Goal: Transaction & Acquisition: Purchase product/service

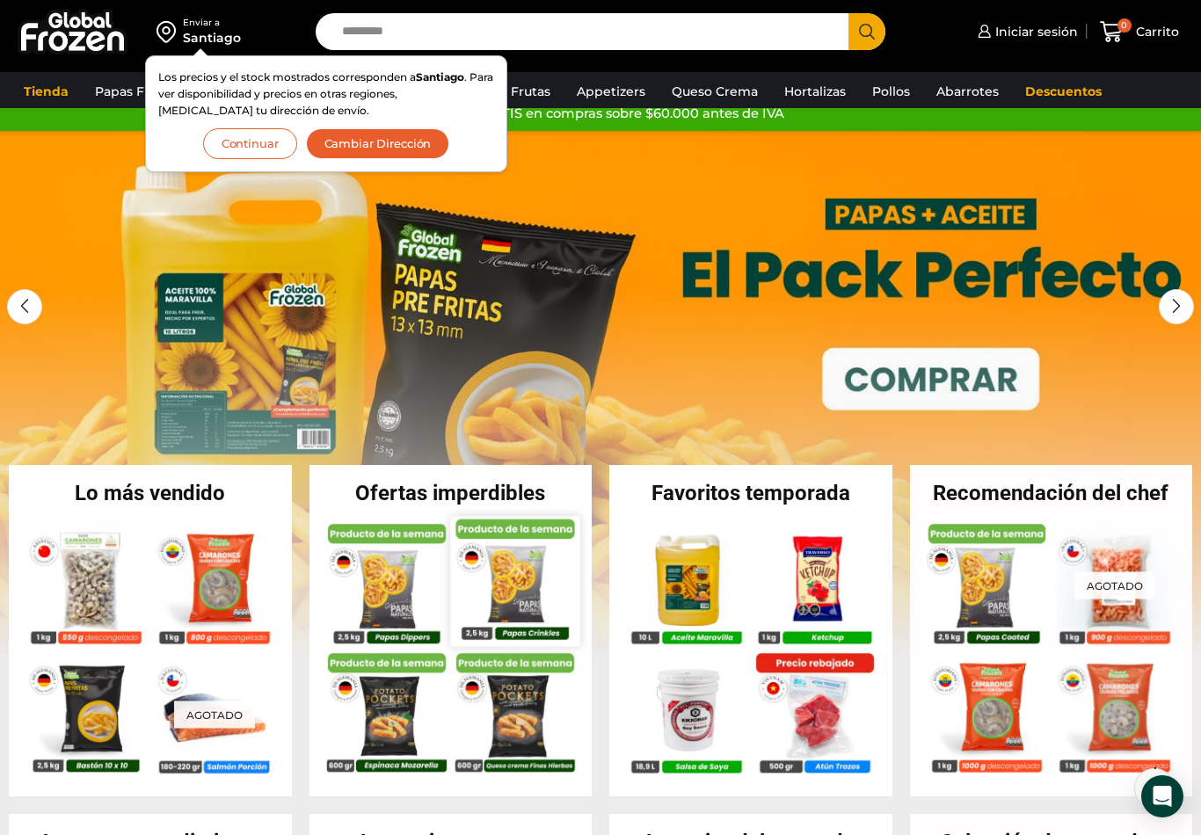
scroll to position [22, 0]
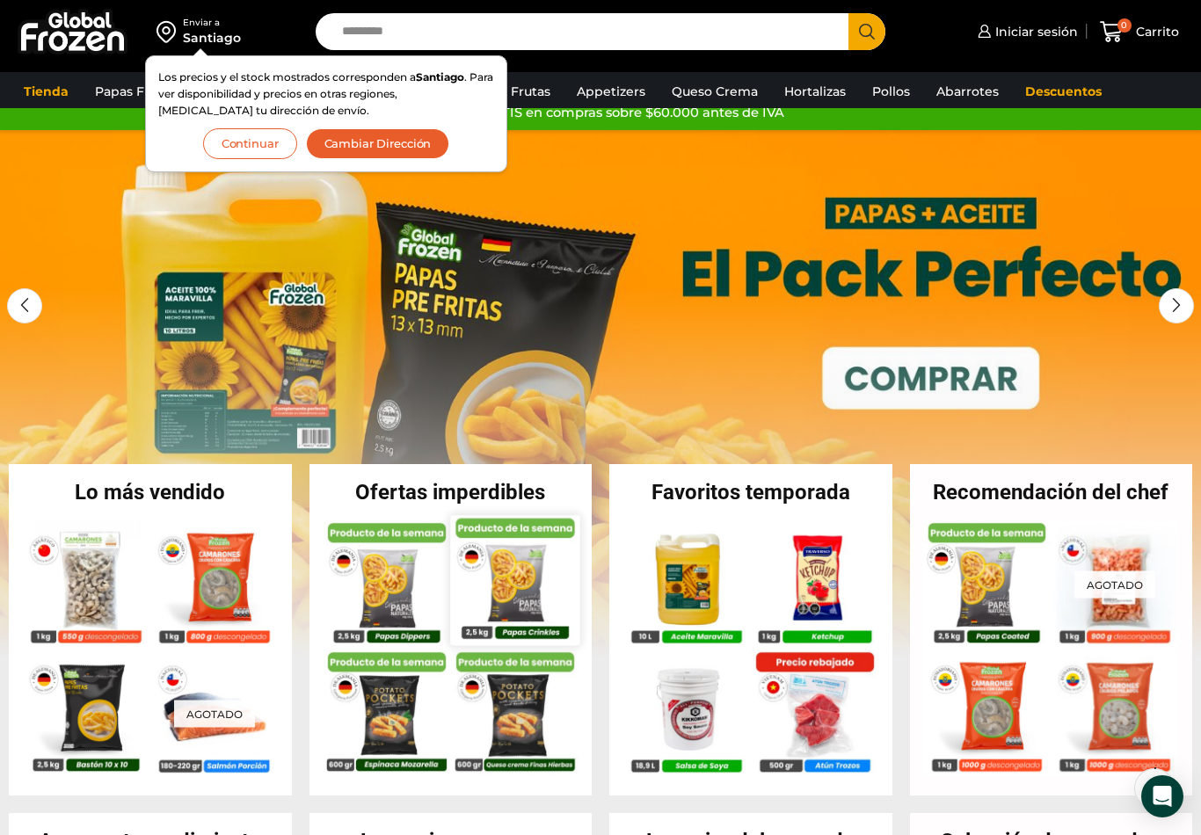
click at [456, 518] on img at bounding box center [514, 579] width 129 height 129
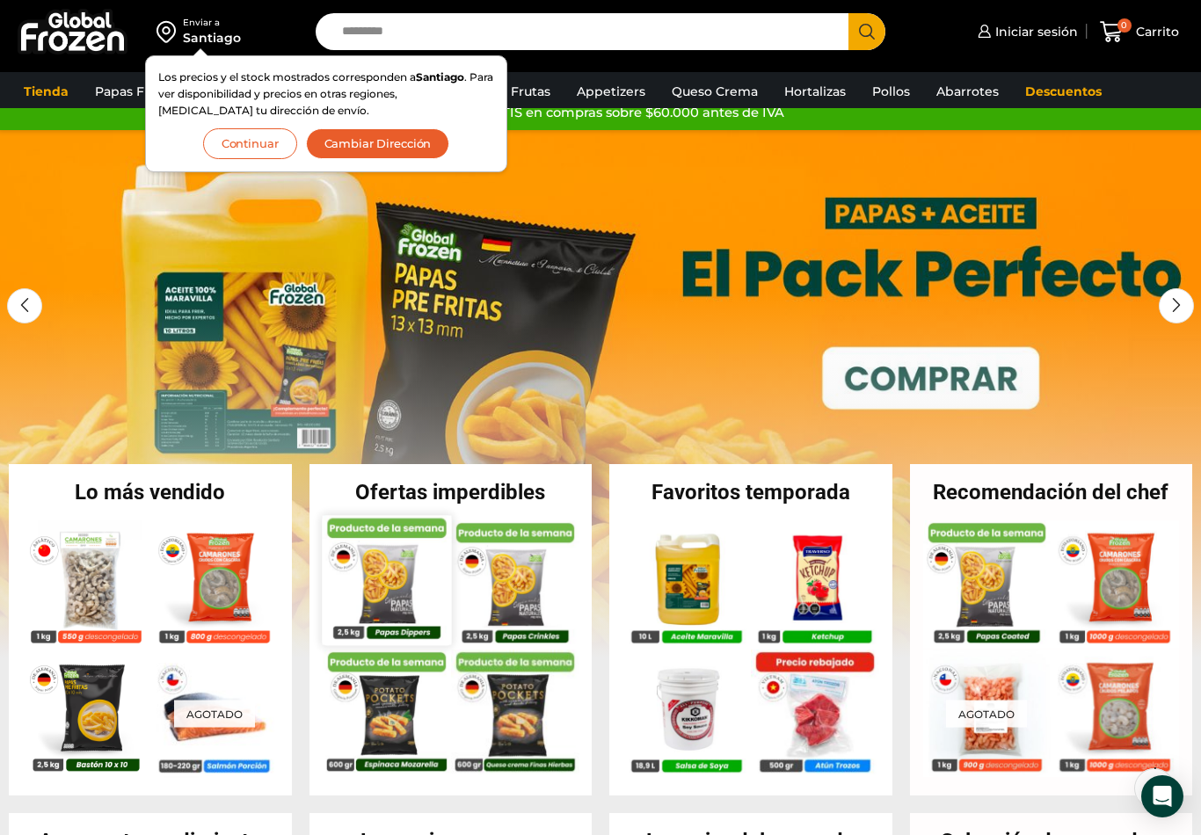
click at [374, 602] on img at bounding box center [386, 579] width 129 height 129
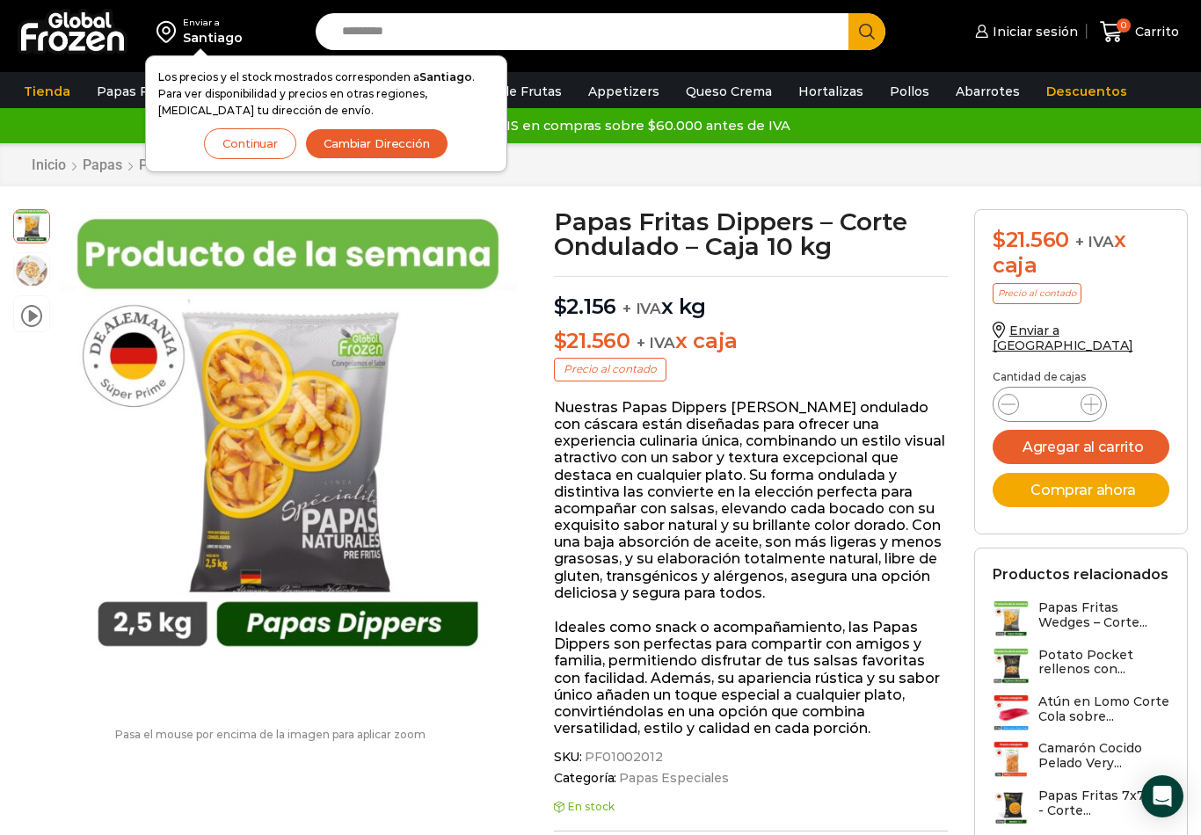
click at [382, 138] on button "Cambiar Dirección" at bounding box center [376, 143] width 143 height 31
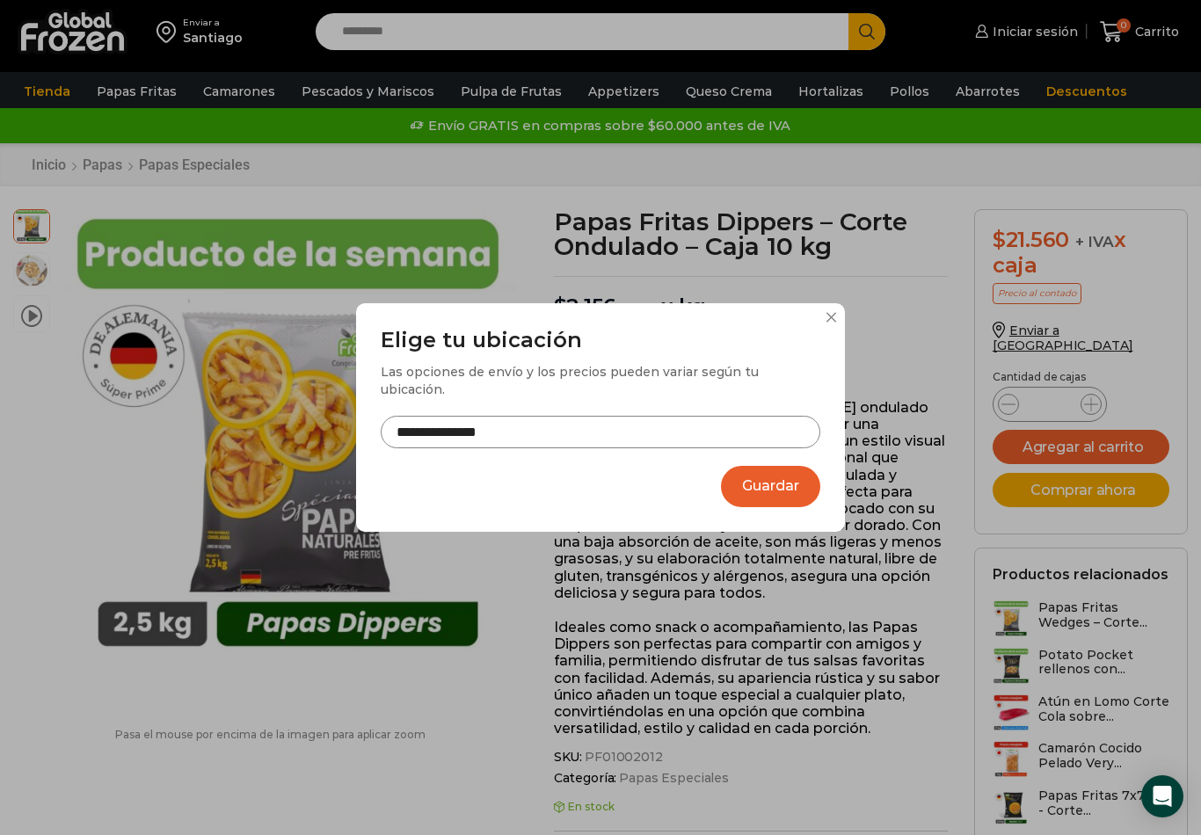
click at [543, 425] on input "**********" at bounding box center [601, 432] width 440 height 33
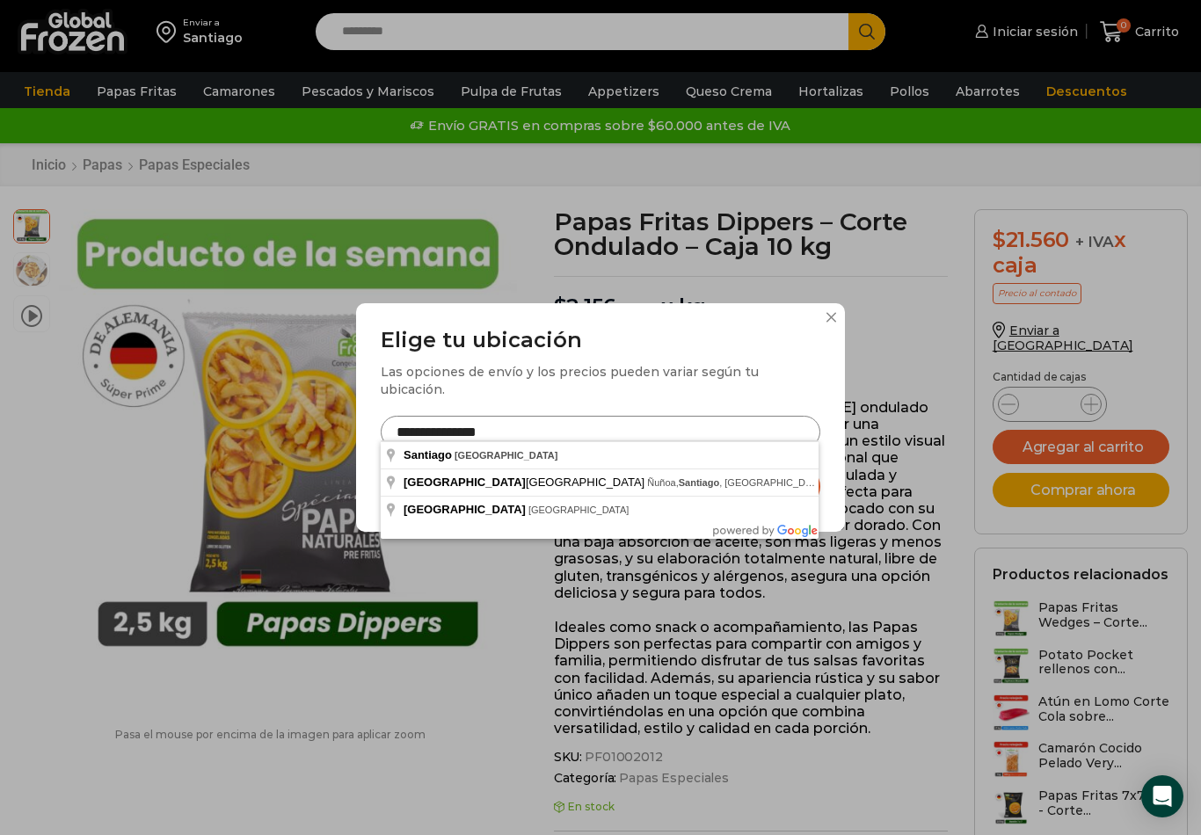
click at [831, 316] on div "**********" at bounding box center [600, 417] width 489 height 229
click at [546, 433] on input "**********" at bounding box center [601, 432] width 440 height 33
type input "*"
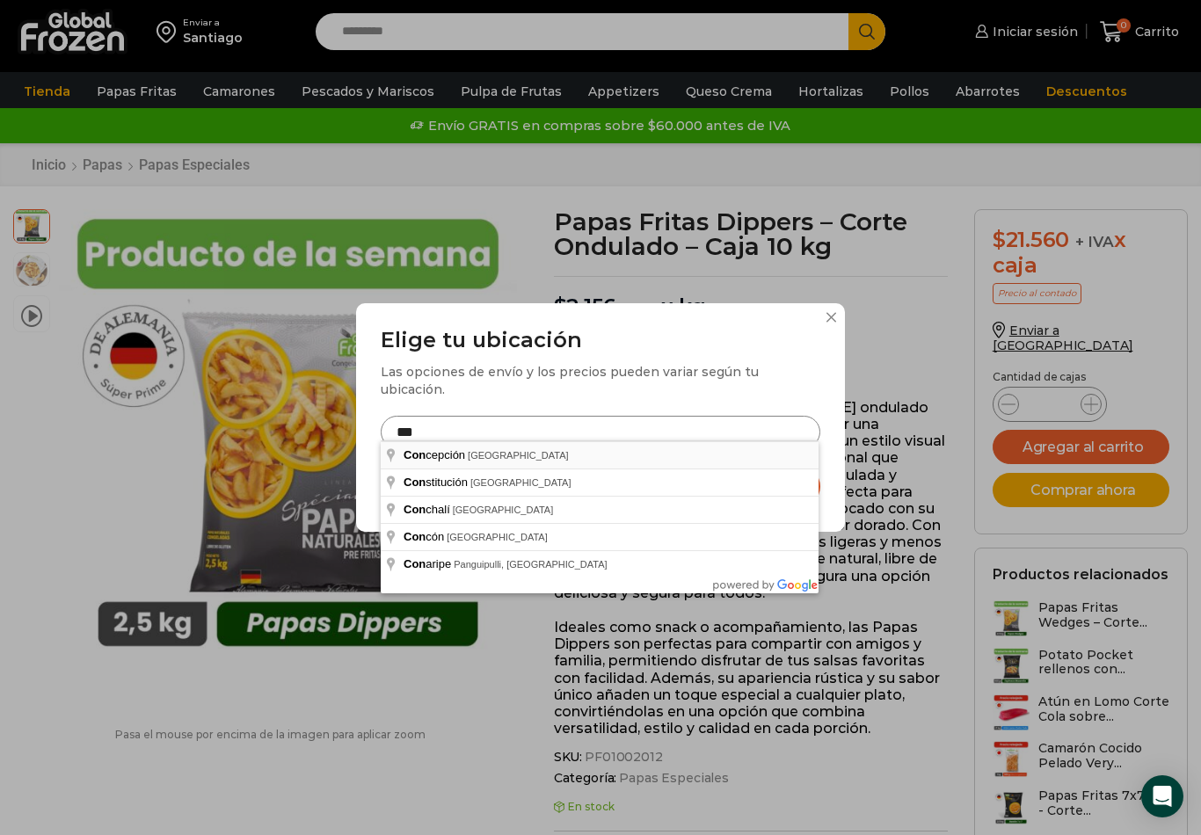
type input "**********"
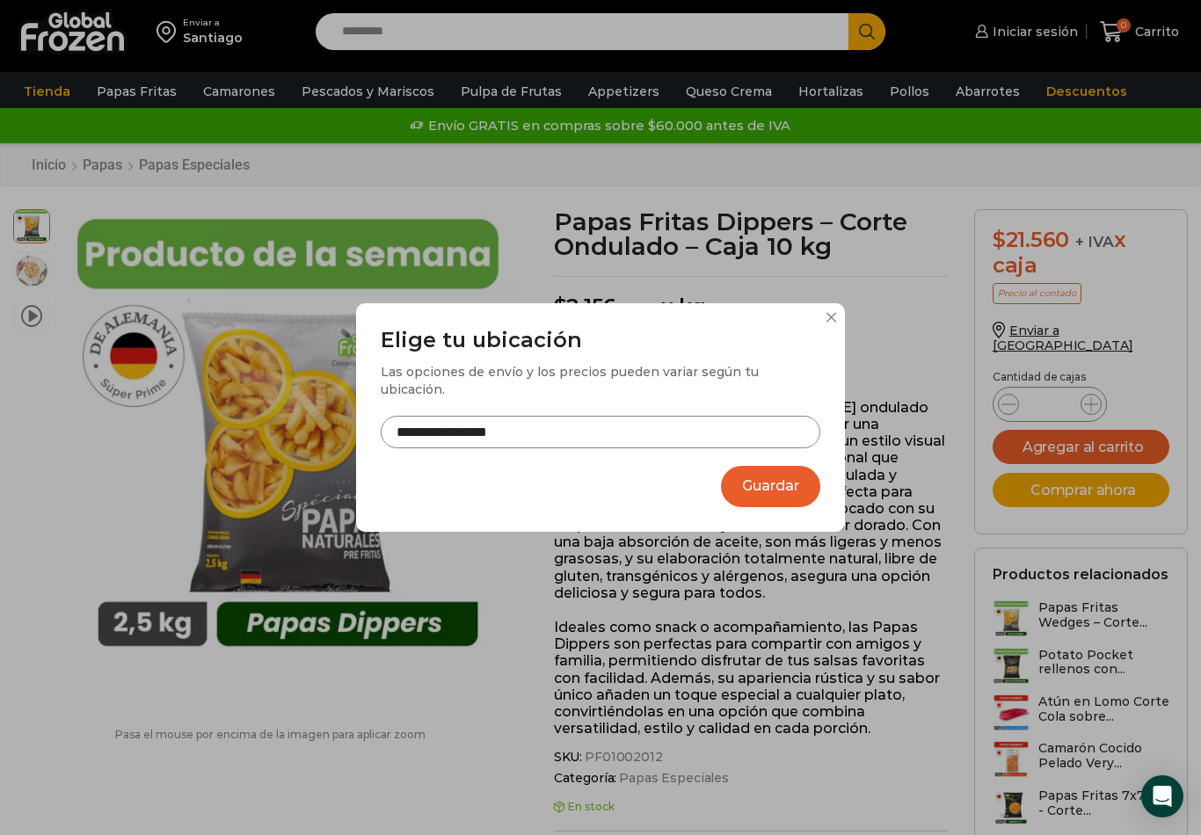
click at [815, 487] on button "Guardar" at bounding box center [770, 486] width 99 height 41
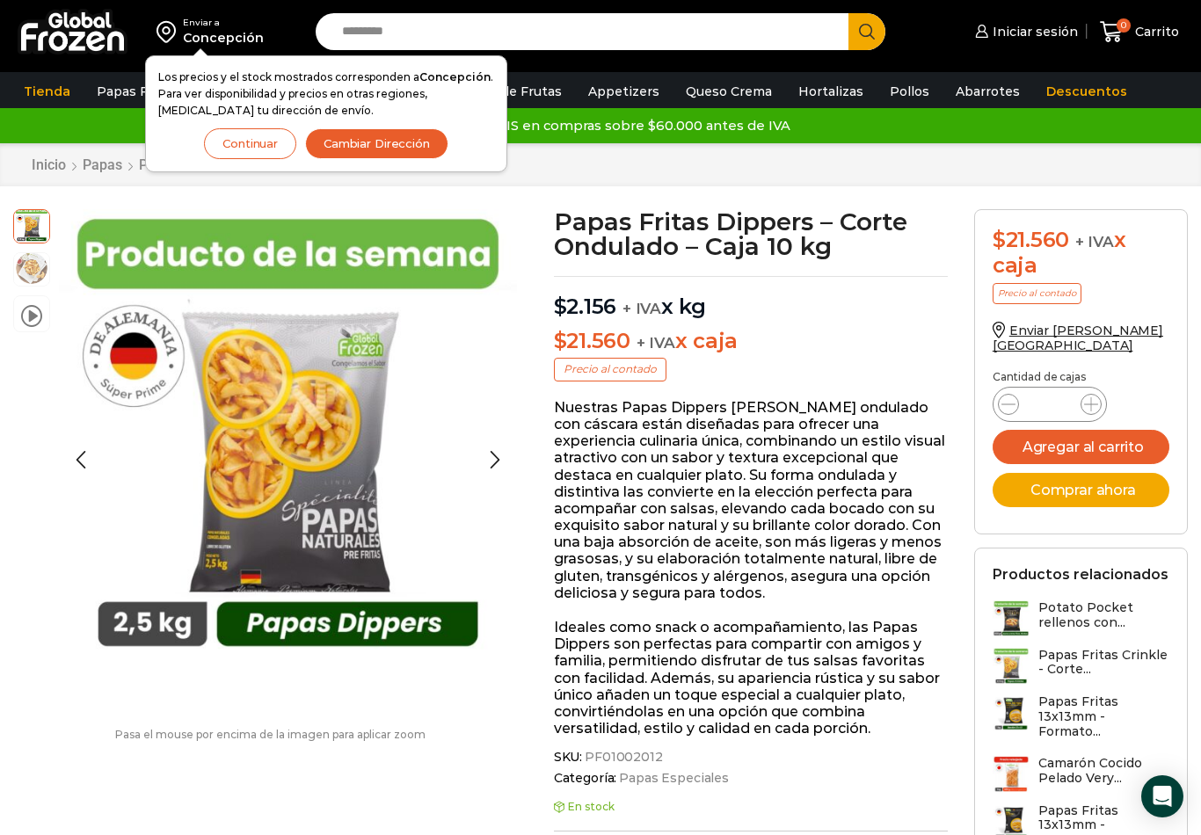
click at [44, 267] on img at bounding box center [31, 268] width 35 height 35
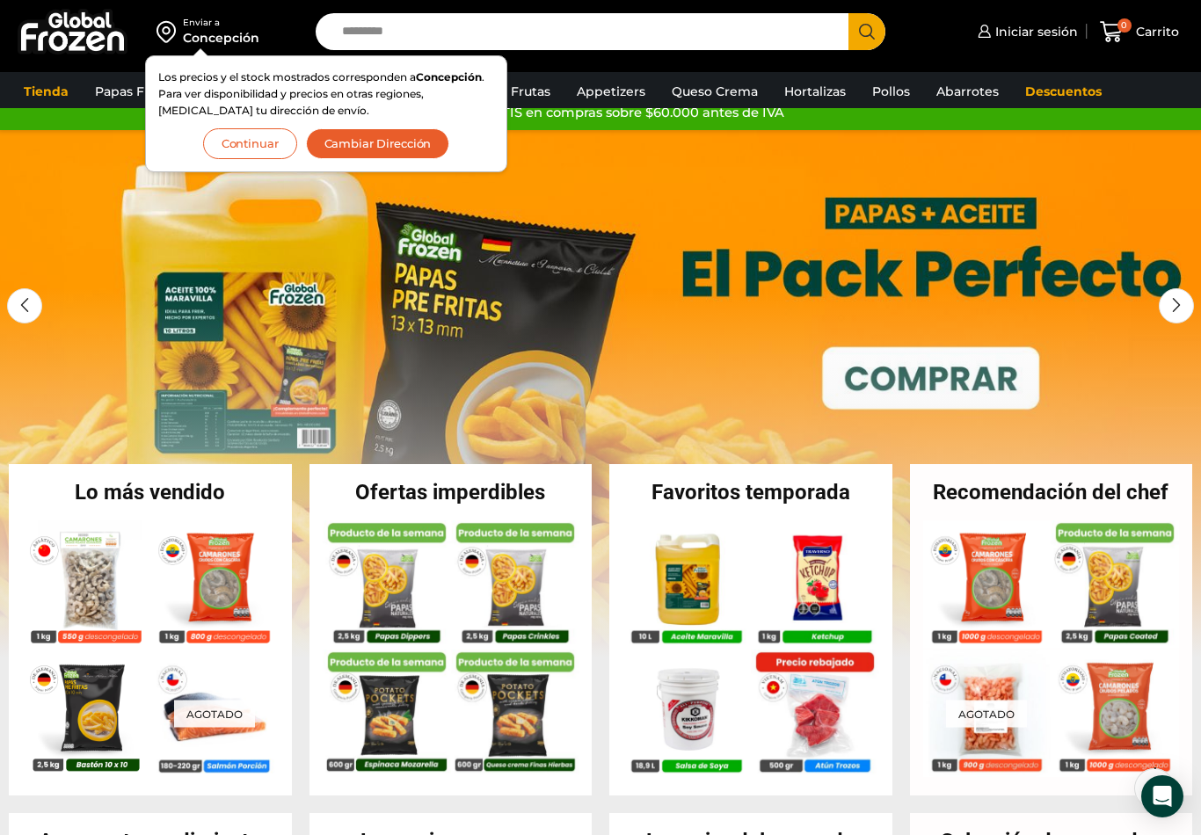
click at [250, 152] on button "Continuar" at bounding box center [250, 143] width 94 height 31
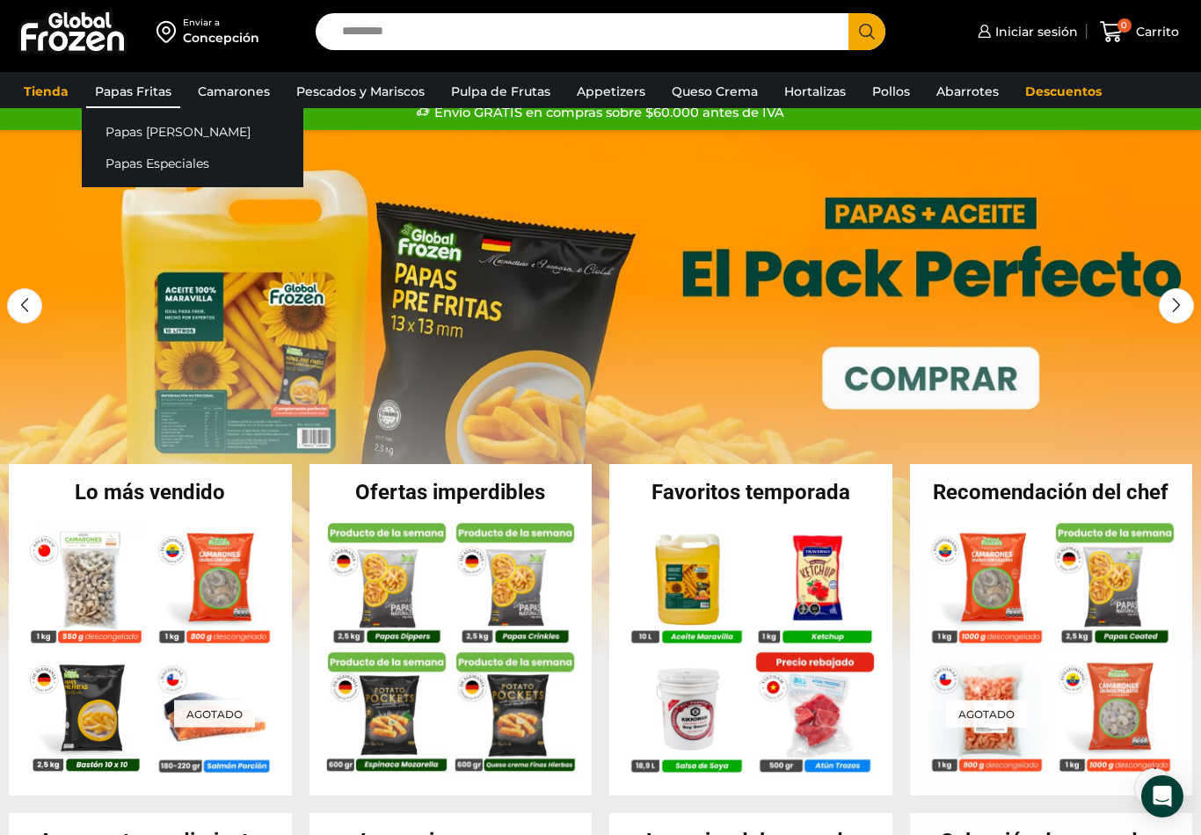
click at [157, 91] on link "Papas Fritas" at bounding box center [133, 91] width 94 height 33
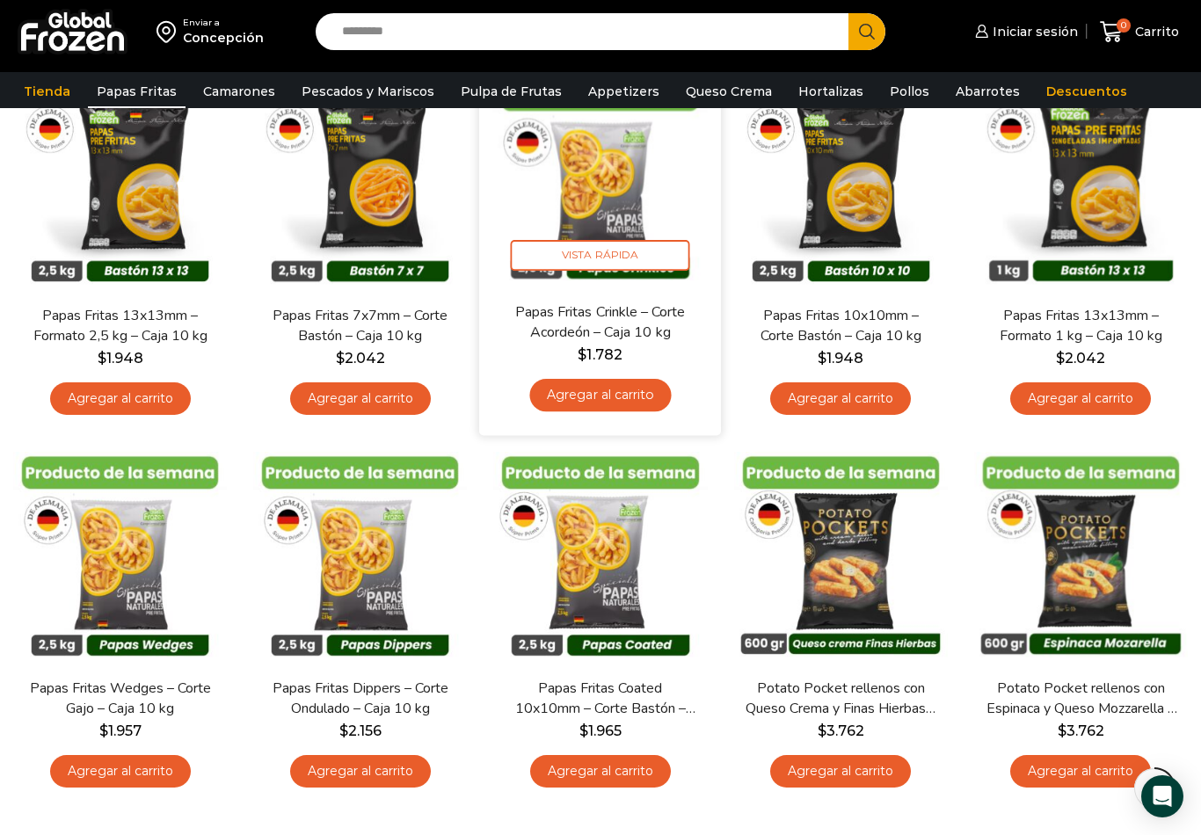
scroll to position [124, 0]
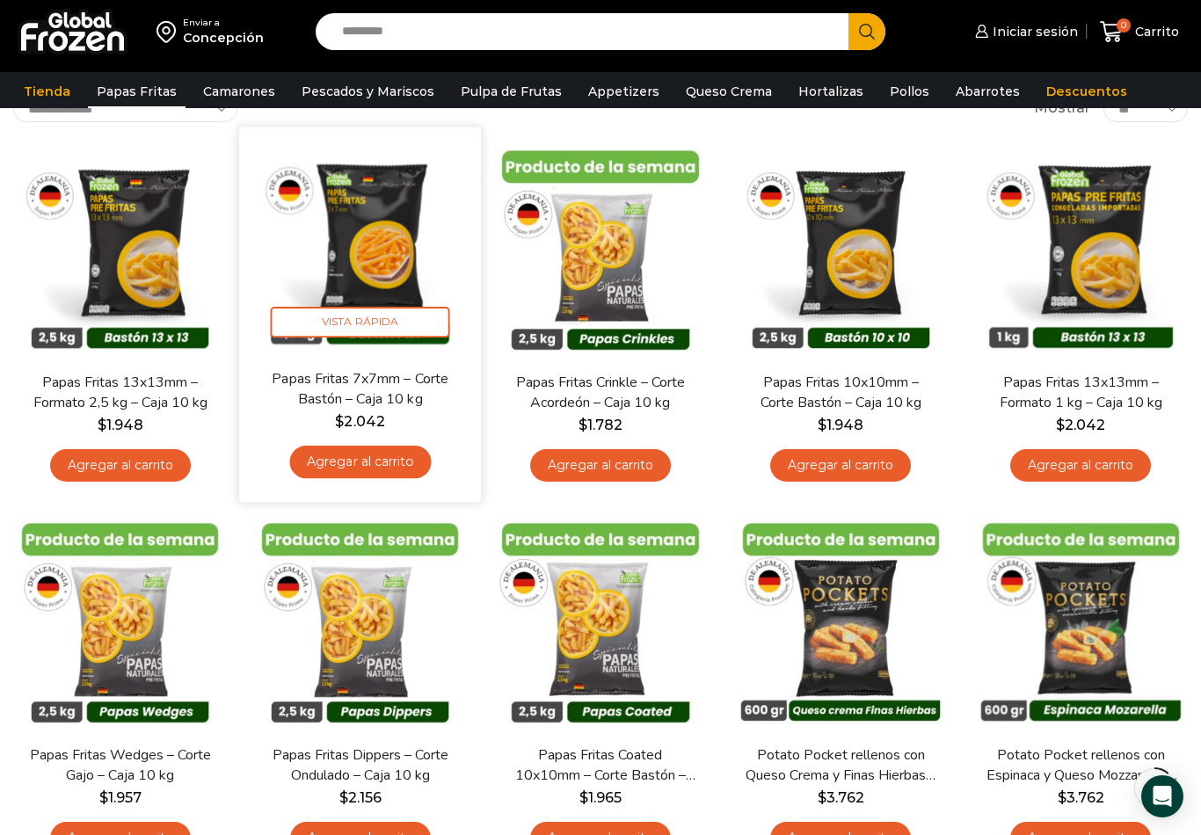
click at [298, 192] on img at bounding box center [359, 247] width 215 height 215
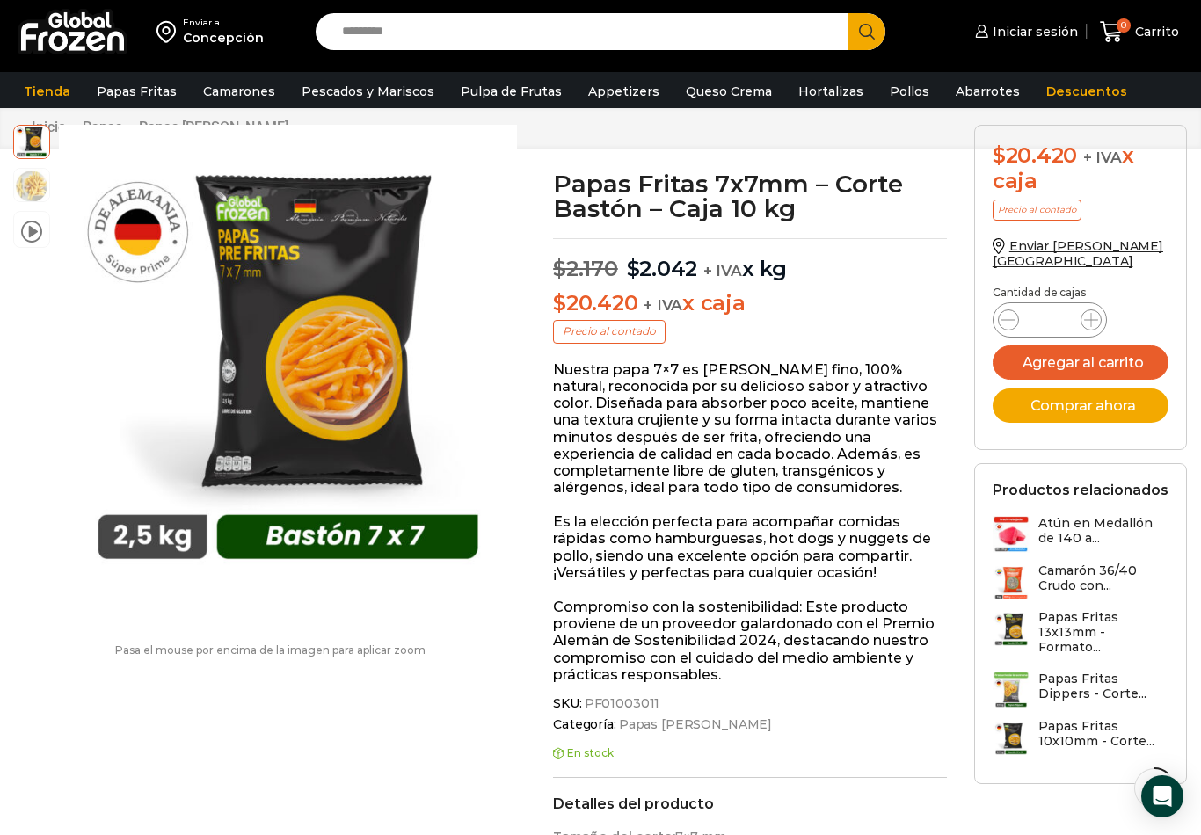
scroll to position [218, 0]
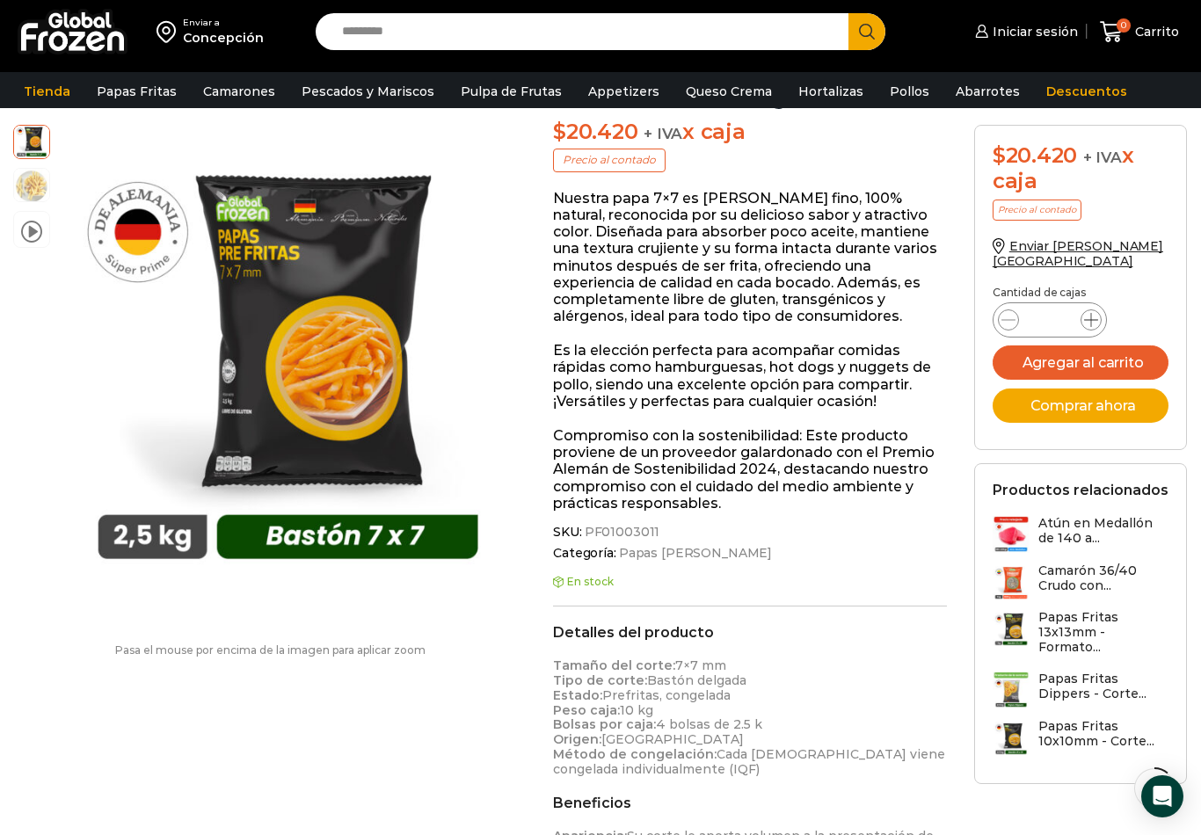
click at [1087, 313] on icon at bounding box center [1091, 320] width 14 height 14
type input "*"
click at [1103, 345] on button "Agregar al carrito" at bounding box center [1081, 362] width 177 height 34
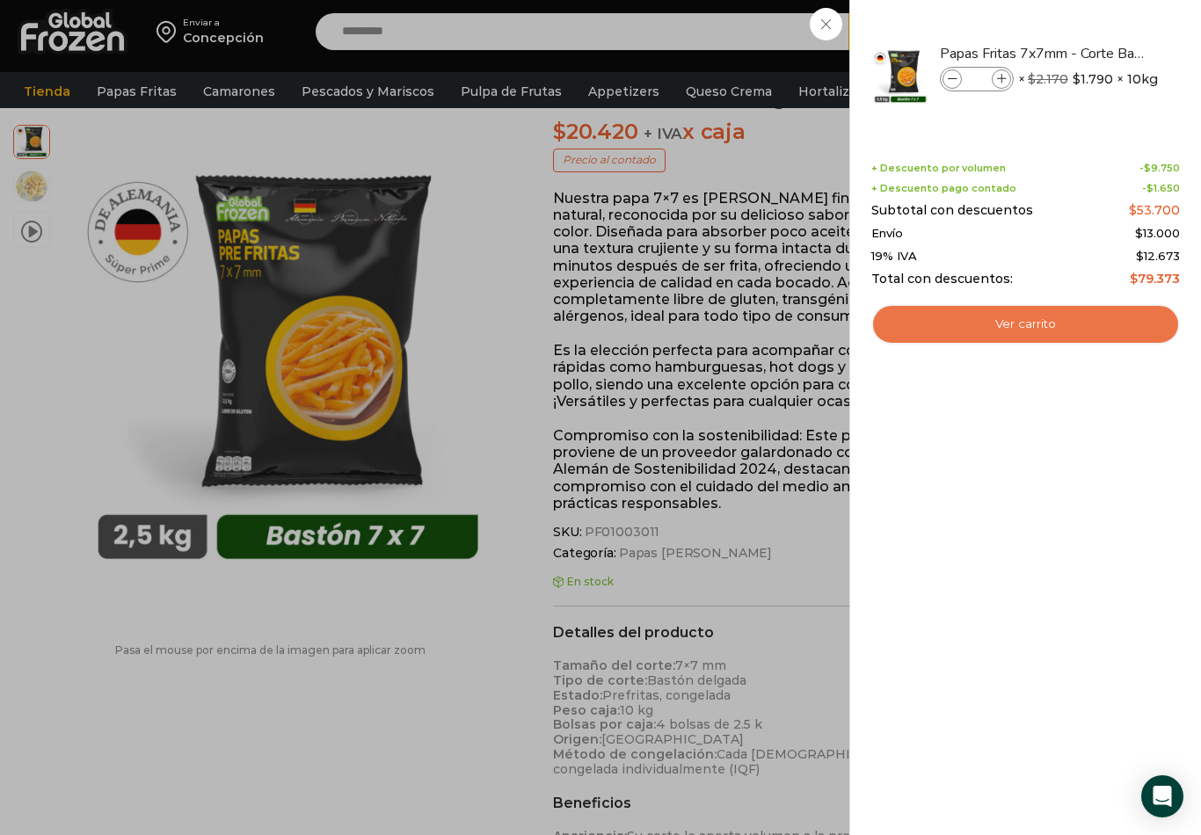
click at [976, 331] on link "Ver carrito" at bounding box center [1025, 324] width 309 height 40
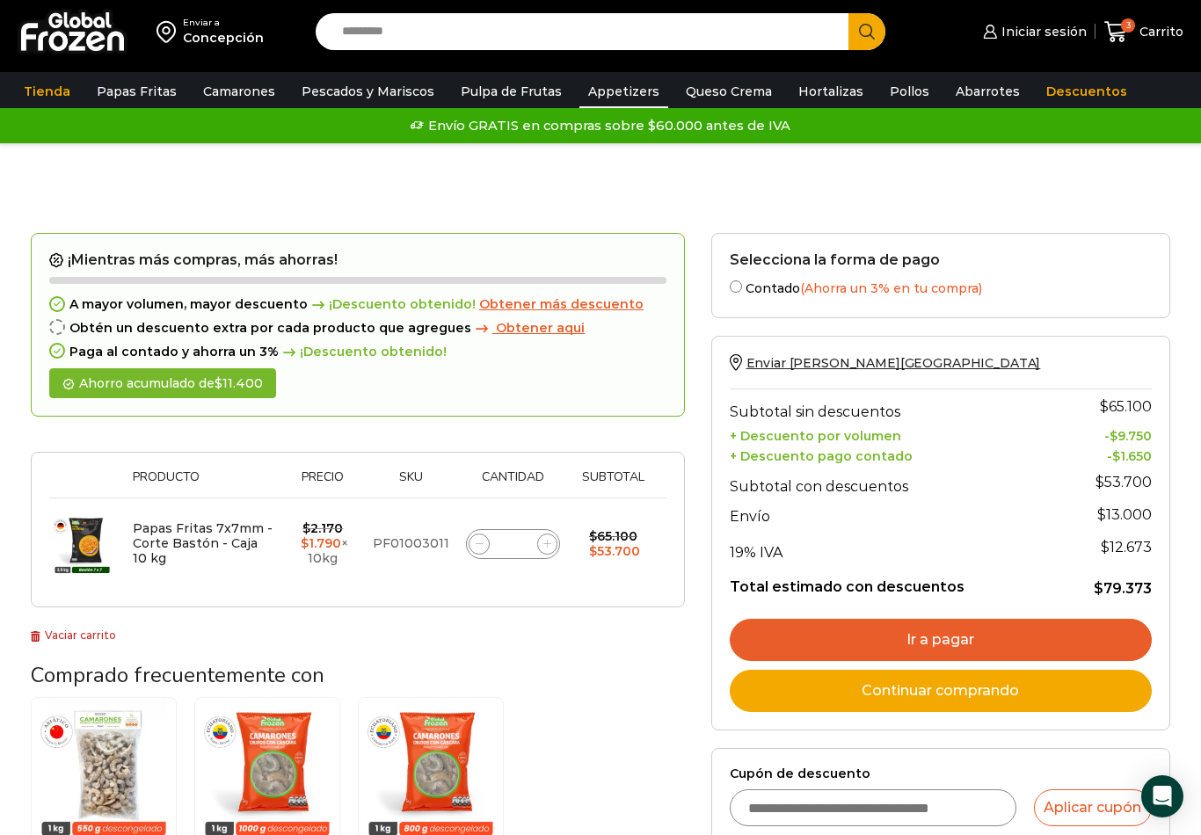
click at [618, 97] on link "Appetizers" at bounding box center [623, 91] width 89 height 33
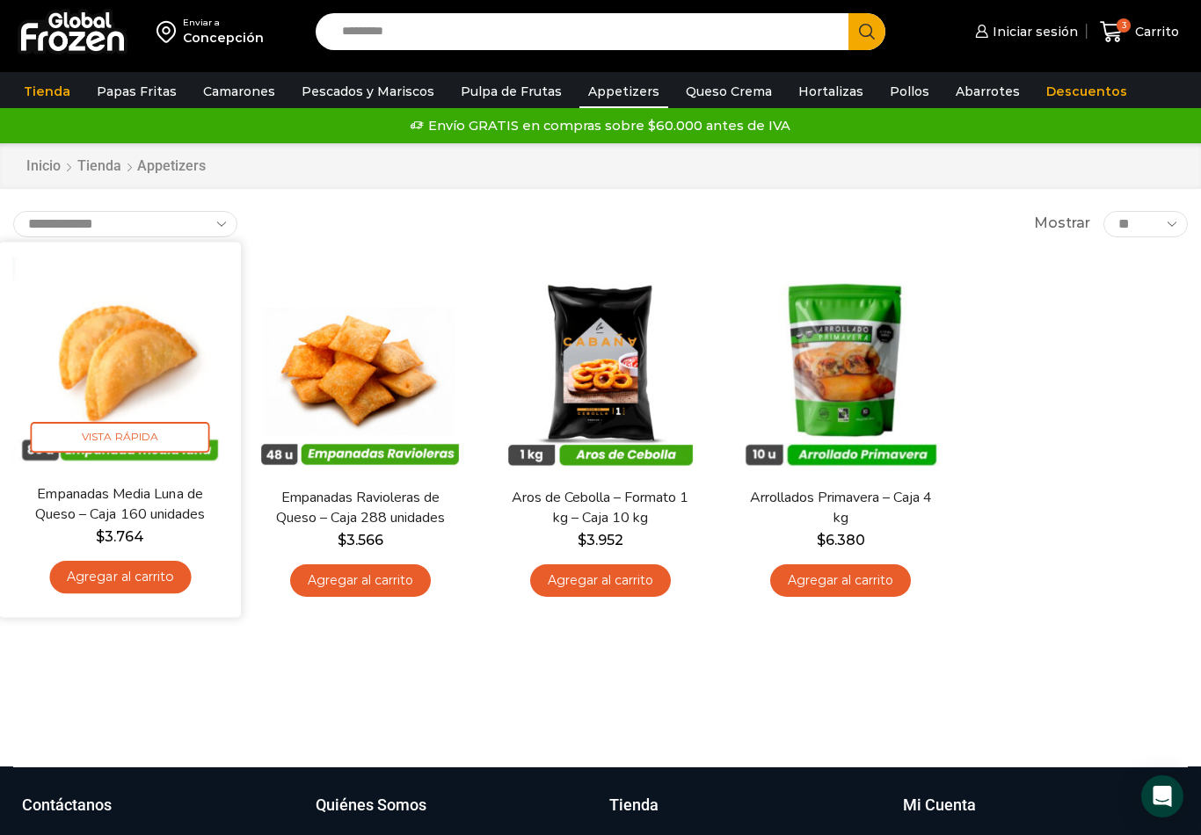
click at [168, 303] on img at bounding box center [119, 362] width 215 height 215
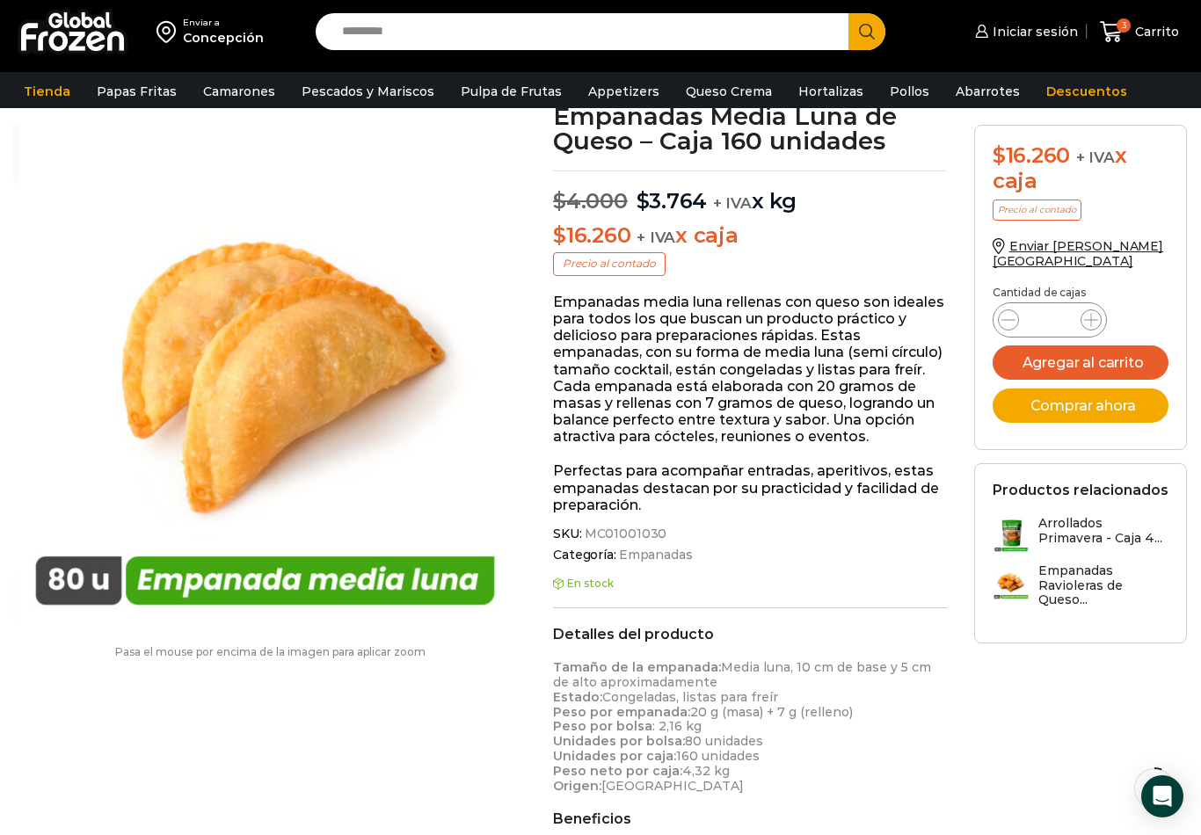
scroll to position [95, 0]
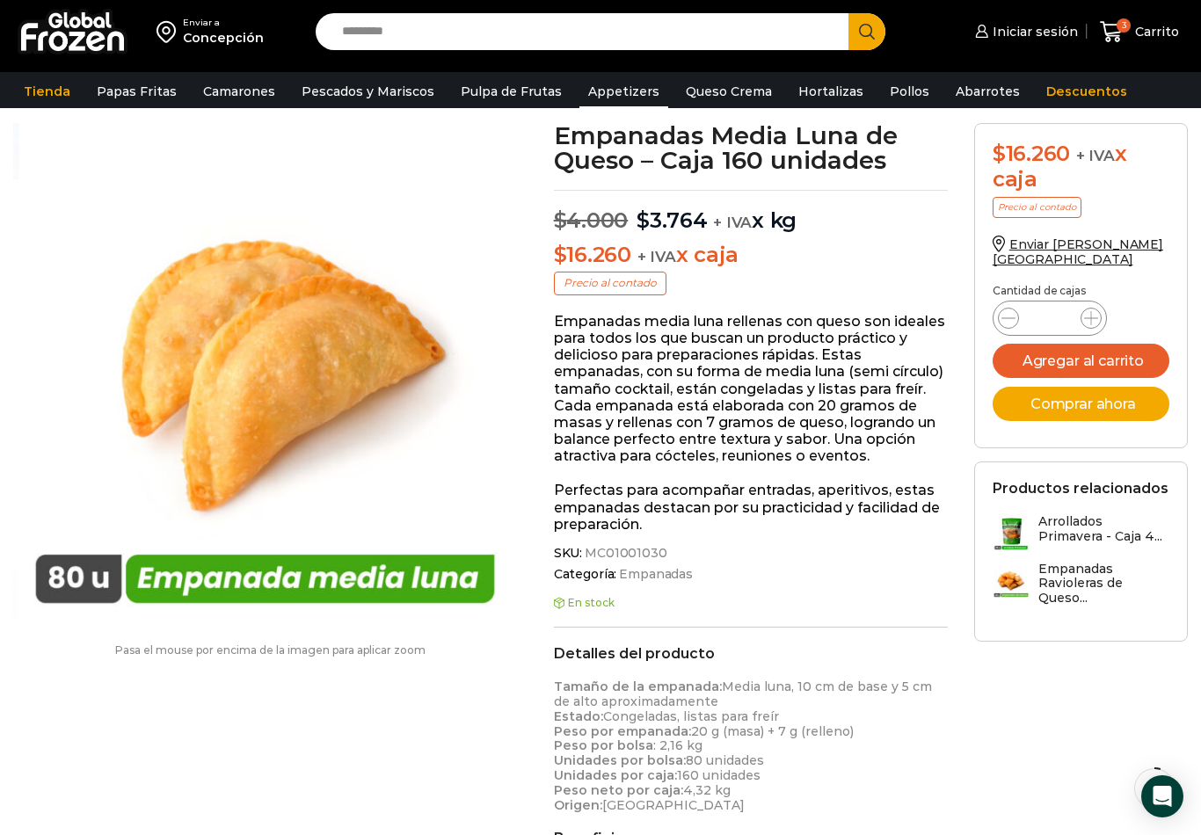
click at [602, 92] on link "Appetizers" at bounding box center [623, 91] width 89 height 33
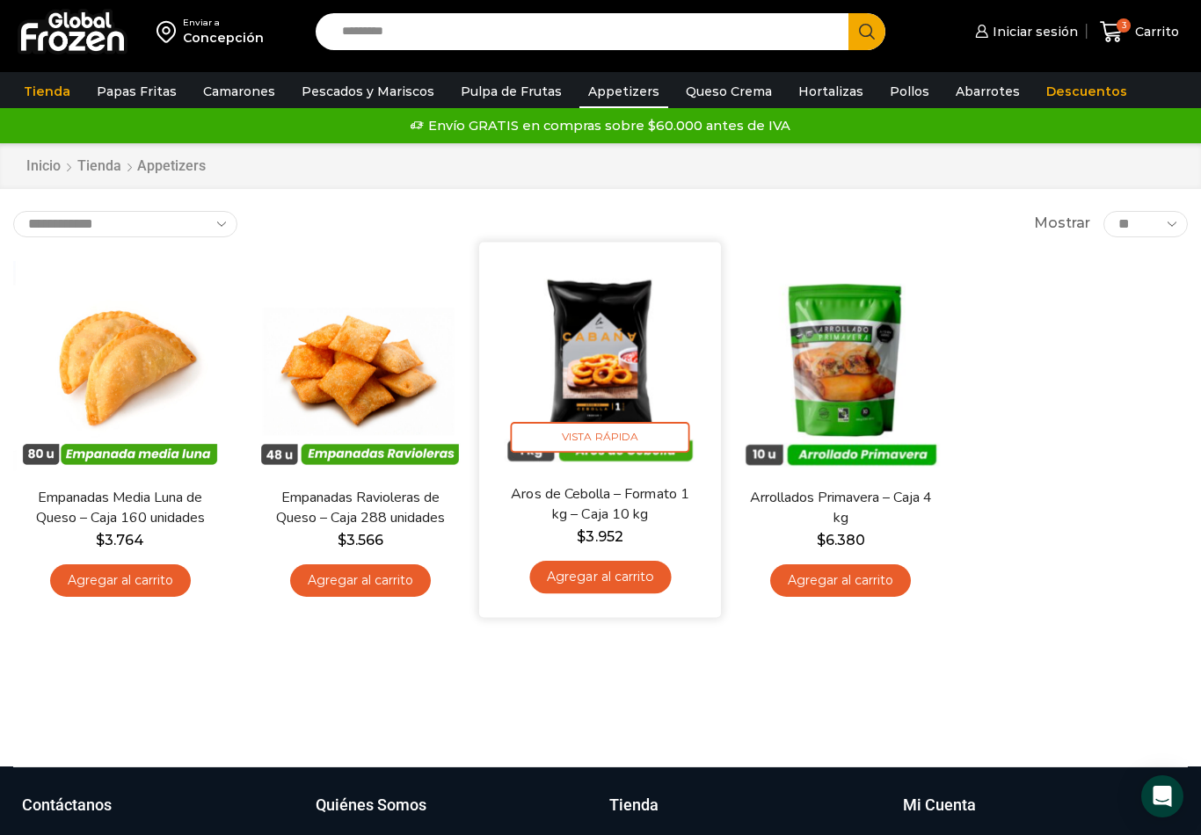
click at [644, 361] on img at bounding box center [600, 362] width 215 height 215
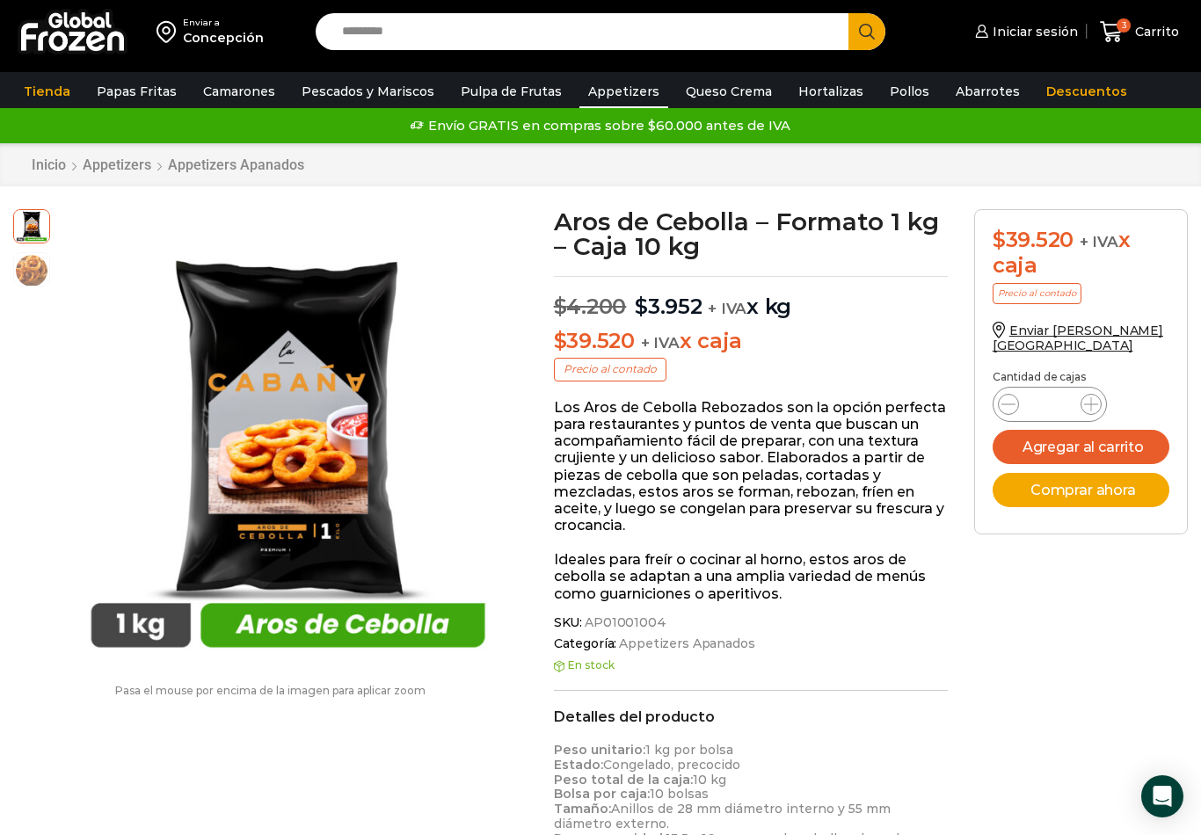
click at [615, 100] on link "Appetizers" at bounding box center [623, 91] width 89 height 33
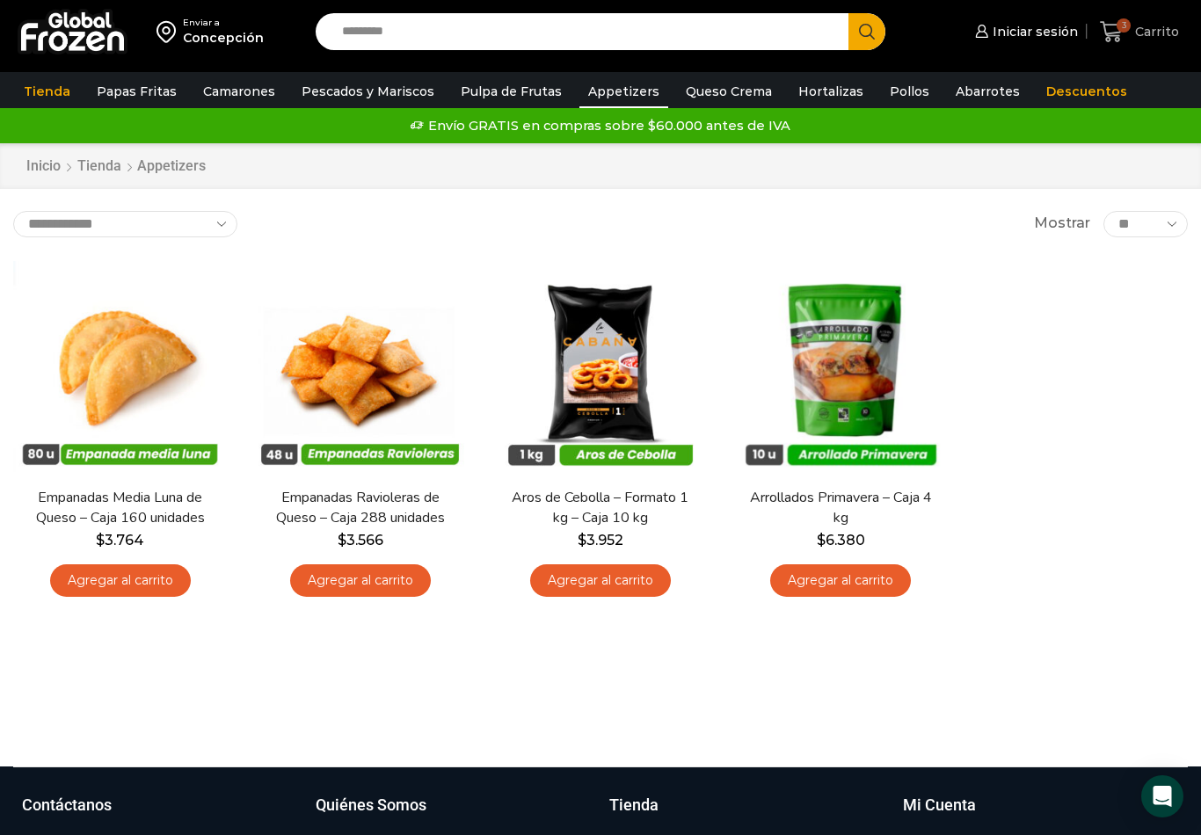
click at [1142, 40] on span "Carrito" at bounding box center [1155, 32] width 48 height 18
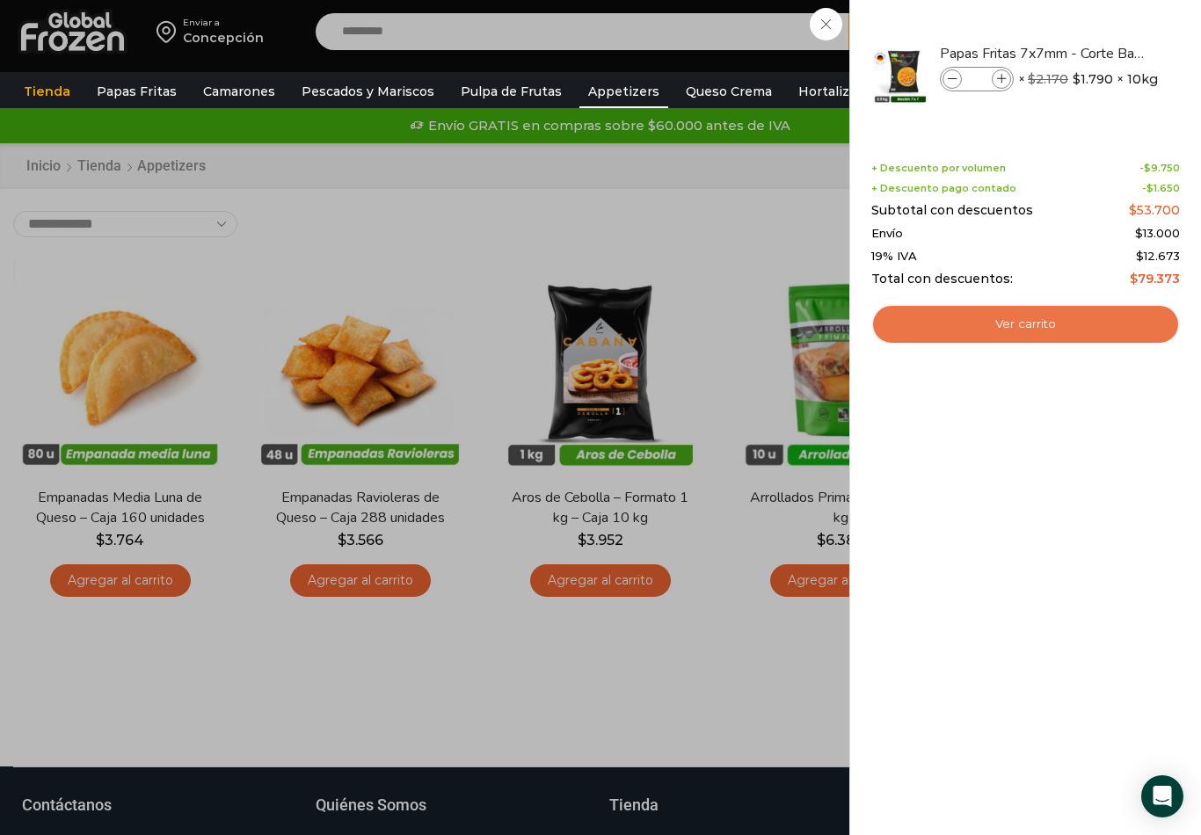
click at [1082, 319] on link "Ver carrito" at bounding box center [1025, 324] width 309 height 40
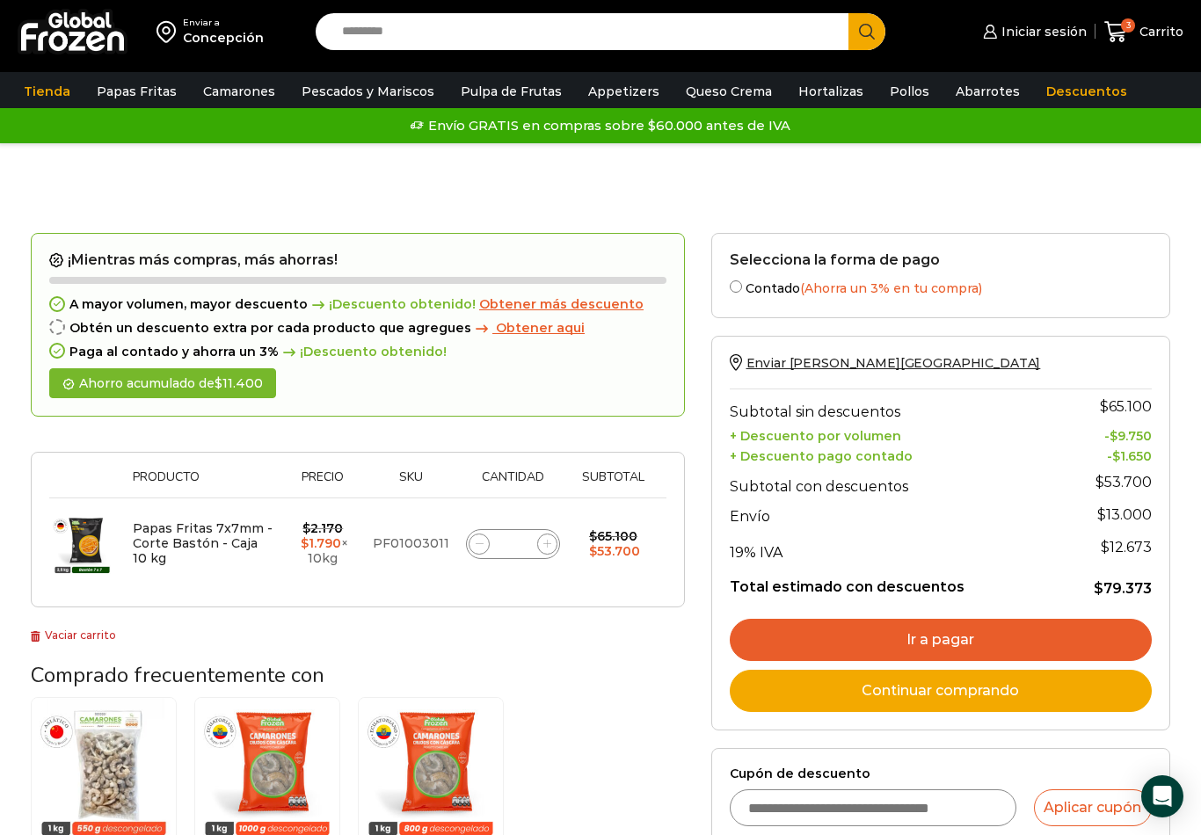
click at [549, 548] on icon at bounding box center [547, 544] width 8 height 8
type input "*"
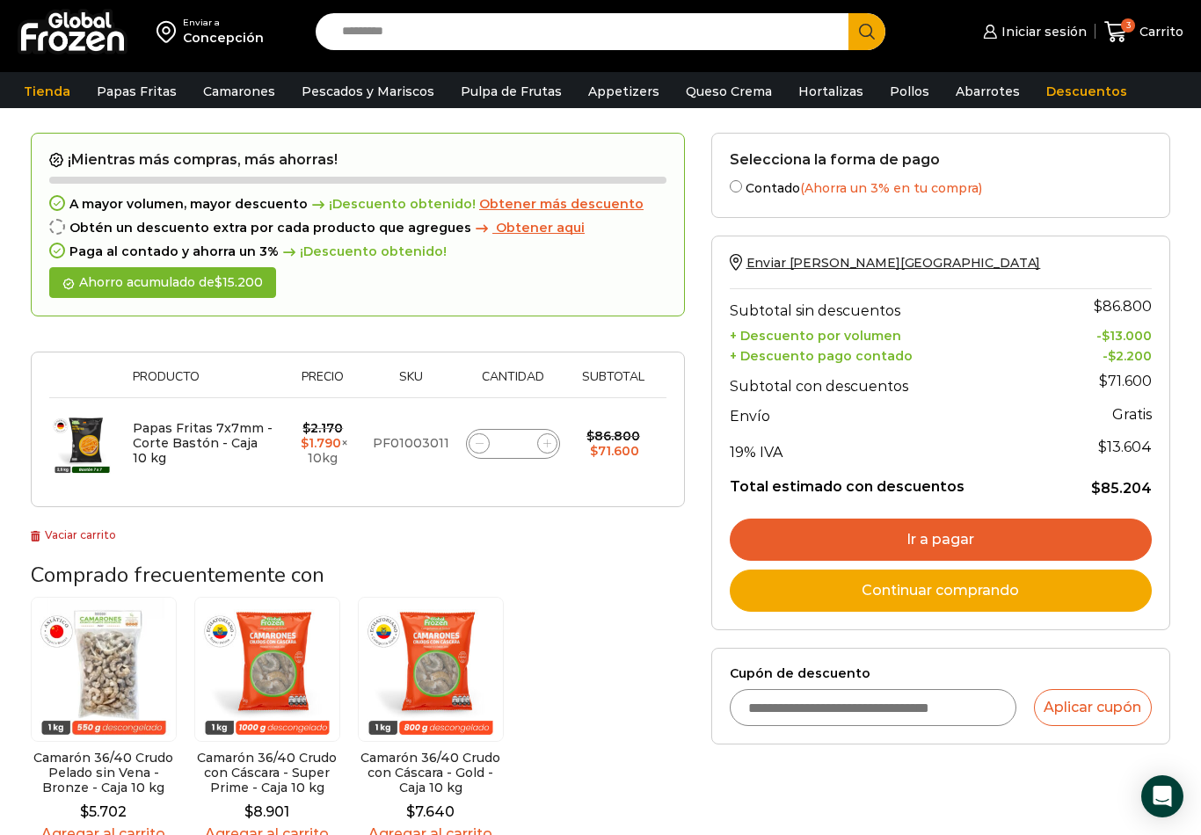
scroll to position [141, 0]
click at [484, 455] on span at bounding box center [479, 444] width 21 height 21
type input "*"
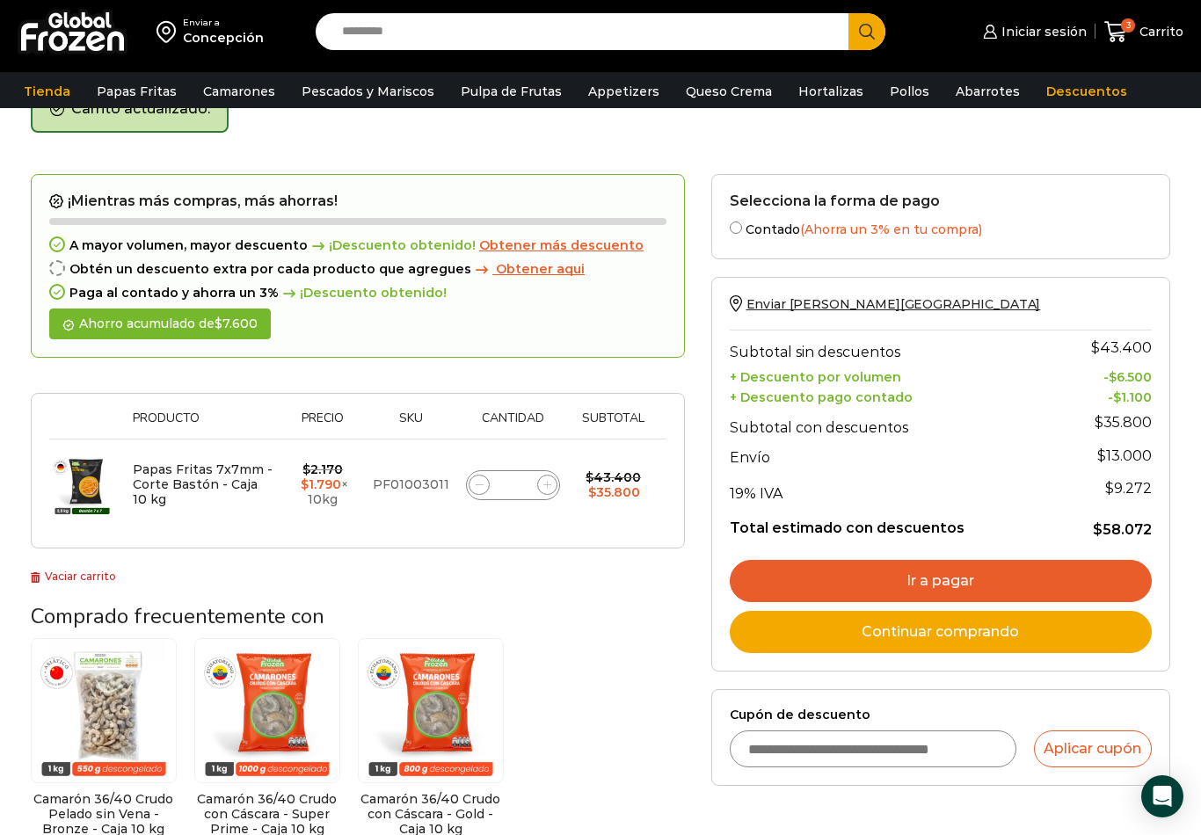
scroll to position [98, 0]
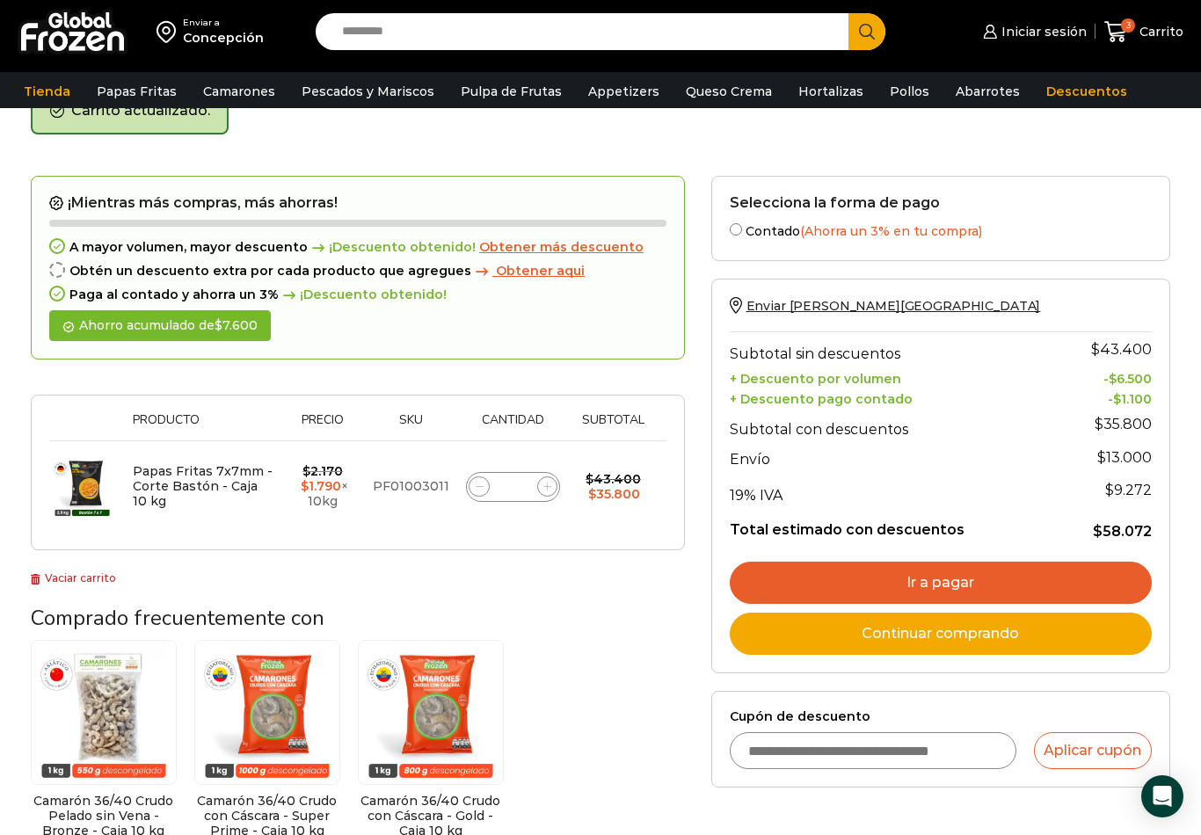
click at [554, 498] on span at bounding box center [547, 486] width 21 height 21
type input "*"
click at [724, 236] on form "Selecciona la forma de pago Contado (Ahorra un 3% en tu compra) Seleccionar" at bounding box center [941, 219] width 460 height 86
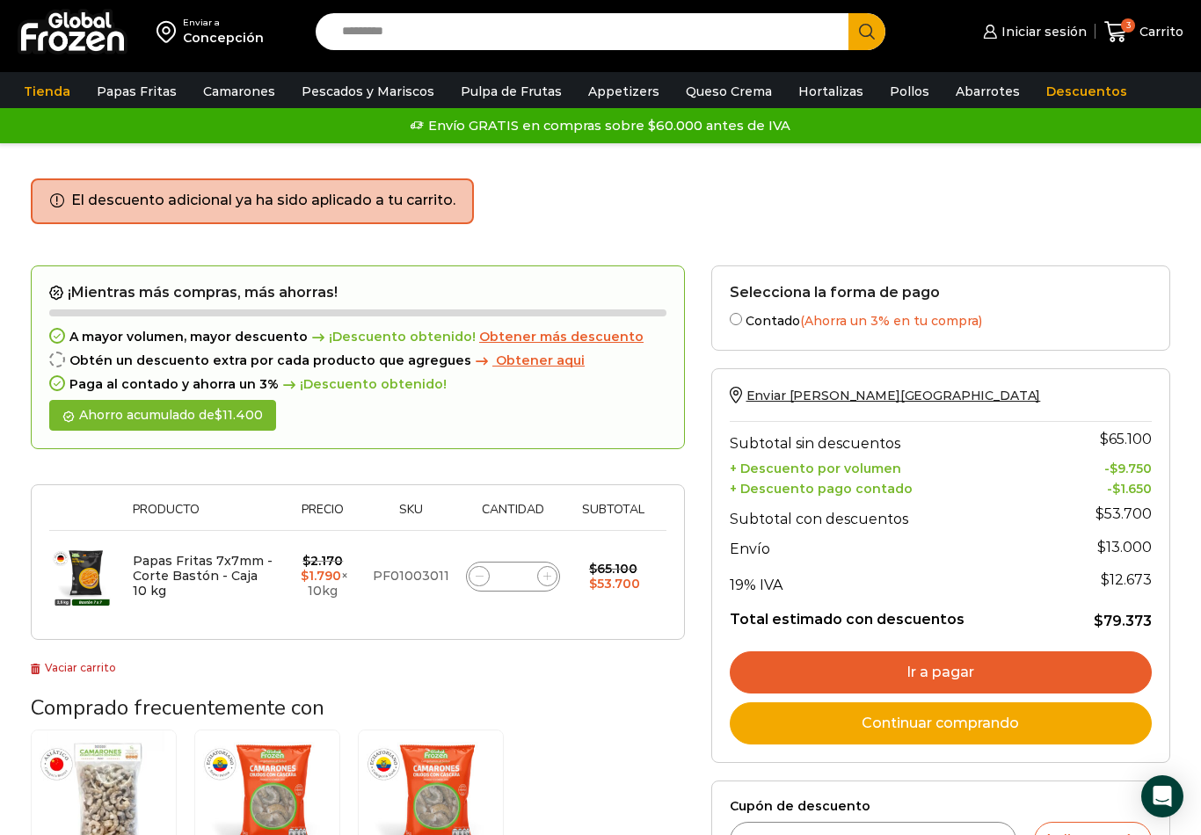
click at [931, 678] on link "Ir a pagar" at bounding box center [941, 672] width 423 height 42
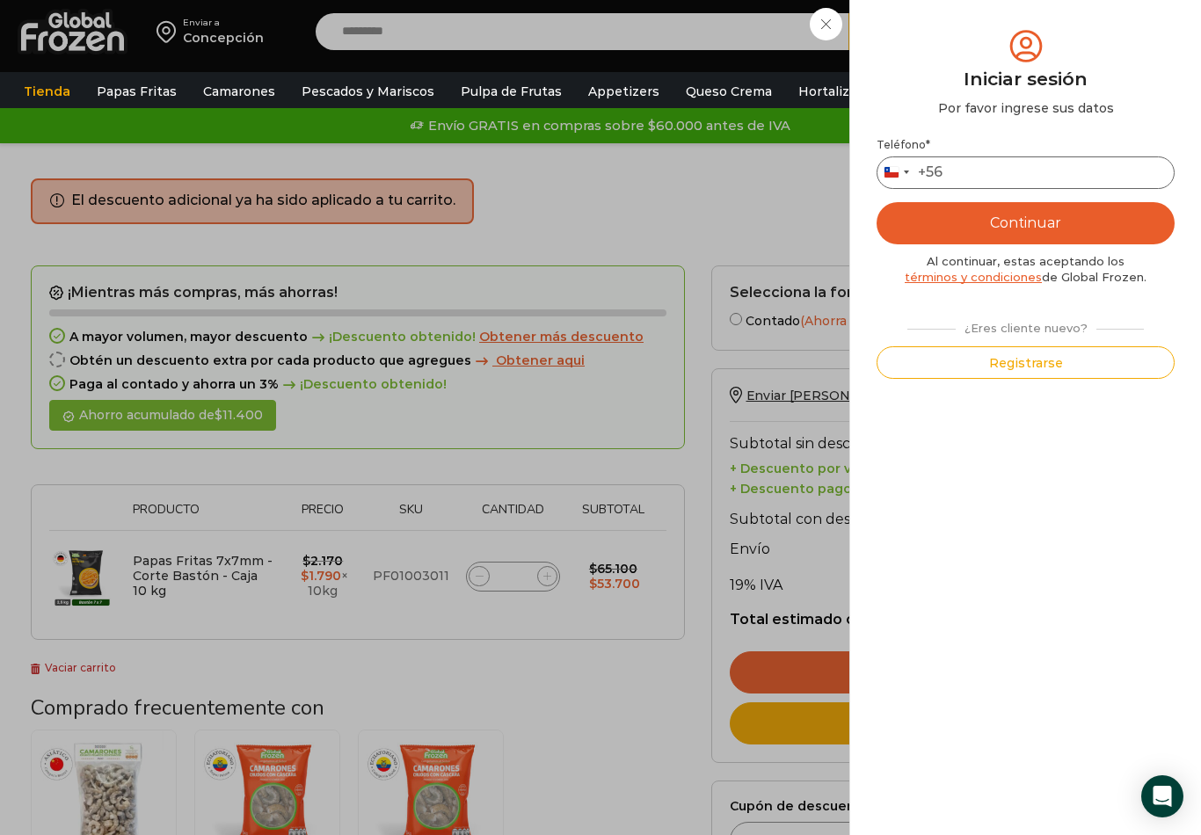
click at [1056, 164] on input "Teléfono *" at bounding box center [1025, 172] width 298 height 33
type input "*********"
click at [990, 229] on button "Continuar" at bounding box center [1025, 223] width 298 height 42
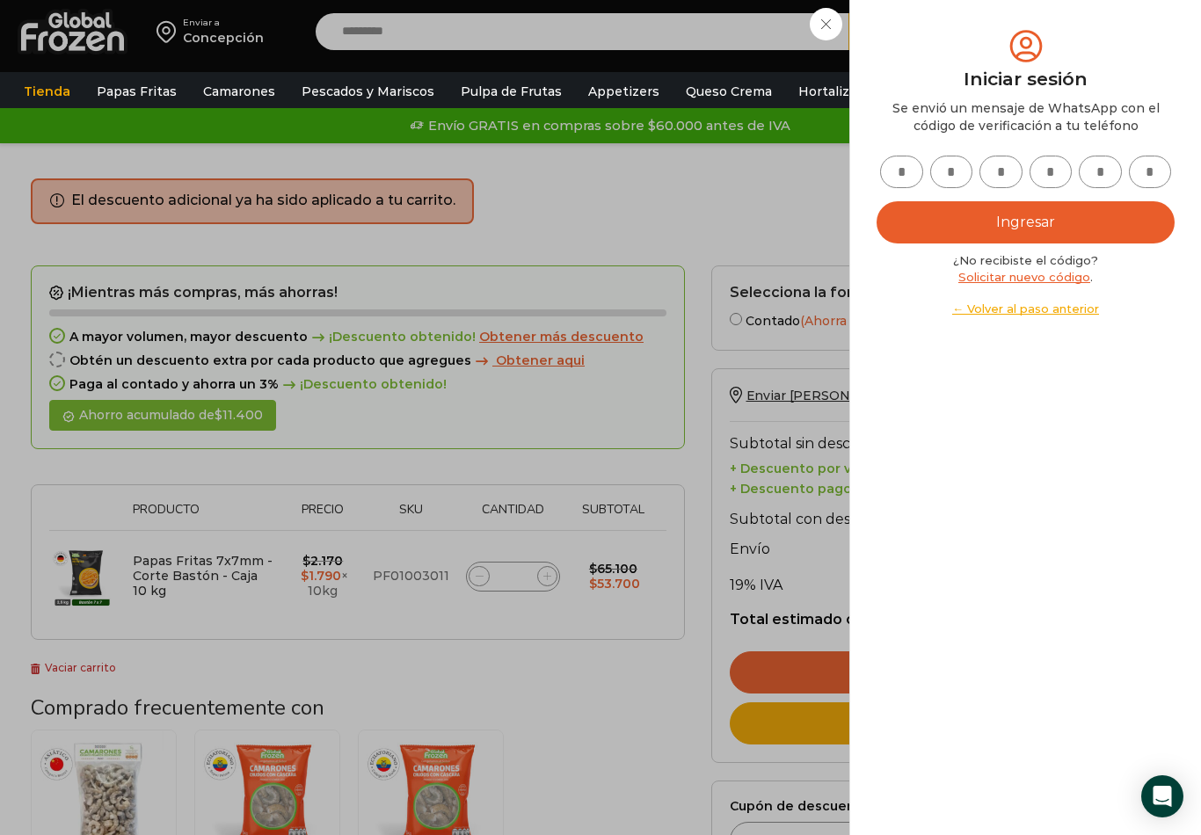
click at [918, 168] on input "text" at bounding box center [901, 172] width 43 height 33
type input "*"
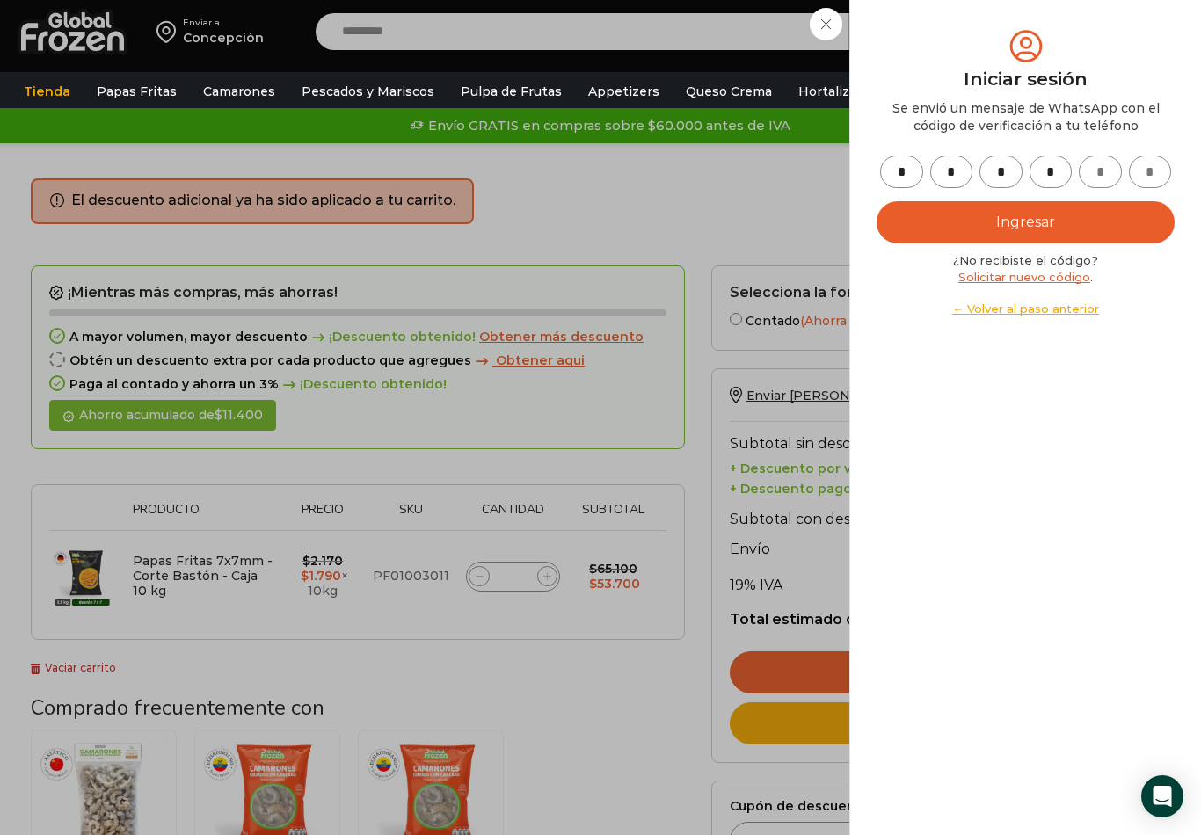
type input "*"
click at [1056, 227] on button "Ingresar" at bounding box center [1025, 222] width 298 height 42
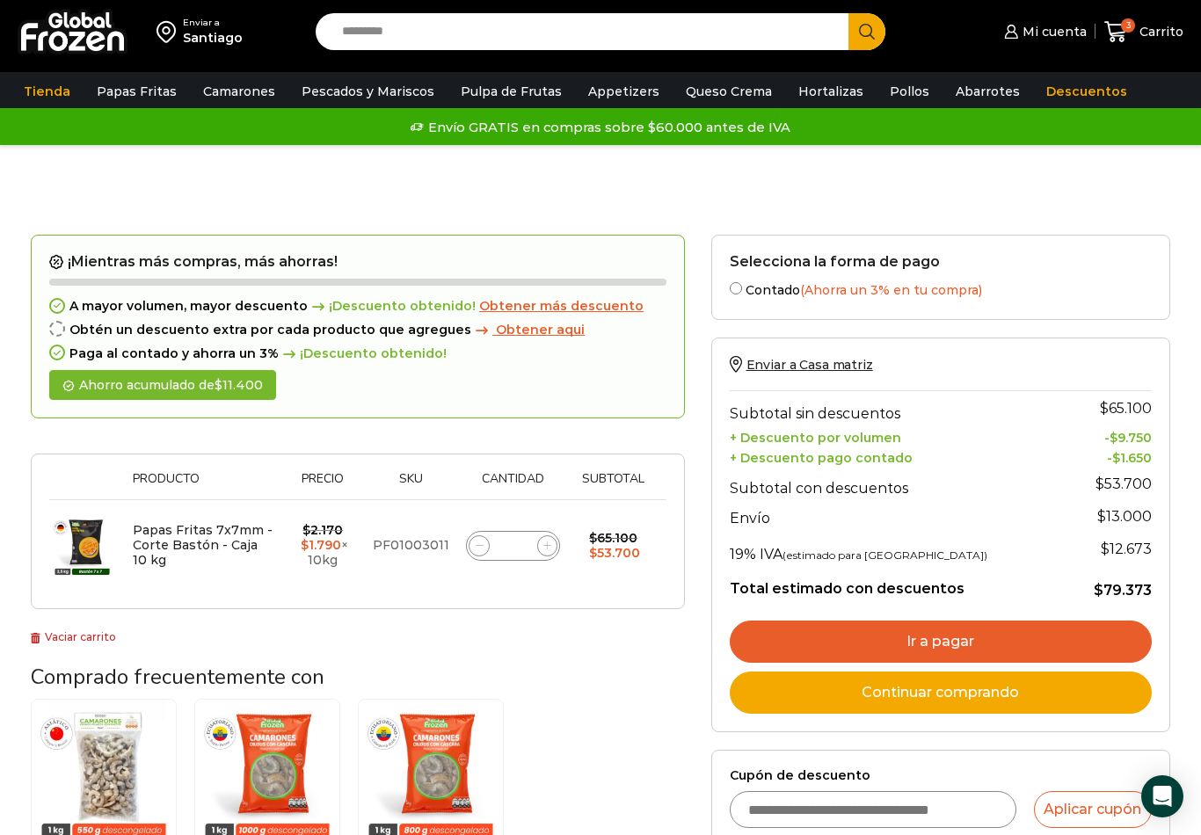
scroll to position [6, 0]
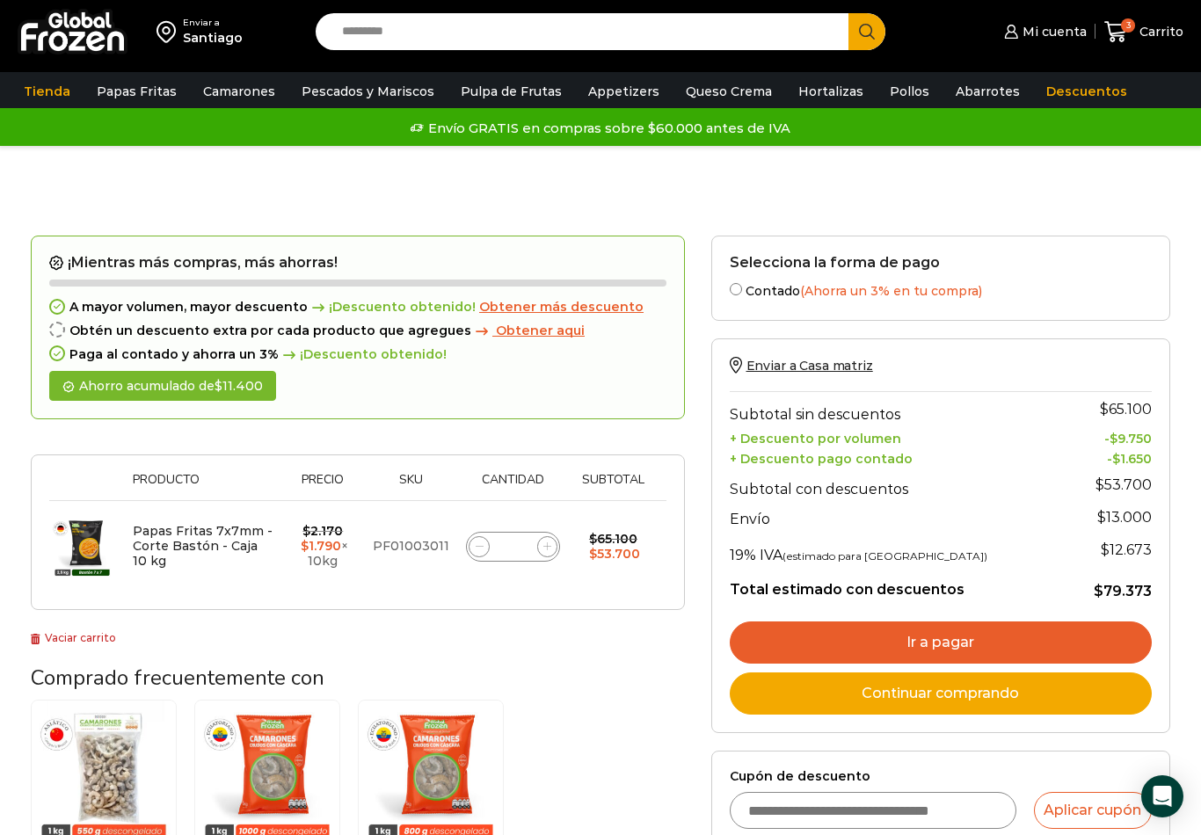
click at [1068, 651] on link "Ir a pagar" at bounding box center [941, 643] width 423 height 42
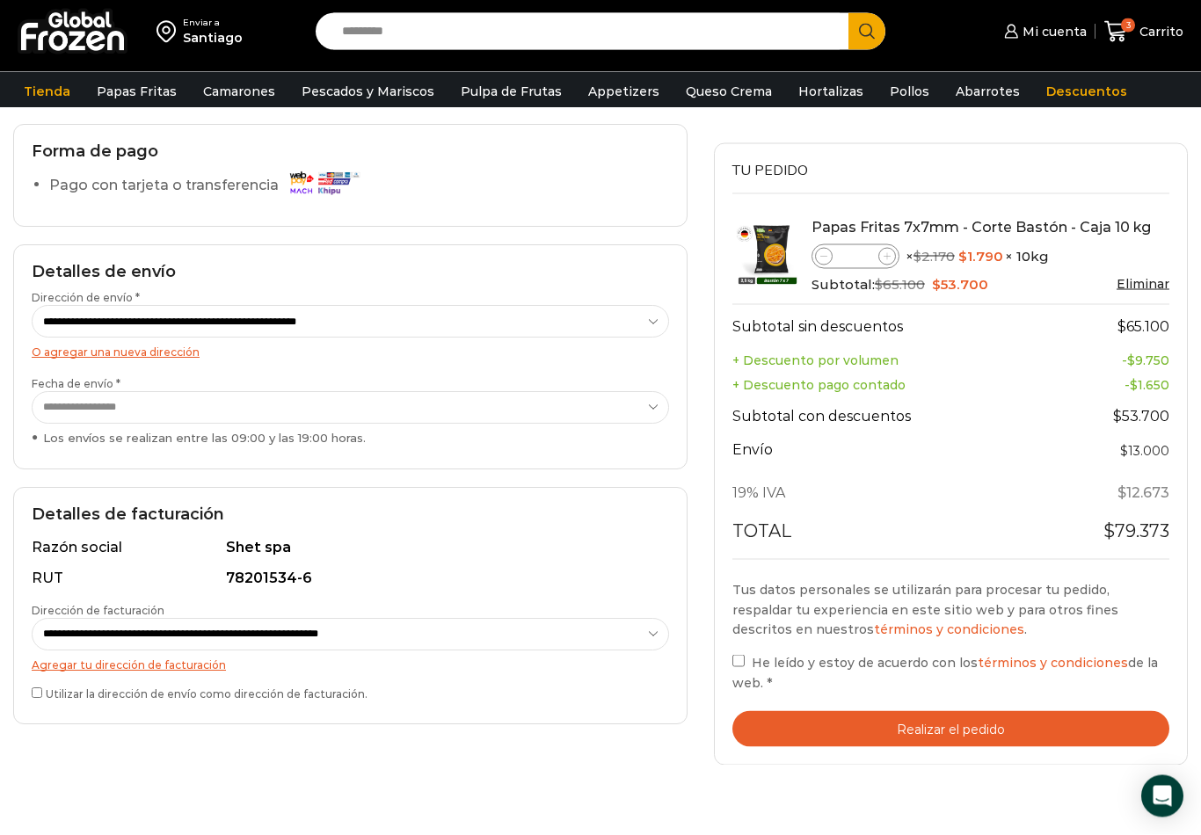
scroll to position [125, 0]
click at [895, 250] on div "Papas Fritas 7x7mm - Corte Bastón - Caja 10 kg cantidad *" at bounding box center [855, 256] width 88 height 25
click at [889, 256] on icon at bounding box center [888, 257] width 8 height 8
type input "*"
click at [691, 478] on div "**********" at bounding box center [350, 523] width 701 height 835
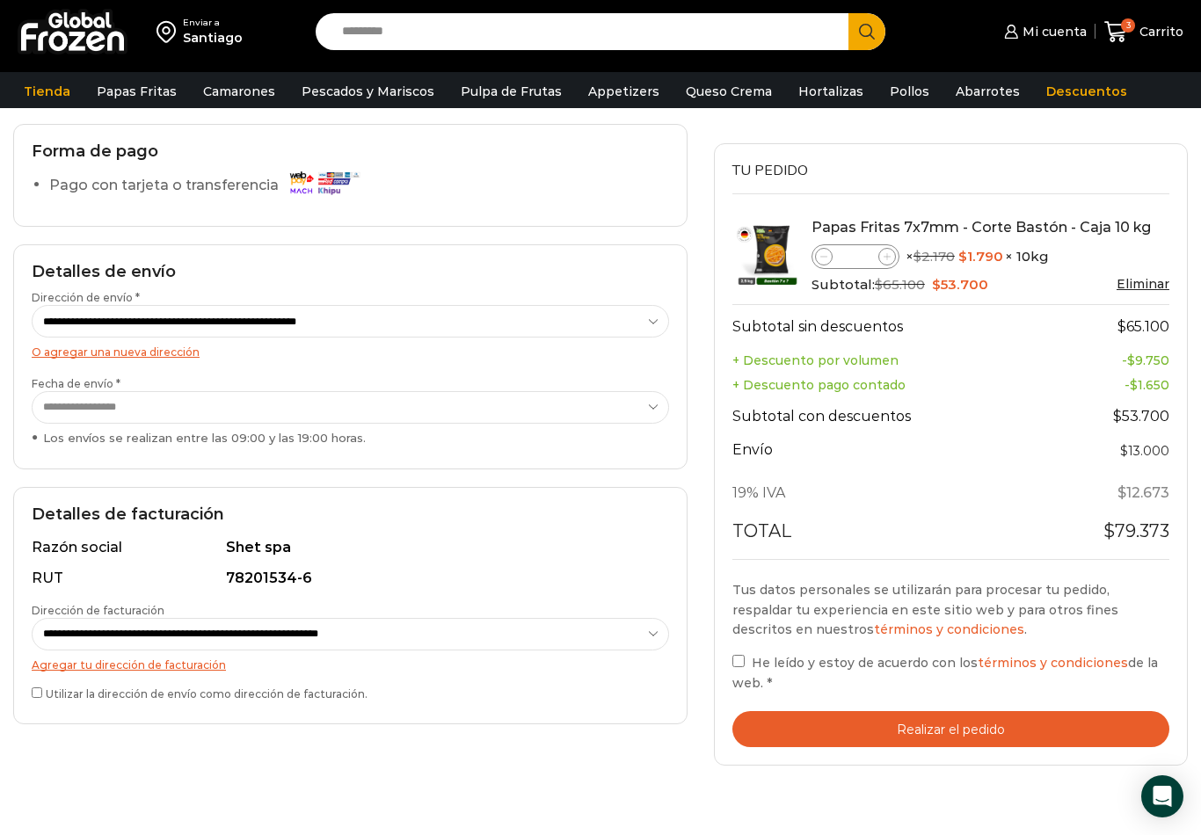
click at [886, 253] on icon at bounding box center [888, 257] width 8 height 8
type input "*"
click at [889, 241] on div "Papas Fritas 7x7mm - Corte Bastón - Caja 10 kg Papas Fritas 7x7mm - Corte Bastó…" at bounding box center [990, 256] width 358 height 76
click at [889, 253] on icon at bounding box center [888, 257] width 8 height 8
type input "*"
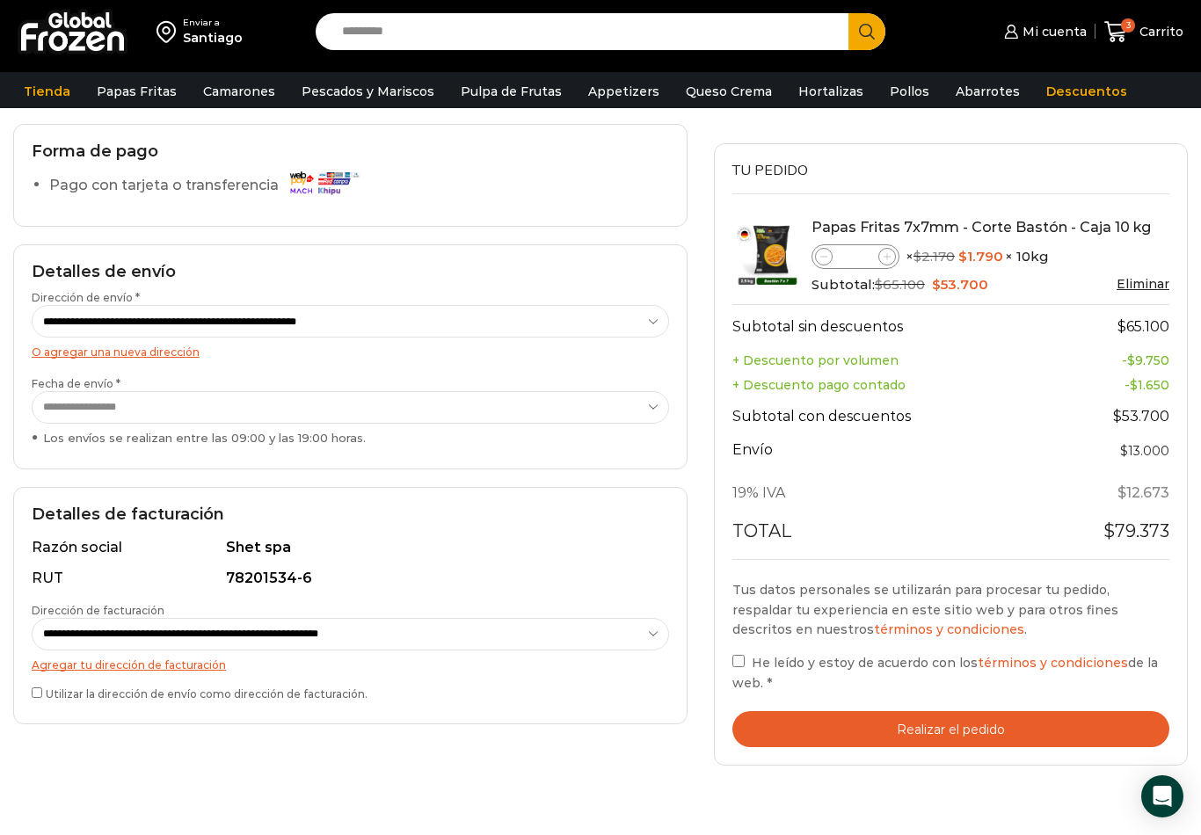
click at [746, 651] on label "He leído y estoy de acuerdo con los términos y condiciones de la web. *" at bounding box center [950, 671] width 437 height 41
click at [925, 731] on button "Realizar el pedido" at bounding box center [950, 729] width 437 height 36
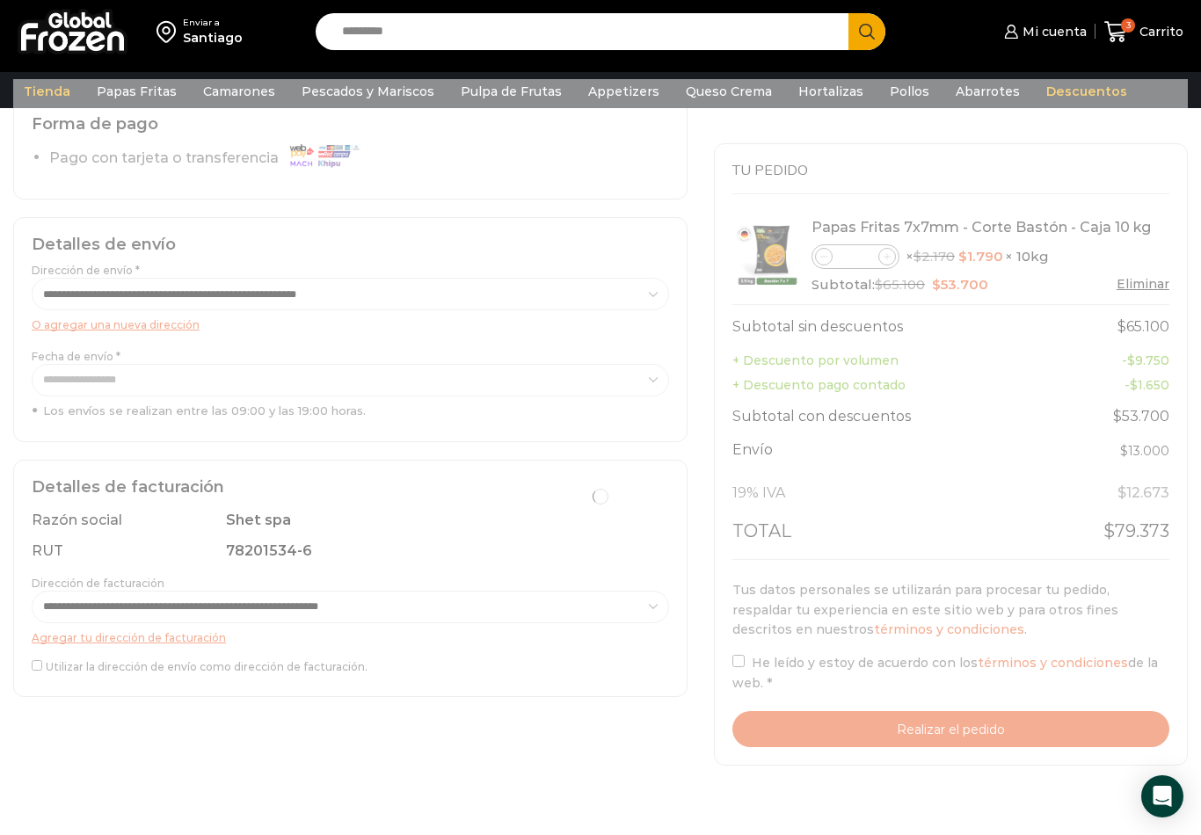
scroll to position [153, 0]
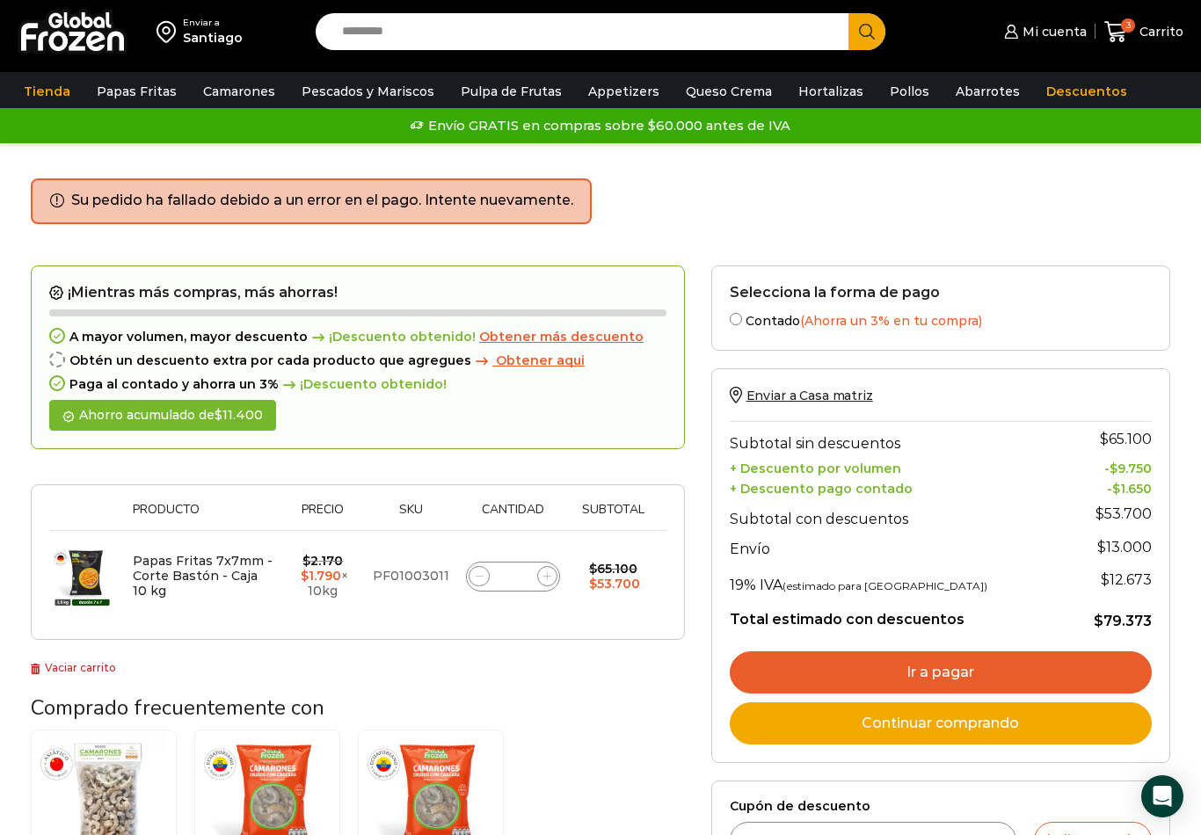
click at [535, 589] on div "Papas Fritas 7x7mm - Corte Bastón - Caja 10 kg cantidad *" at bounding box center [513, 577] width 94 height 30
click at [549, 587] on span at bounding box center [547, 576] width 21 height 21
type input "*"
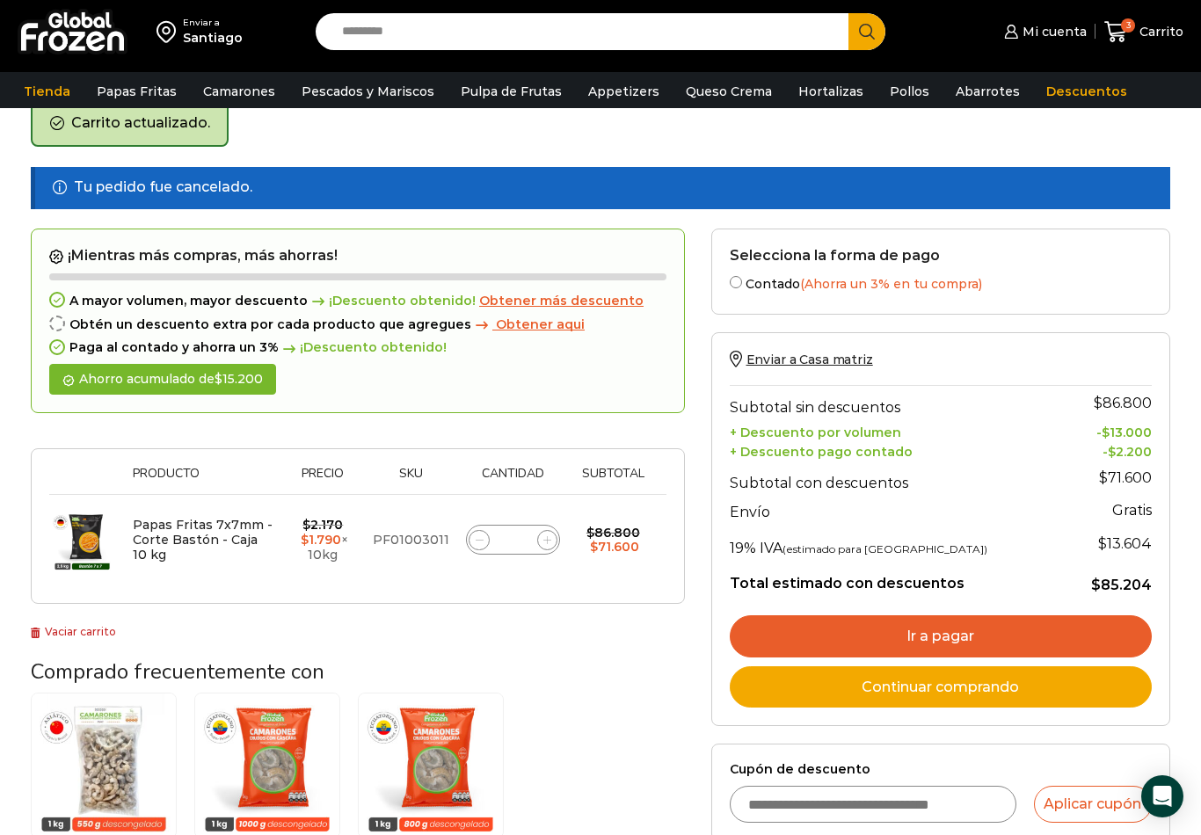
scroll to position [90, 0]
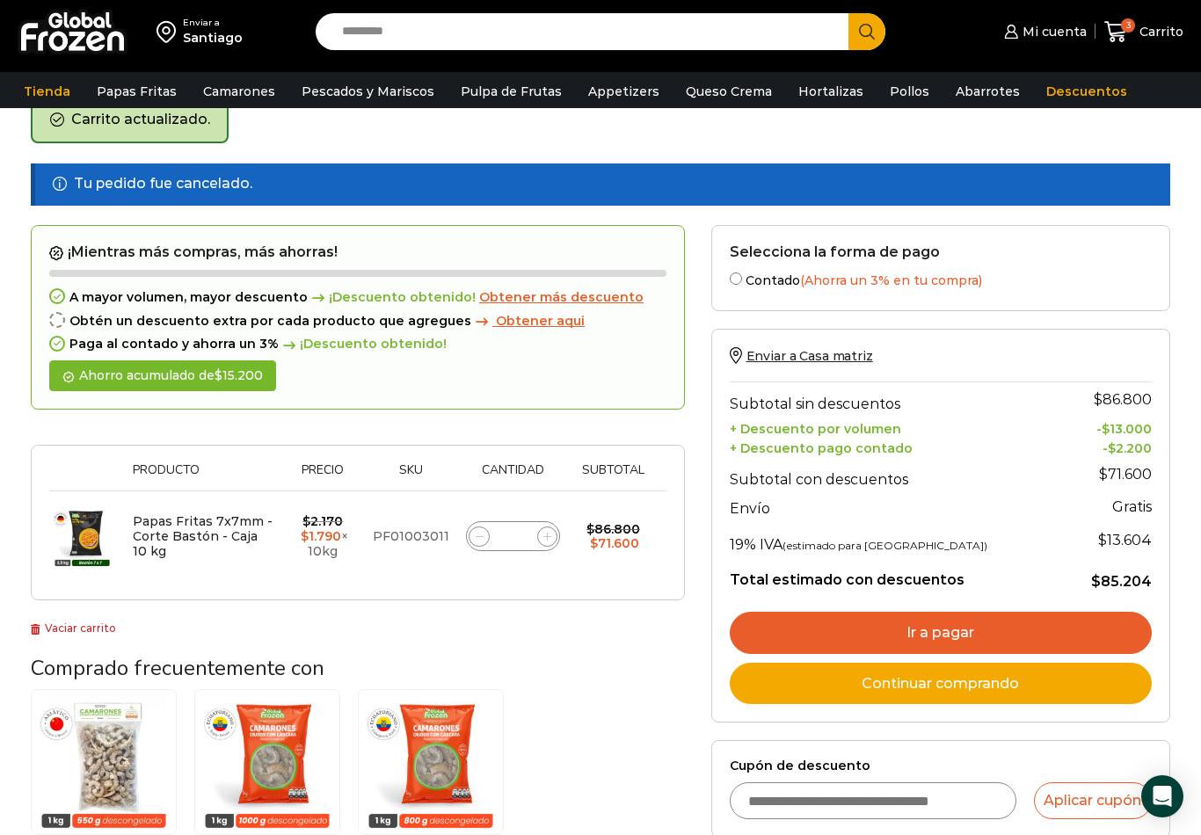
click at [468, 557] on td "Papas Fritas 7x7mm - Corte Bastón - Caja 10 kg cantidad *" at bounding box center [514, 536] width 112 height 91
click at [476, 548] on span at bounding box center [479, 537] width 21 height 21
click at [486, 546] on span at bounding box center [479, 537] width 21 height 21
type input "*"
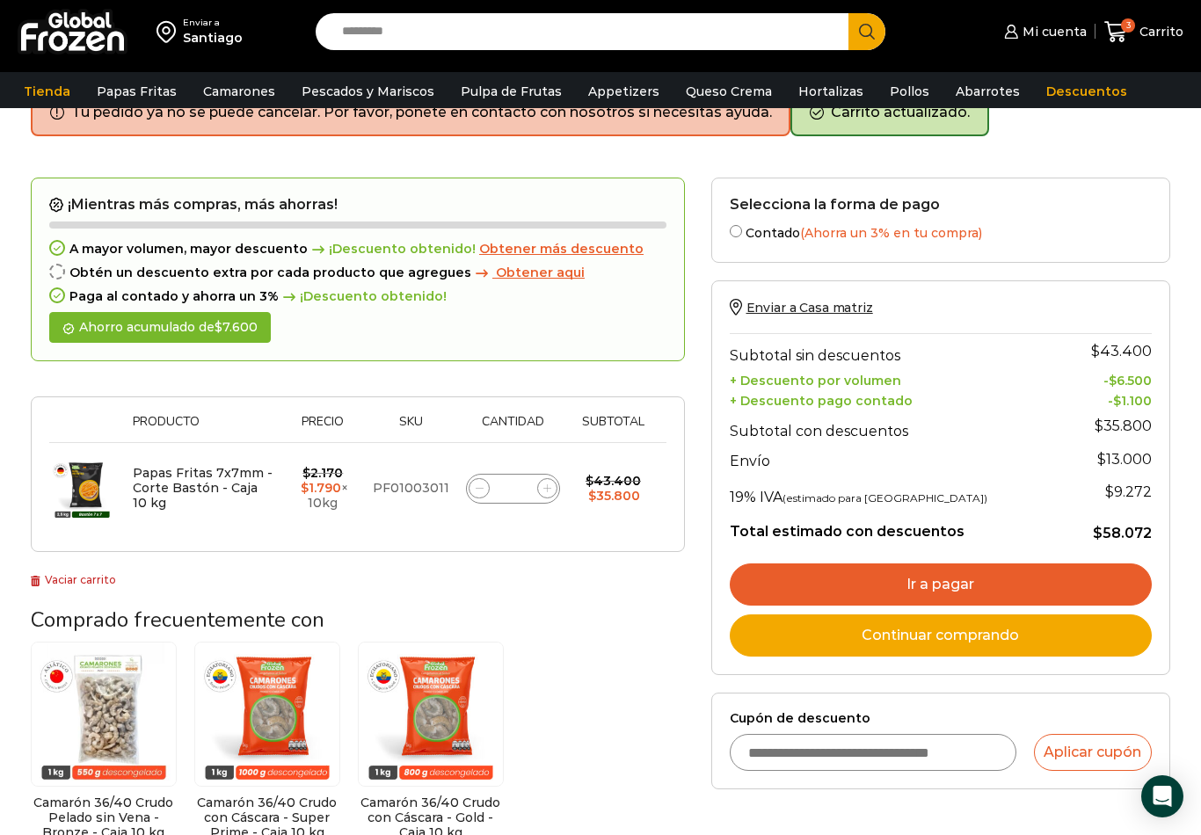
scroll to position [98, 0]
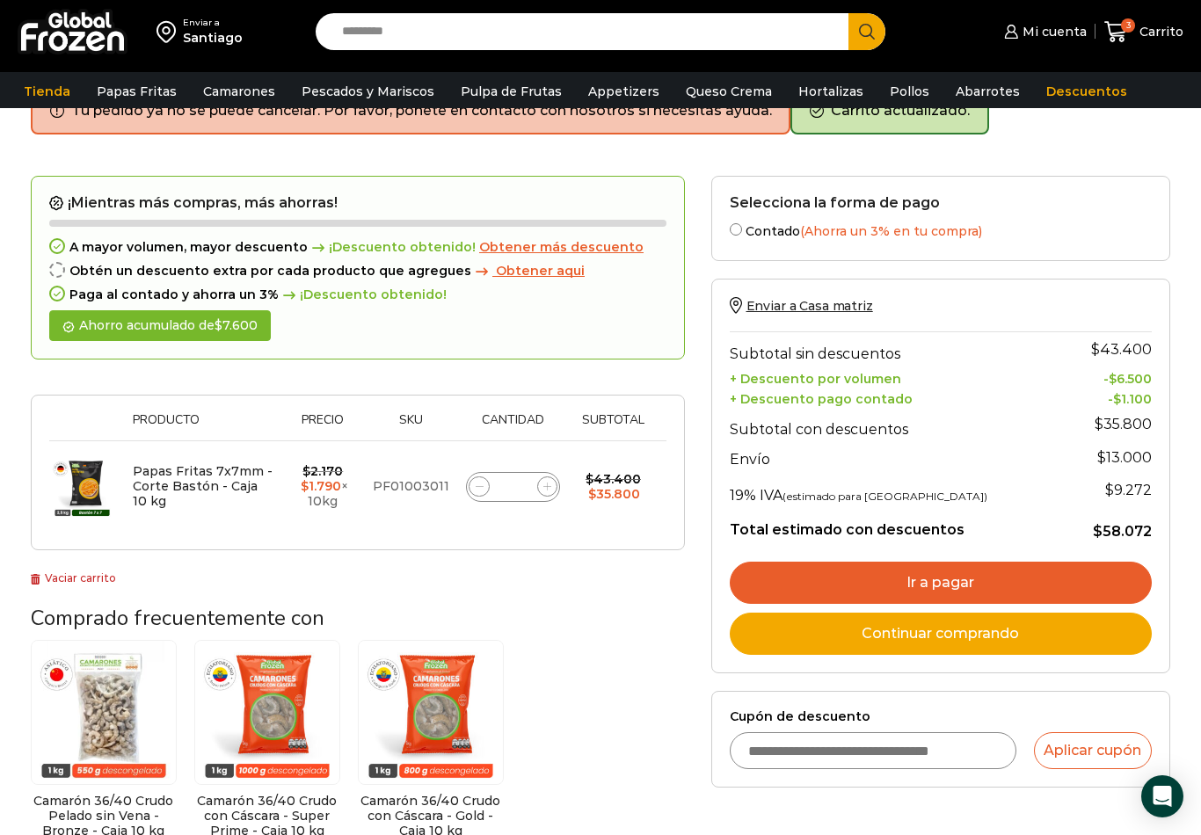
click at [544, 491] on icon at bounding box center [547, 487] width 8 height 8
type input "*"
click at [1044, 101] on link "Descuentos" at bounding box center [1086, 91] width 98 height 33
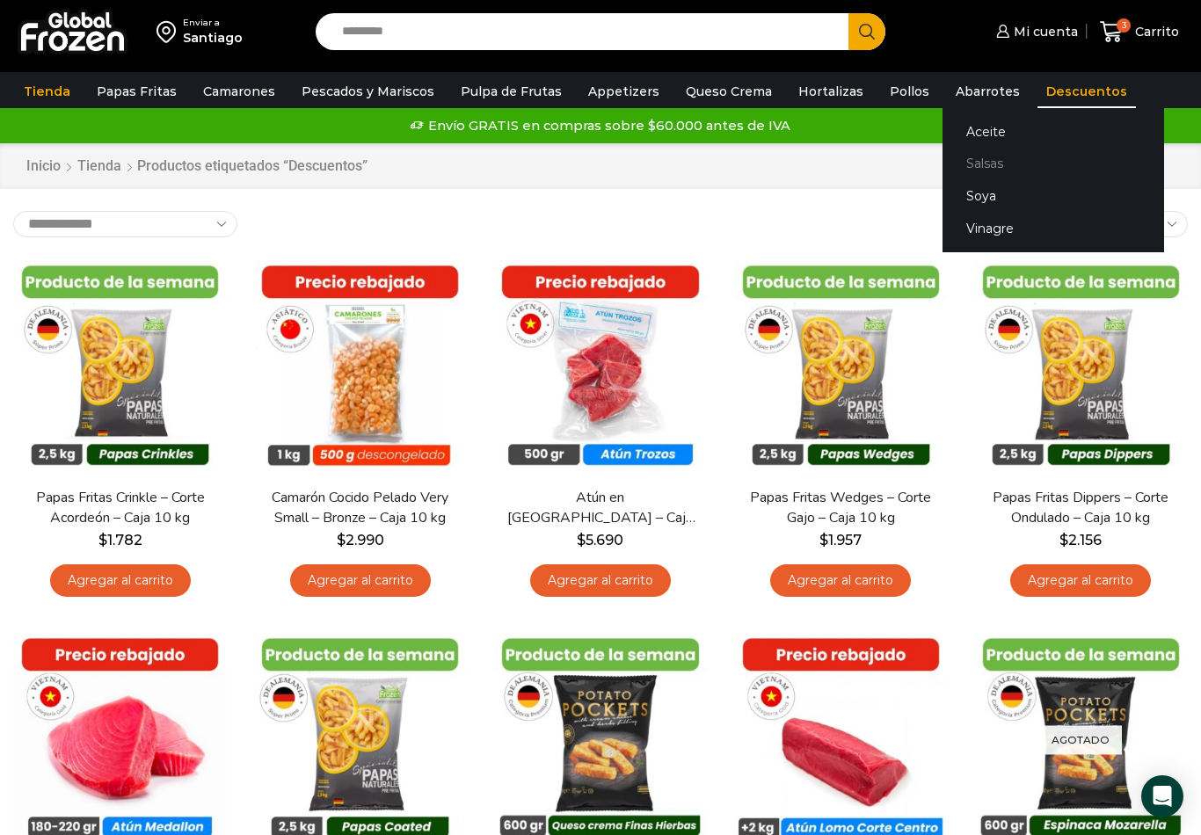
click at [956, 158] on link "Salsas" at bounding box center [1053, 164] width 222 height 33
click at [960, 136] on link "Aceite" at bounding box center [1053, 131] width 222 height 33
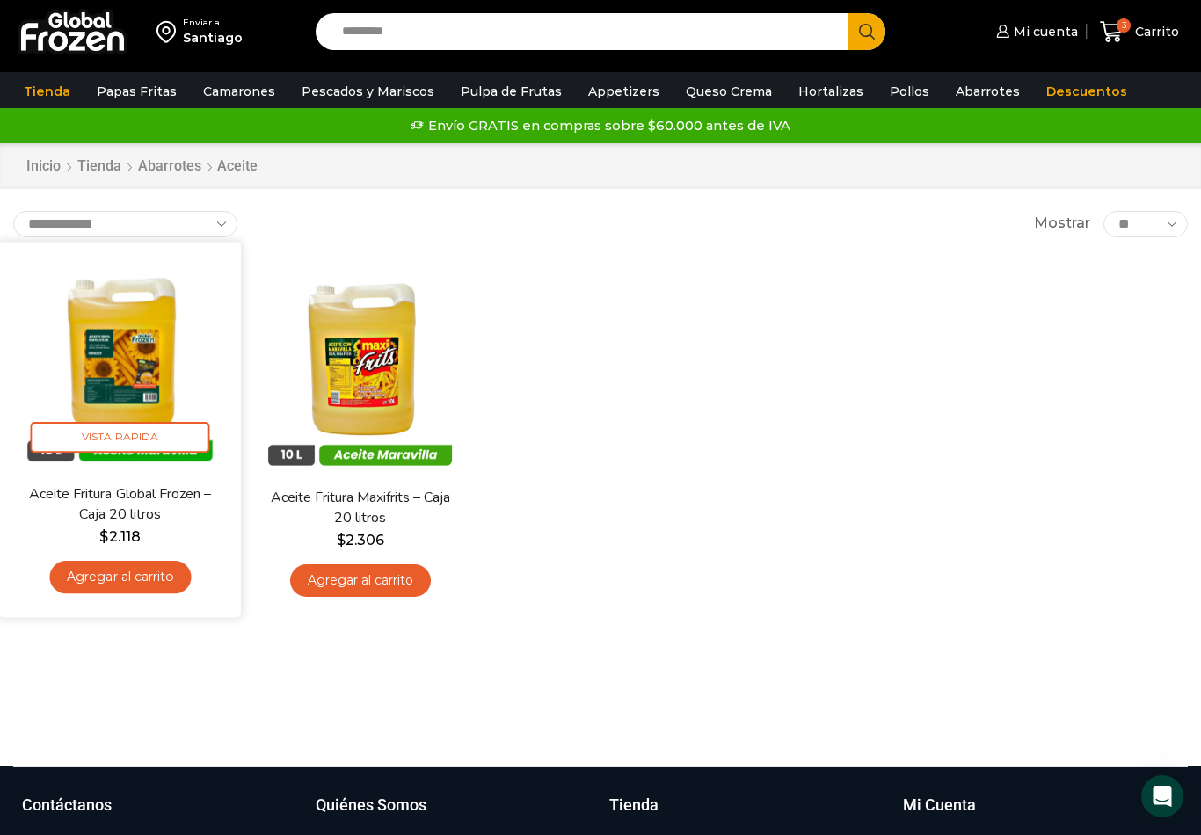
click at [87, 565] on link "Agregar al carrito" at bounding box center [120, 577] width 142 height 33
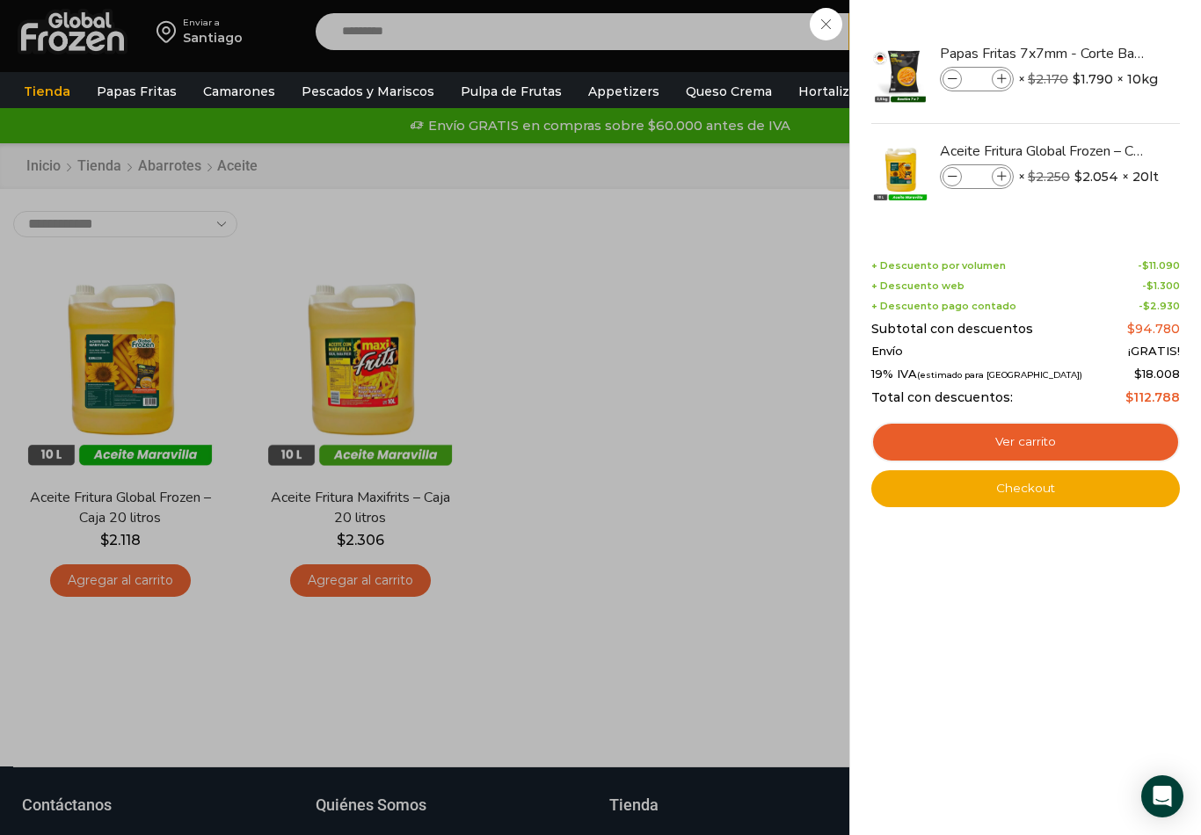
click at [1095, 53] on div "4 [GEOGRAPHIC_DATA] 4 4 Shopping Cart *" at bounding box center [1139, 31] width 88 height 41
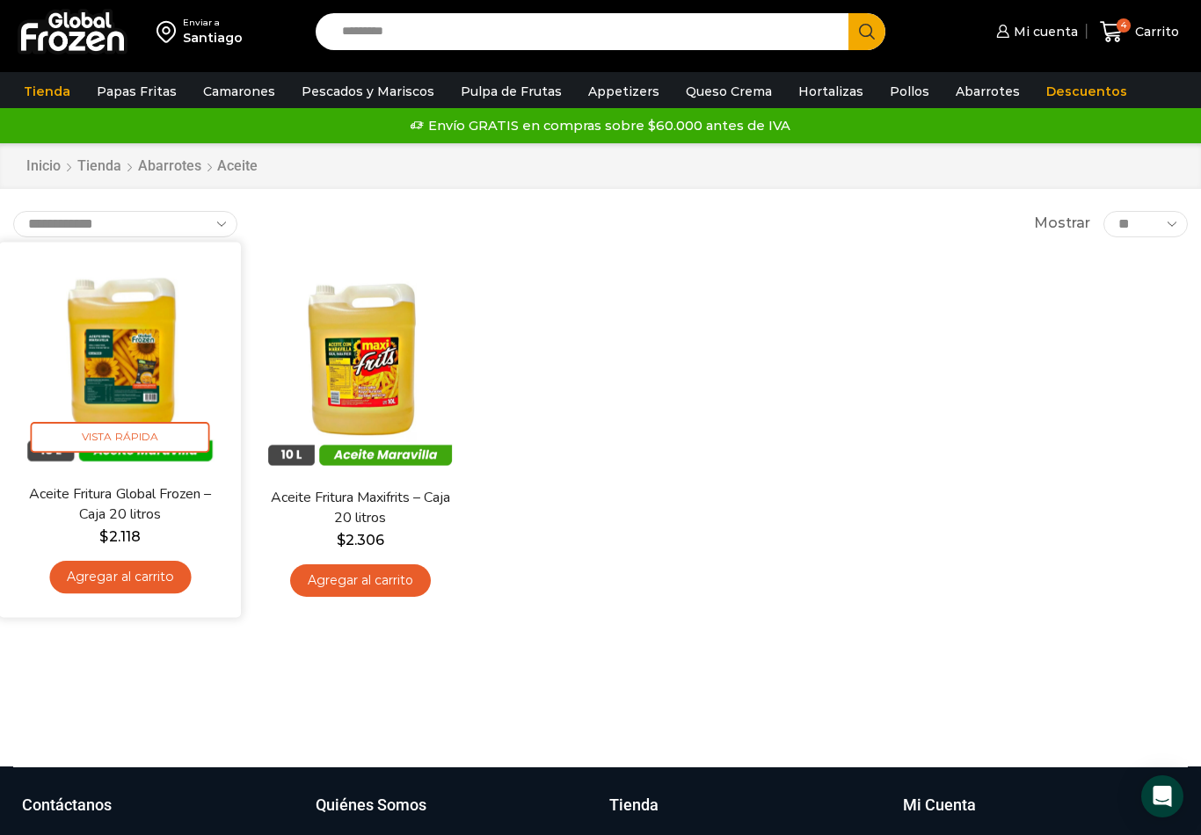
click at [88, 370] on img at bounding box center [119, 362] width 215 height 215
click at [60, 433] on span "Vista Rápida" at bounding box center [120, 437] width 179 height 31
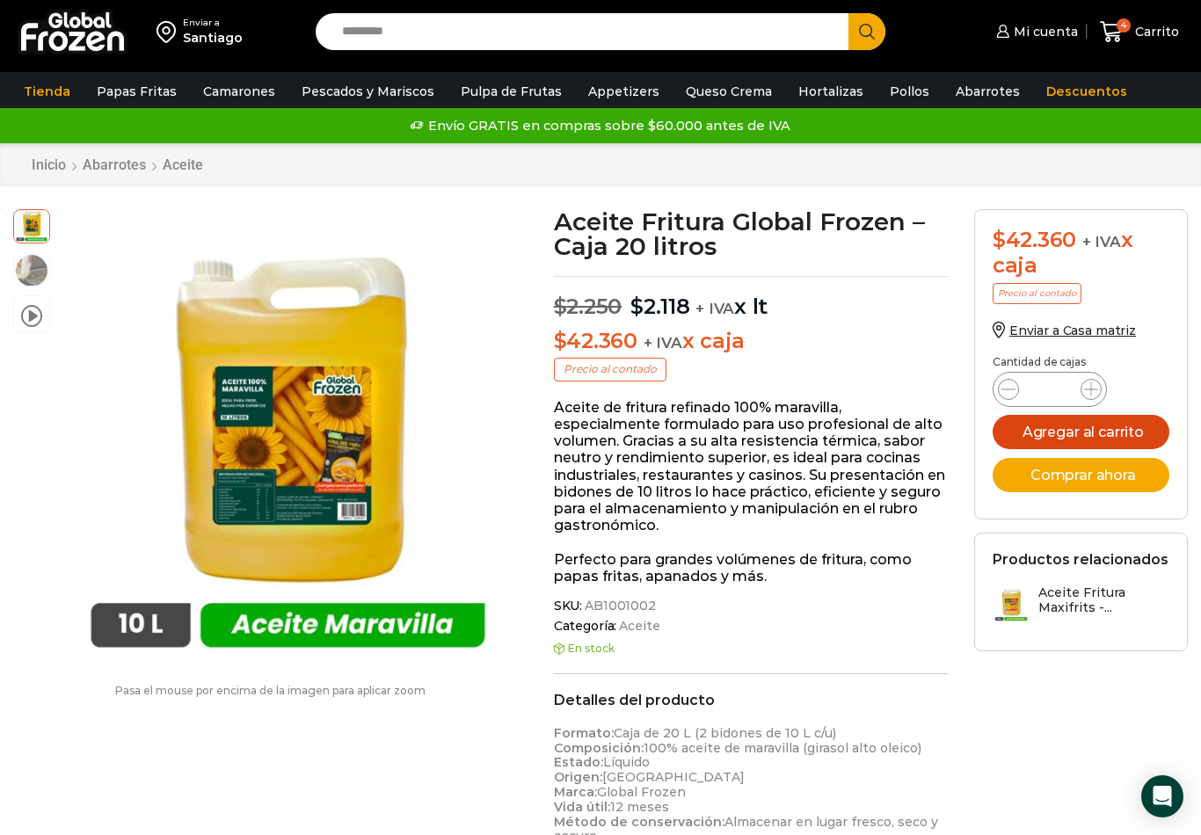
click at [1027, 417] on button "Agregar al carrito" at bounding box center [1081, 432] width 177 height 34
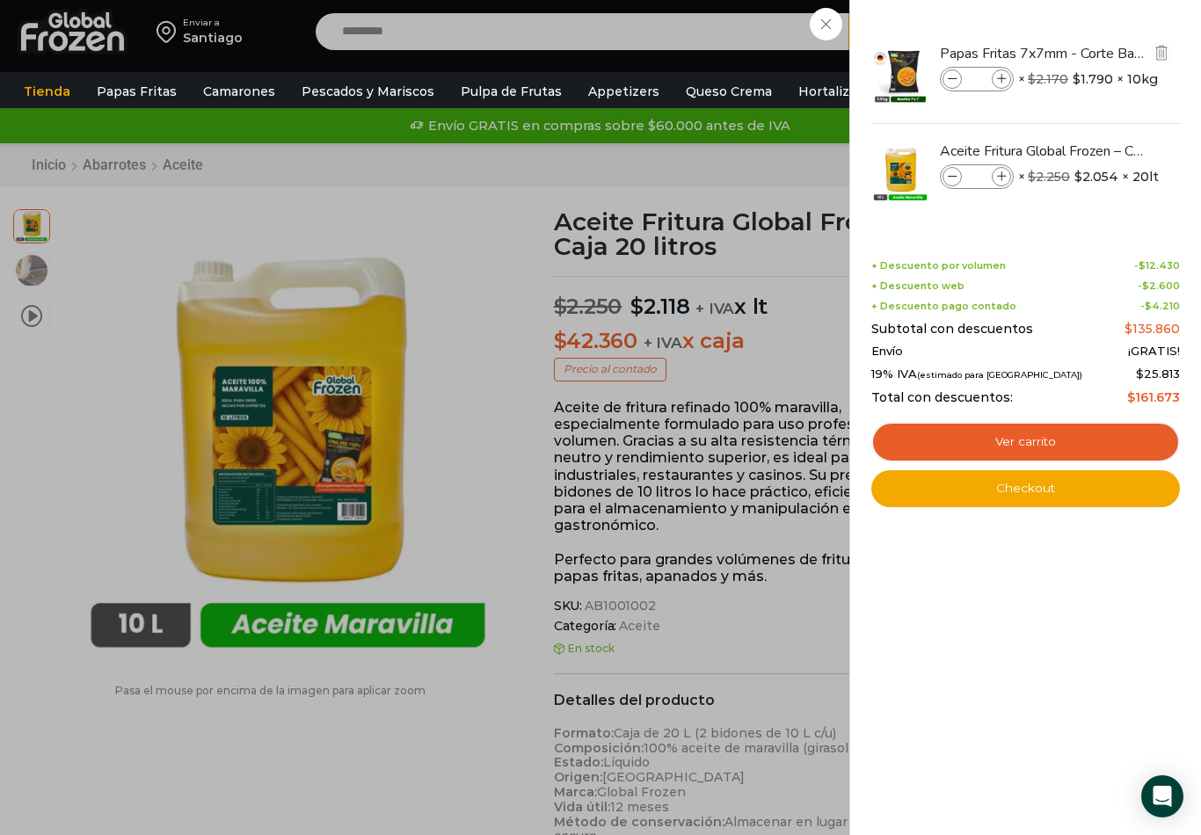
click at [892, 81] on img at bounding box center [900, 75] width 62 height 62
click at [949, 186] on span at bounding box center [951, 176] width 19 height 19
type input "*"
click at [949, 177] on icon at bounding box center [953, 177] width 10 height 10
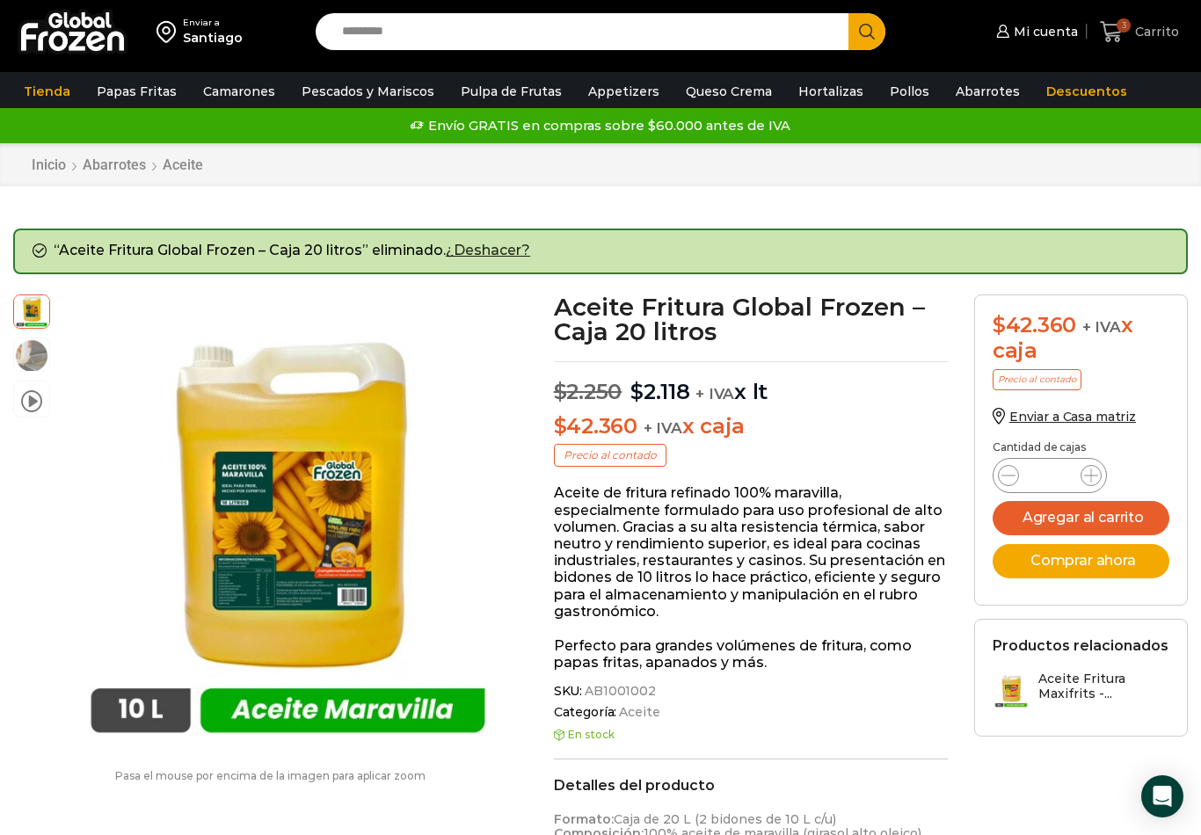
click at [1156, 40] on span "3 [GEOGRAPHIC_DATA]" at bounding box center [1139, 32] width 79 height 24
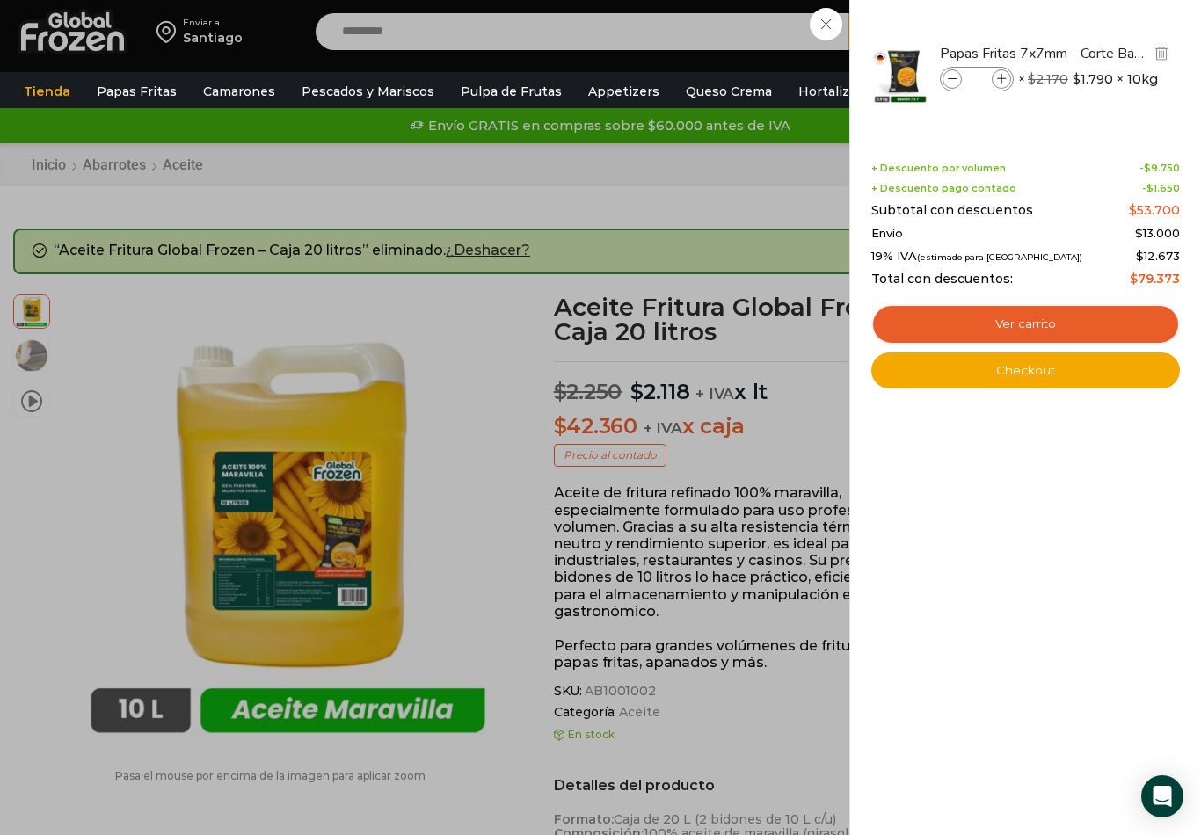
click at [956, 84] on icon at bounding box center [953, 80] width 10 height 10
type input "*"
click at [1095, 53] on div "2 [GEOGRAPHIC_DATA] 2 2 Shopping Cart *" at bounding box center [1139, 31] width 88 height 41
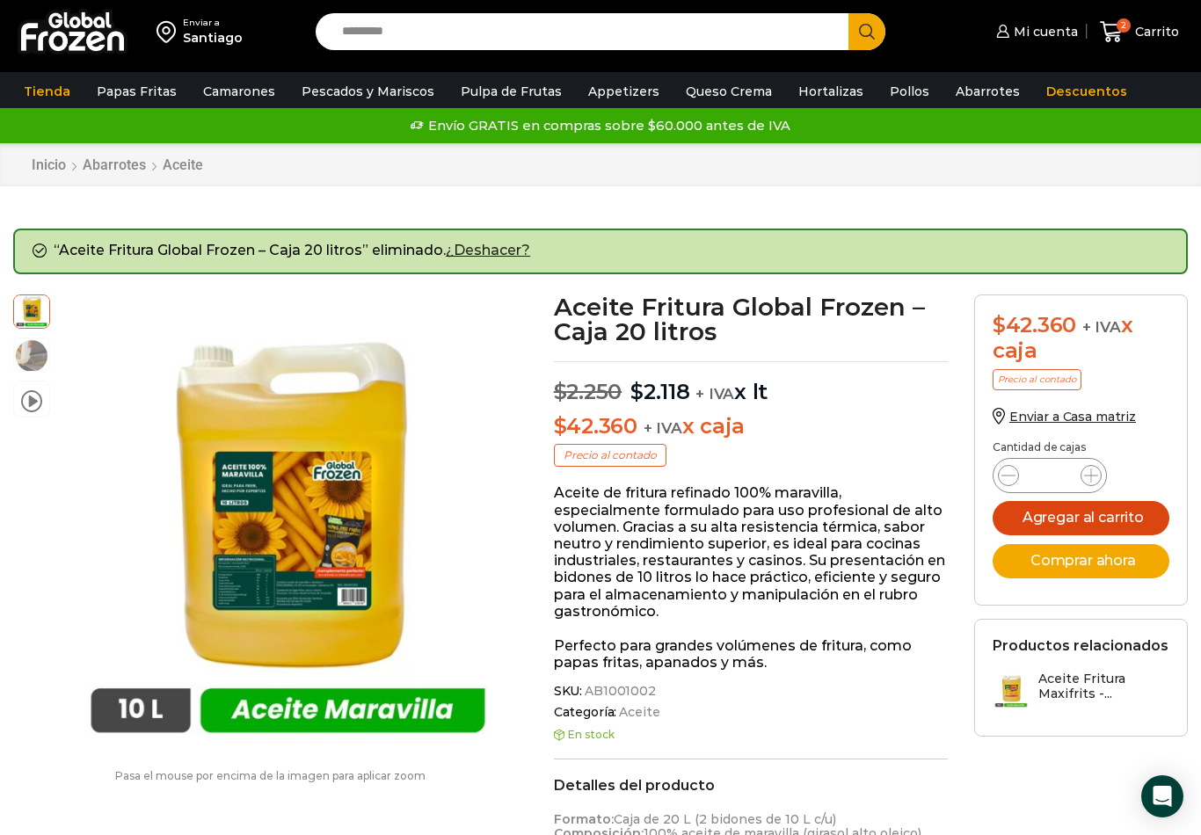
click at [1037, 514] on button "Agregar al carrito" at bounding box center [1081, 518] width 177 height 34
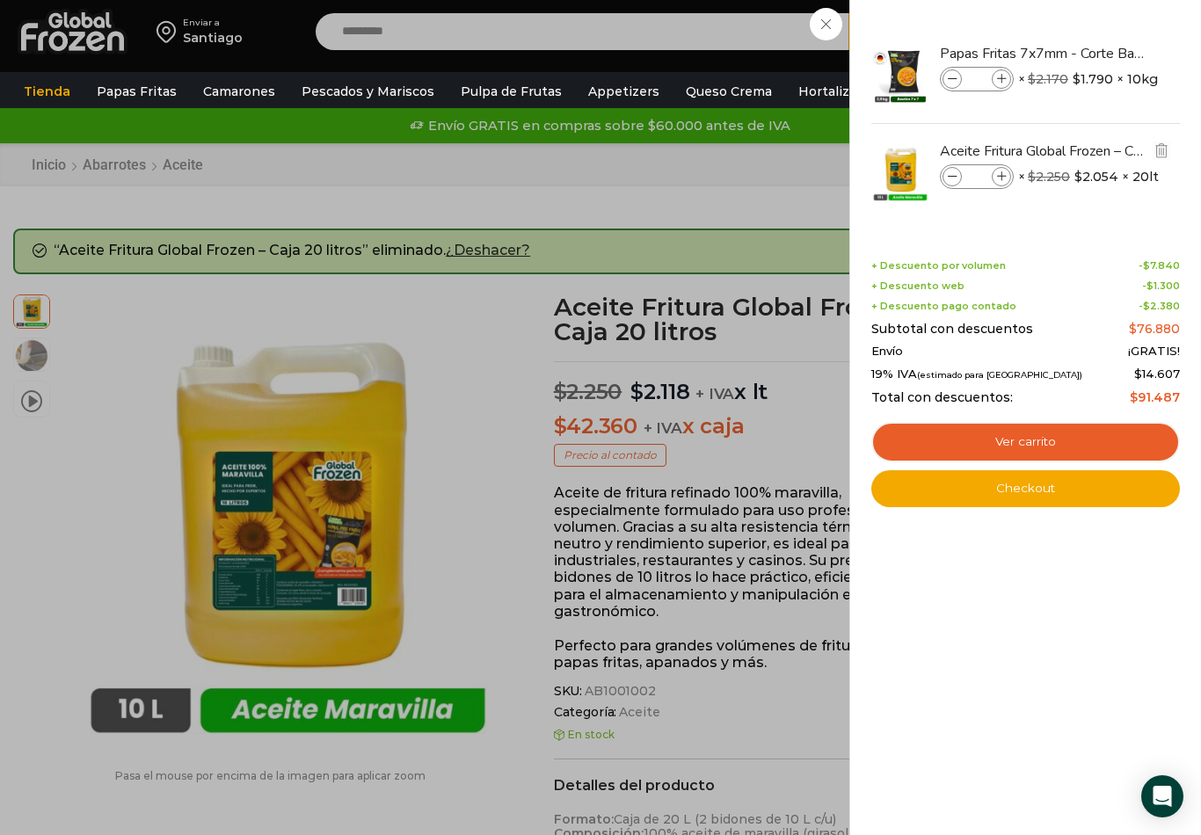
click at [954, 169] on span at bounding box center [951, 176] width 19 height 19
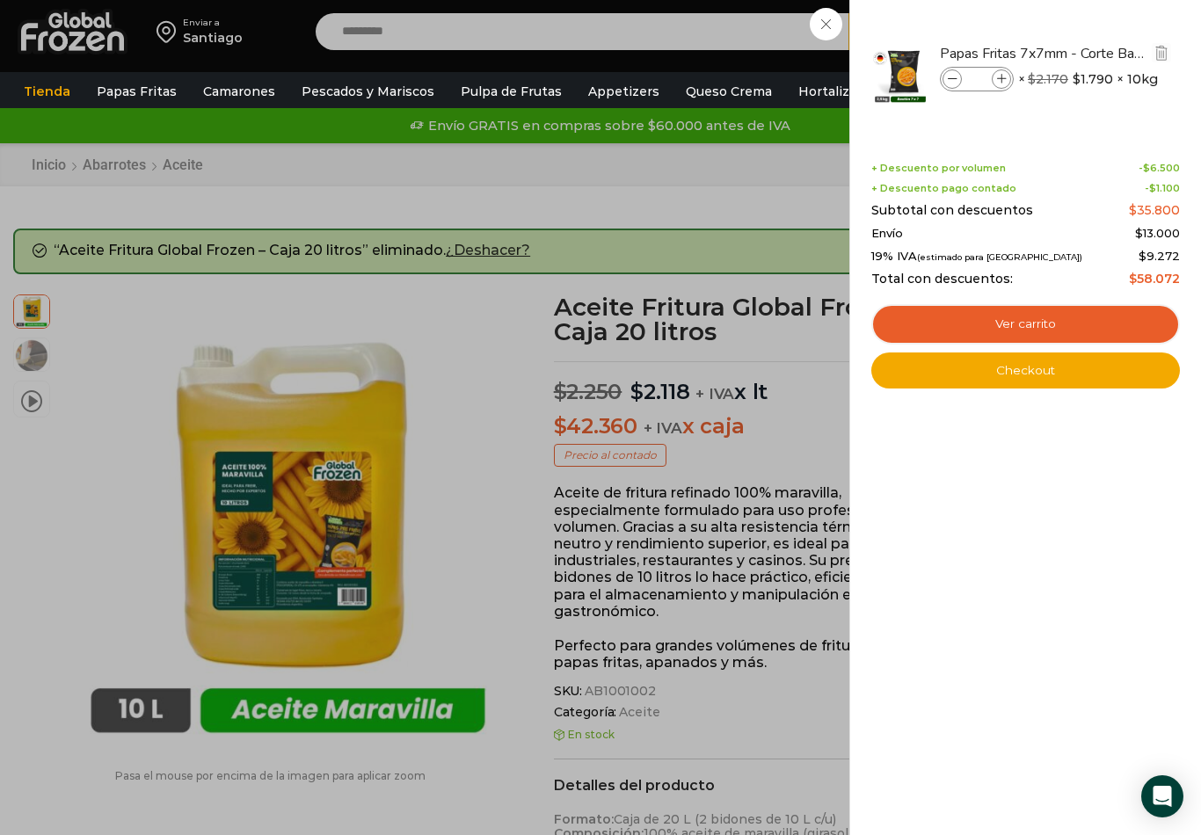
click at [988, 74] on input "*" at bounding box center [977, 78] width 26 height 19
click at [1000, 84] on icon at bounding box center [1002, 80] width 10 height 10
type input "*"
click at [1095, 53] on div "3 Carrito 3 3 Shopping Cart" at bounding box center [1139, 31] width 88 height 41
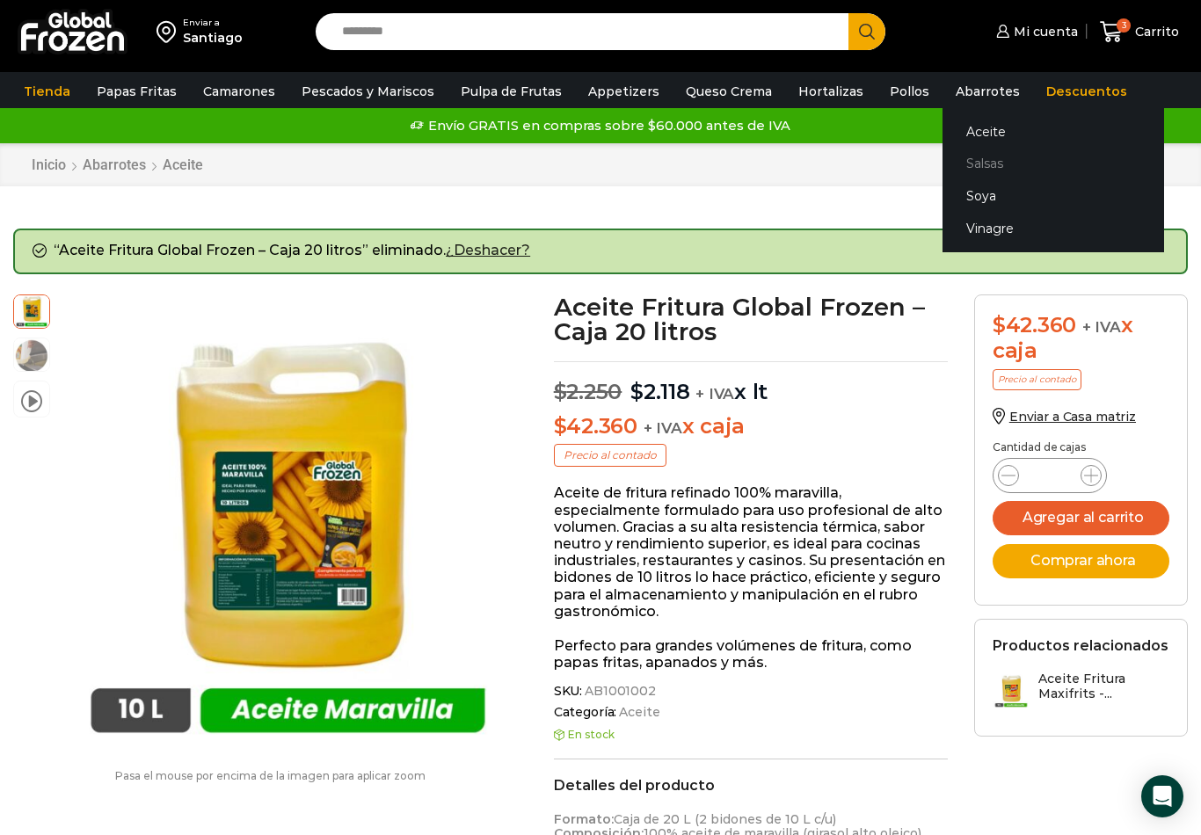
click at [958, 163] on link "Salsas" at bounding box center [1053, 164] width 222 height 33
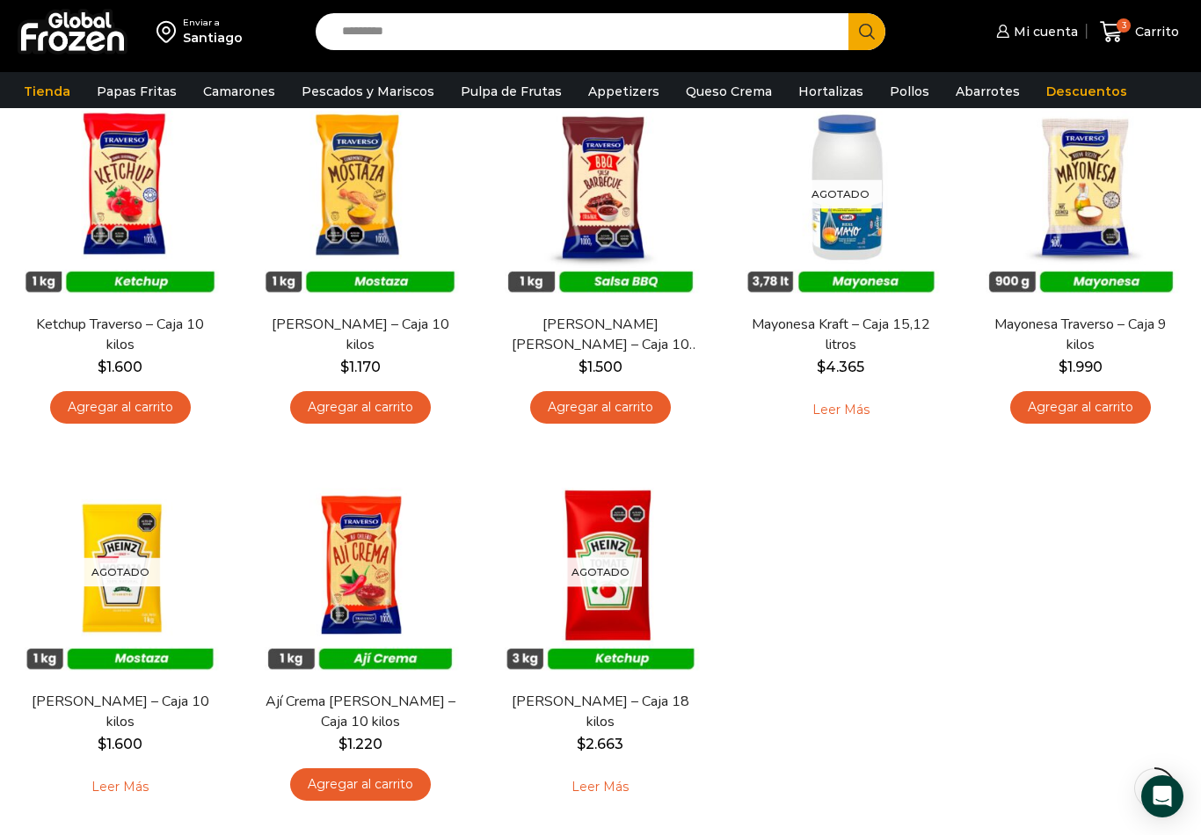
scroll to position [183, 0]
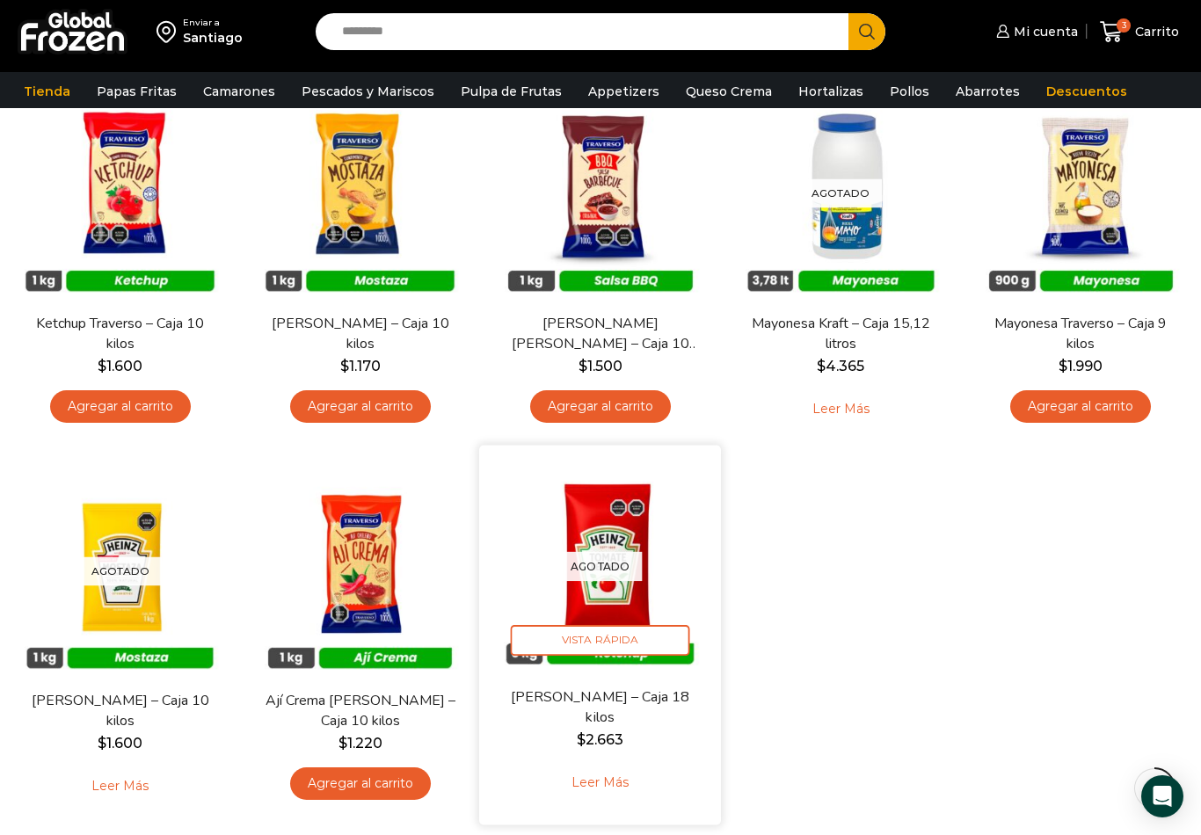
click at [617, 551] on p "Agotado" at bounding box center [601, 565] width 84 height 29
click at [545, 639] on span "Vista Rápida" at bounding box center [600, 640] width 179 height 31
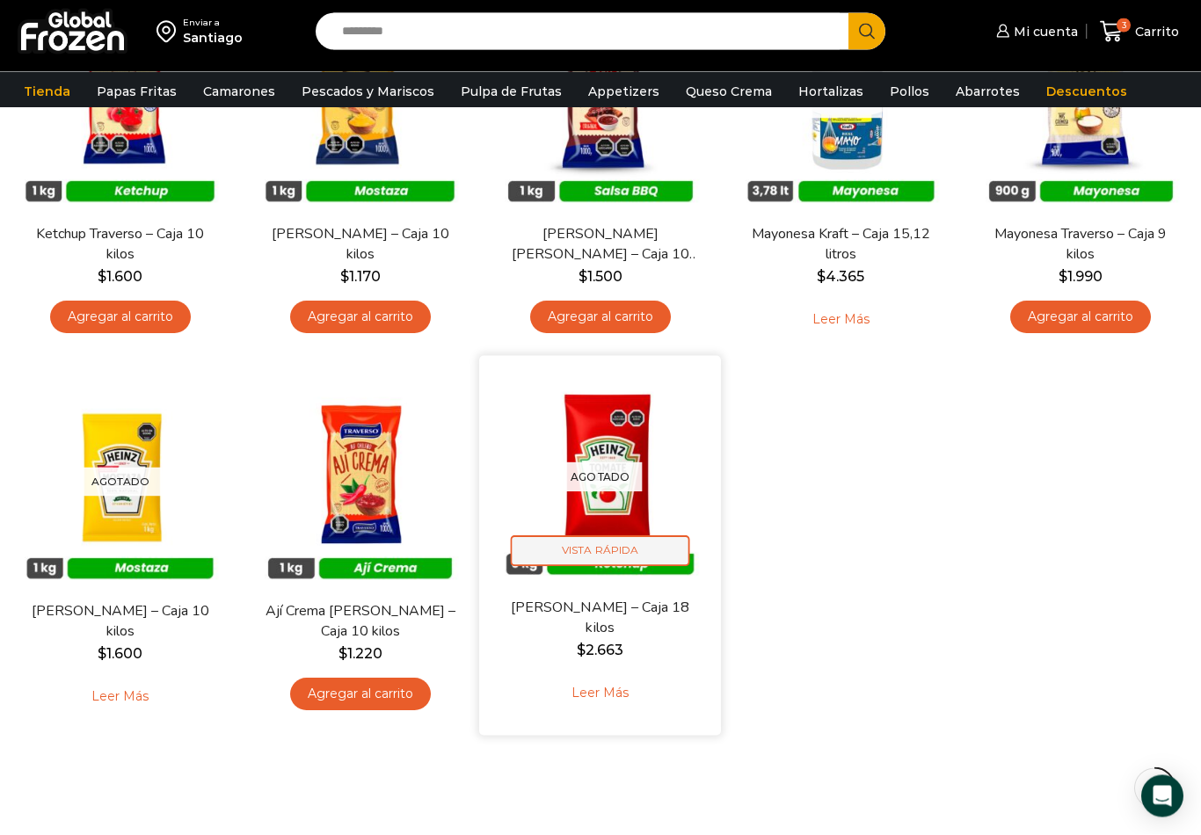
scroll to position [277, 0]
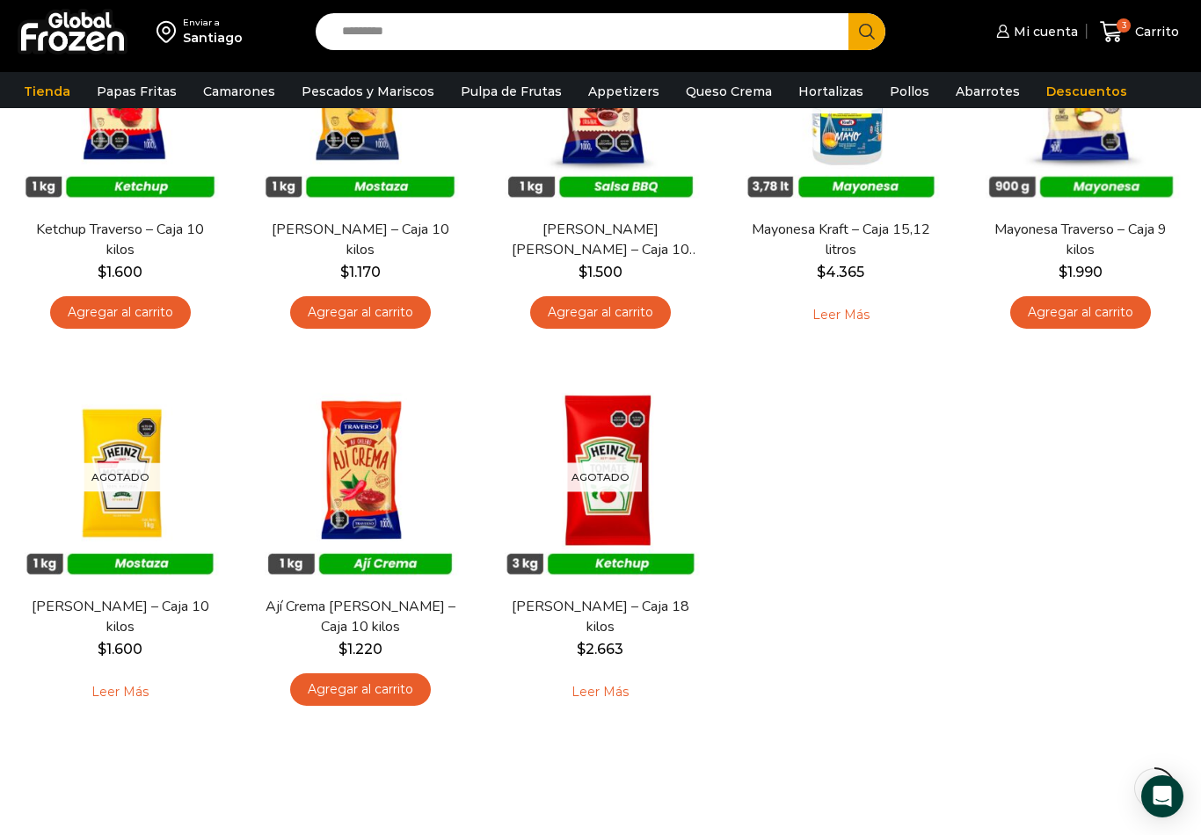
click at [838, 593] on div "En stock Vista Rápida Ketchup Traverso – Caja 10 kilos $ 1.600 Agregar al carri…" at bounding box center [600, 357] width 1201 height 755
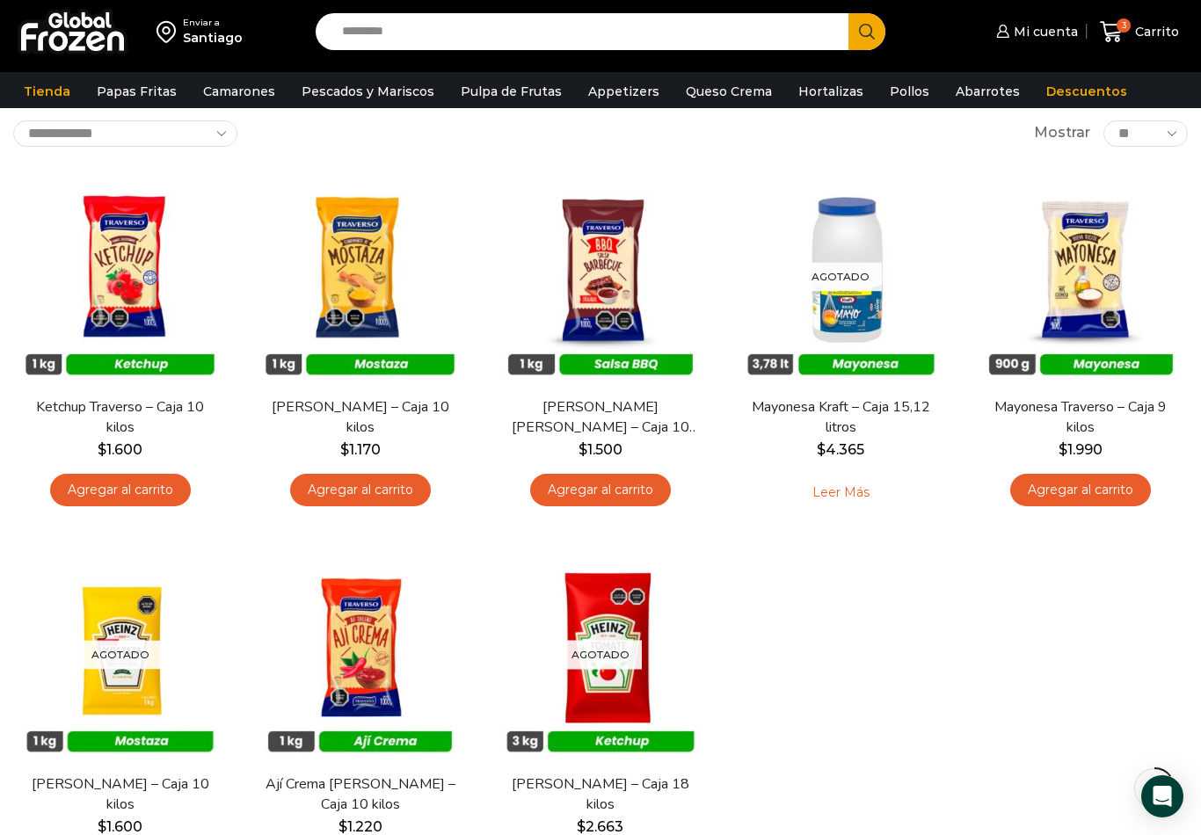
scroll to position [96, 0]
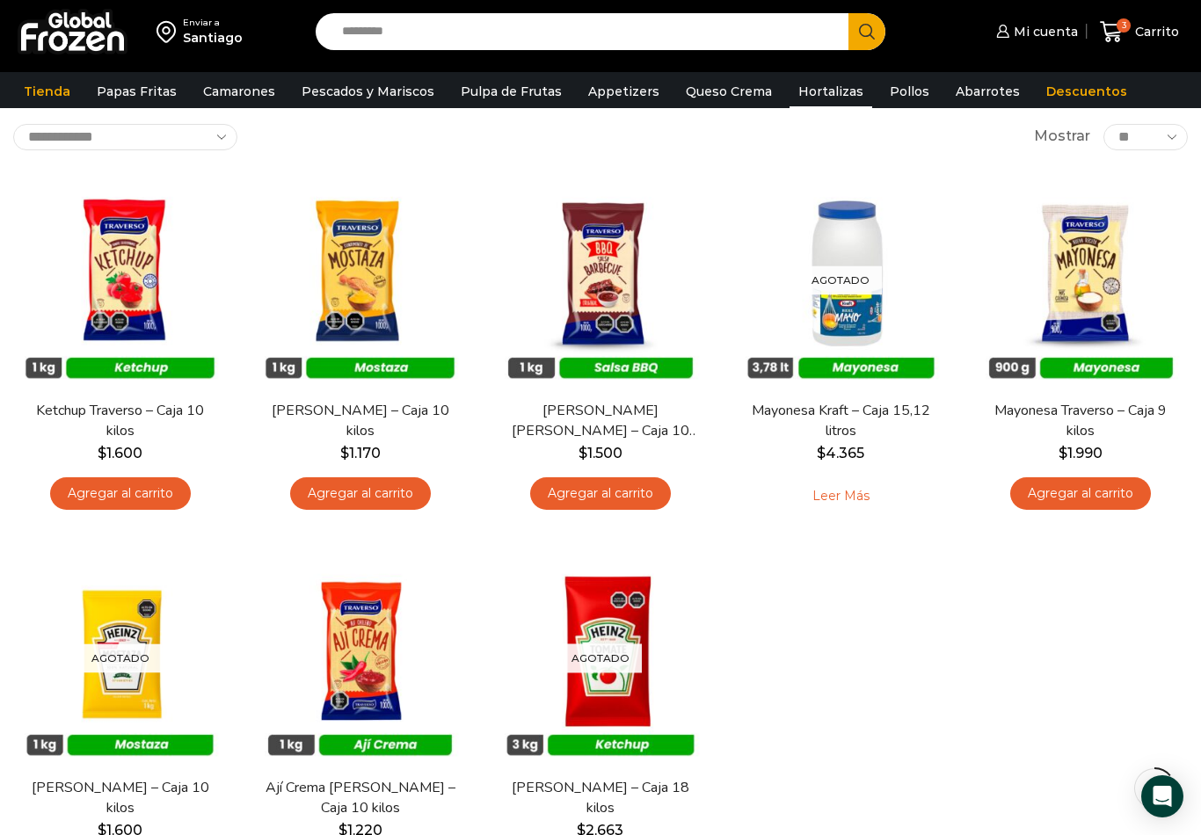
click at [796, 93] on link "Hortalizas" at bounding box center [830, 91] width 83 height 33
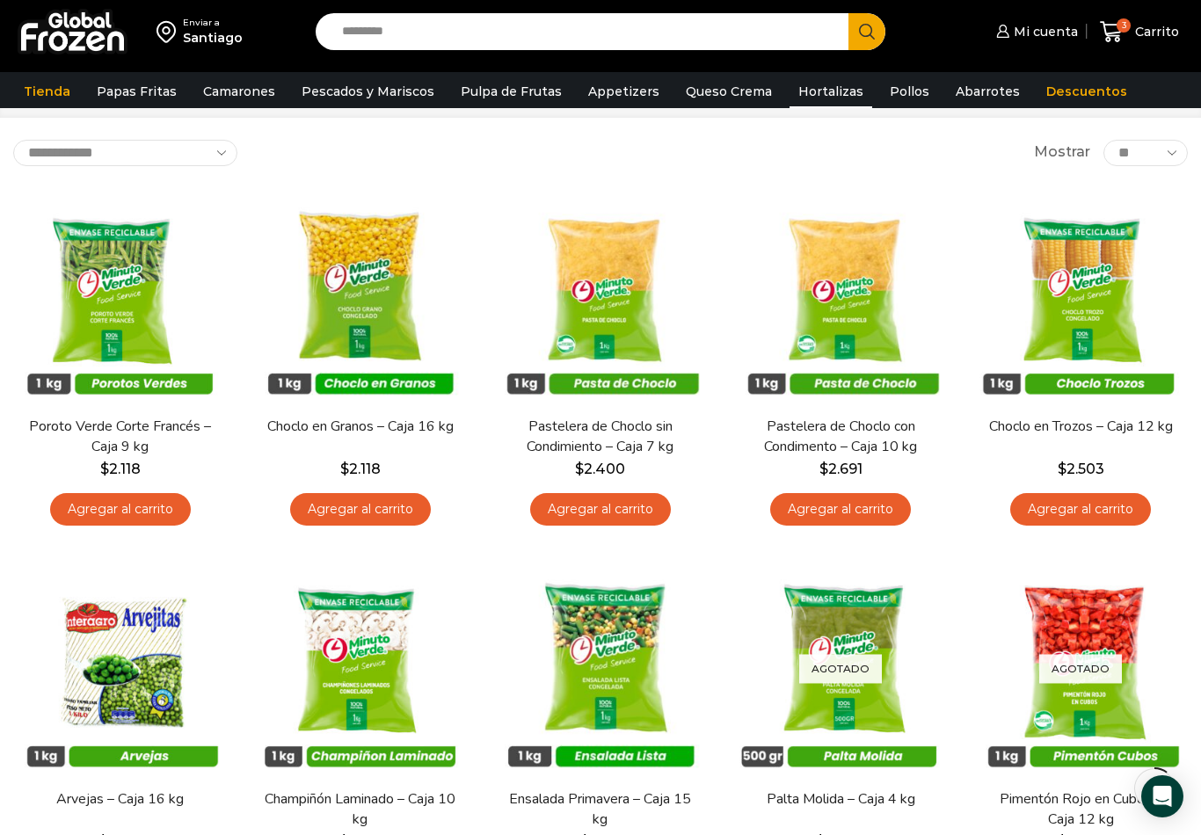
scroll to position [65, 0]
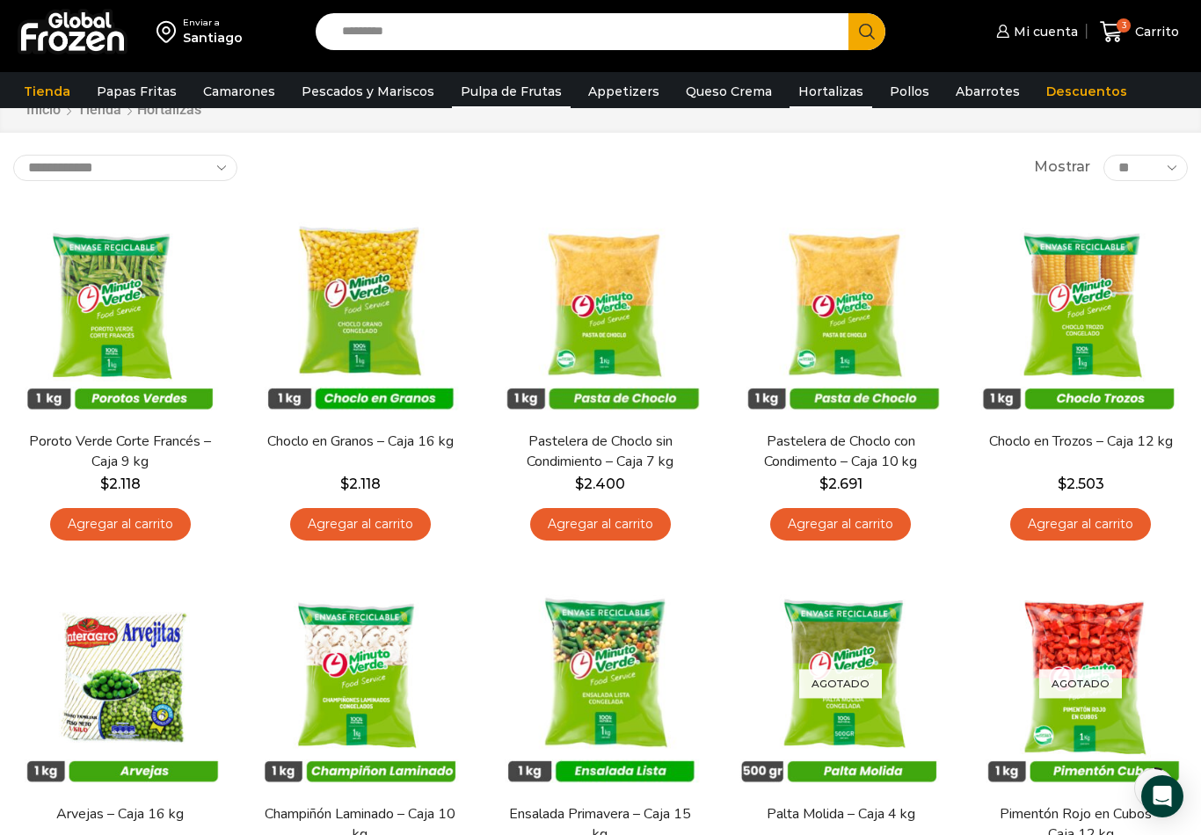
click at [527, 92] on link "Pulpa de Frutas" at bounding box center [511, 91] width 119 height 33
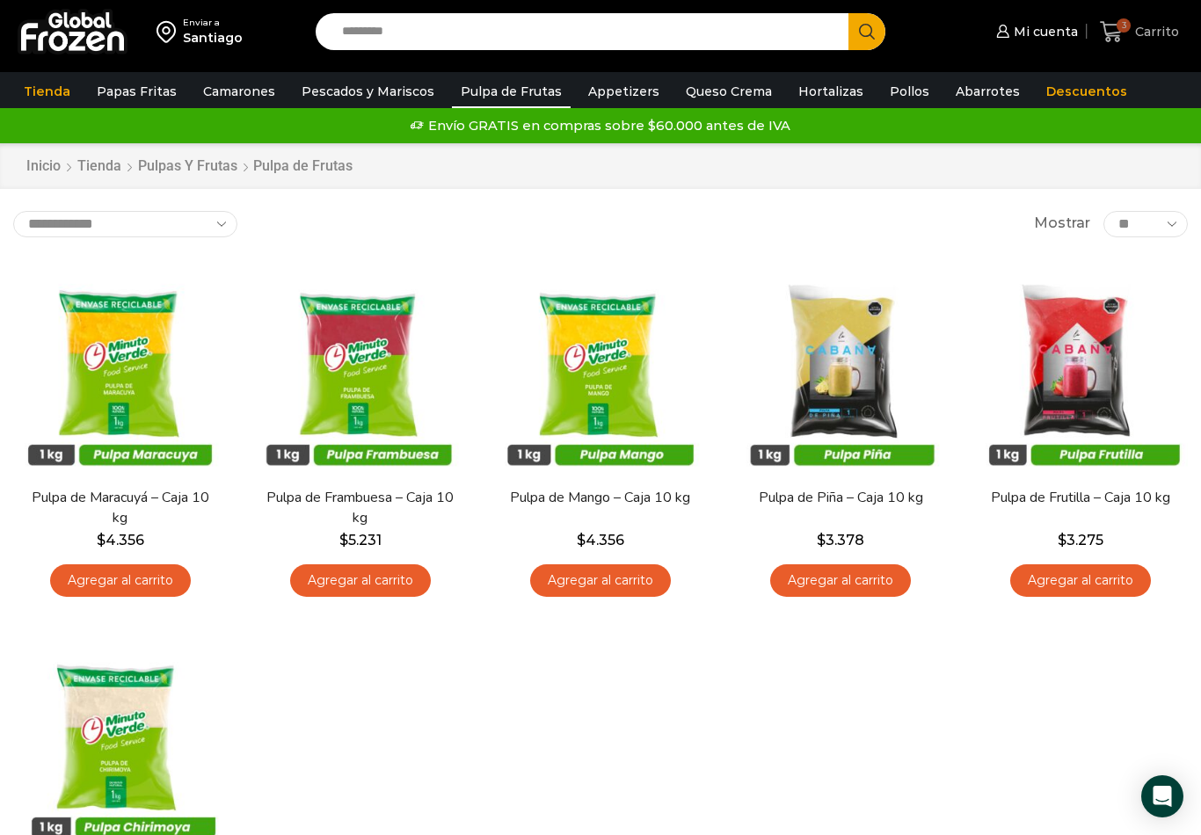
click at [1144, 33] on span "Carrito" at bounding box center [1155, 32] width 48 height 18
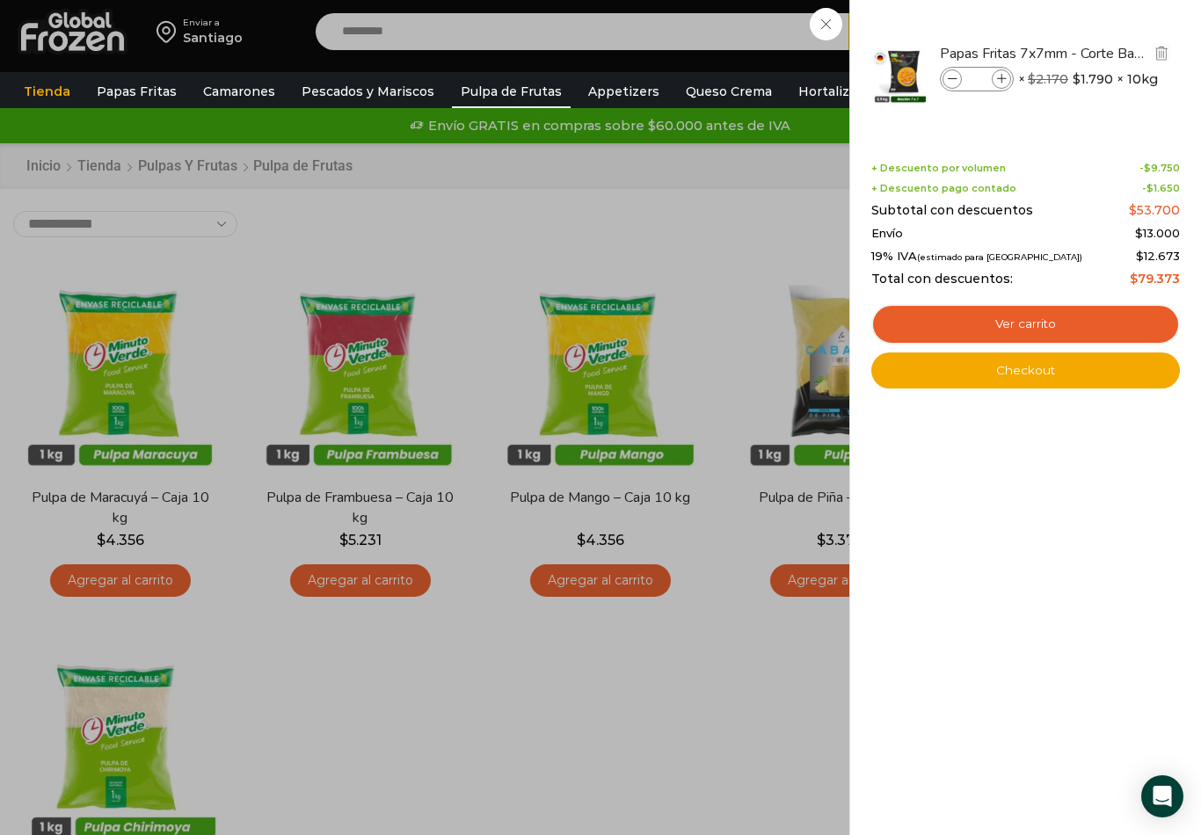
click at [1010, 84] on div "Papas Fritas 7x7mm - Corte Bastón - Caja 10 kg cantidad *" at bounding box center [977, 79] width 74 height 25
click at [1001, 84] on span at bounding box center [1001, 78] width 19 height 19
type input "*"
click at [966, 79] on input "*" at bounding box center [977, 78] width 26 height 19
click at [960, 75] on span at bounding box center [951, 78] width 19 height 19
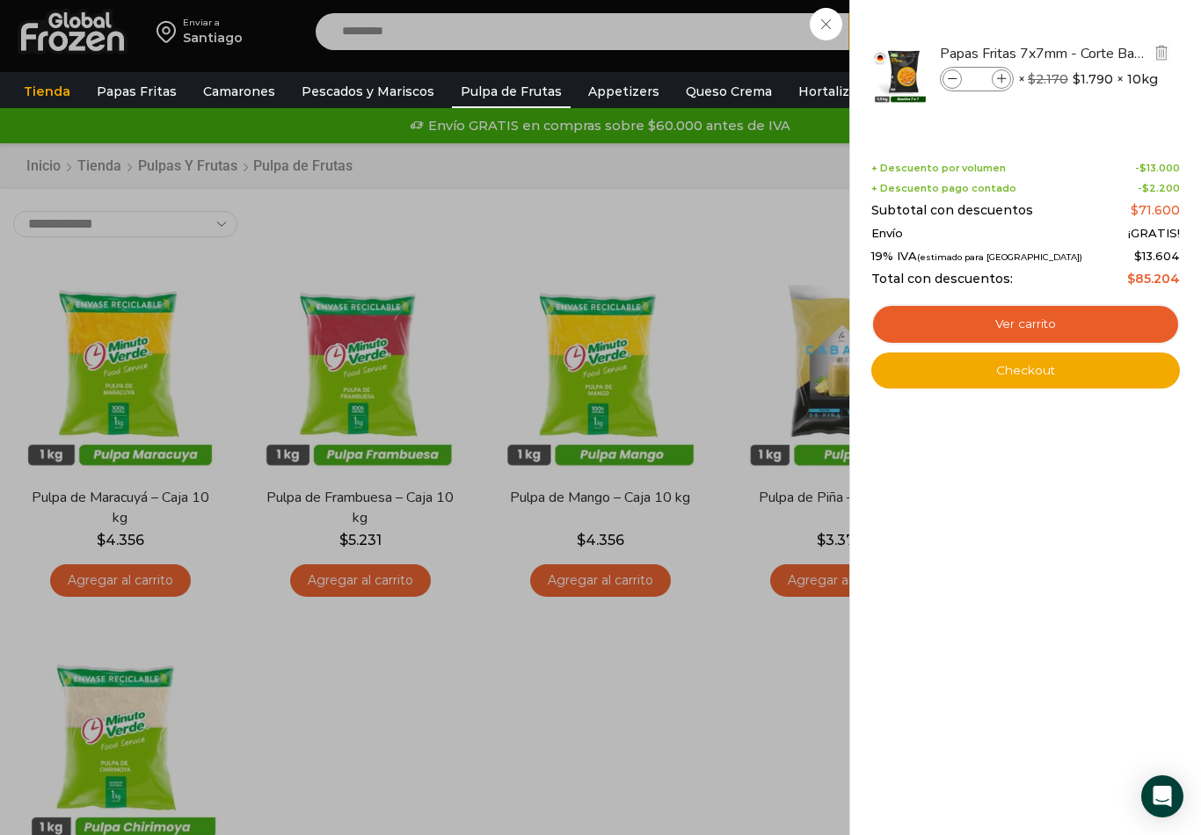
click at [951, 82] on icon at bounding box center [953, 80] width 10 height 10
type input "*"
click at [1095, 53] on div "4 Carrito 4 4 Shopping Cart *" at bounding box center [1139, 31] width 88 height 41
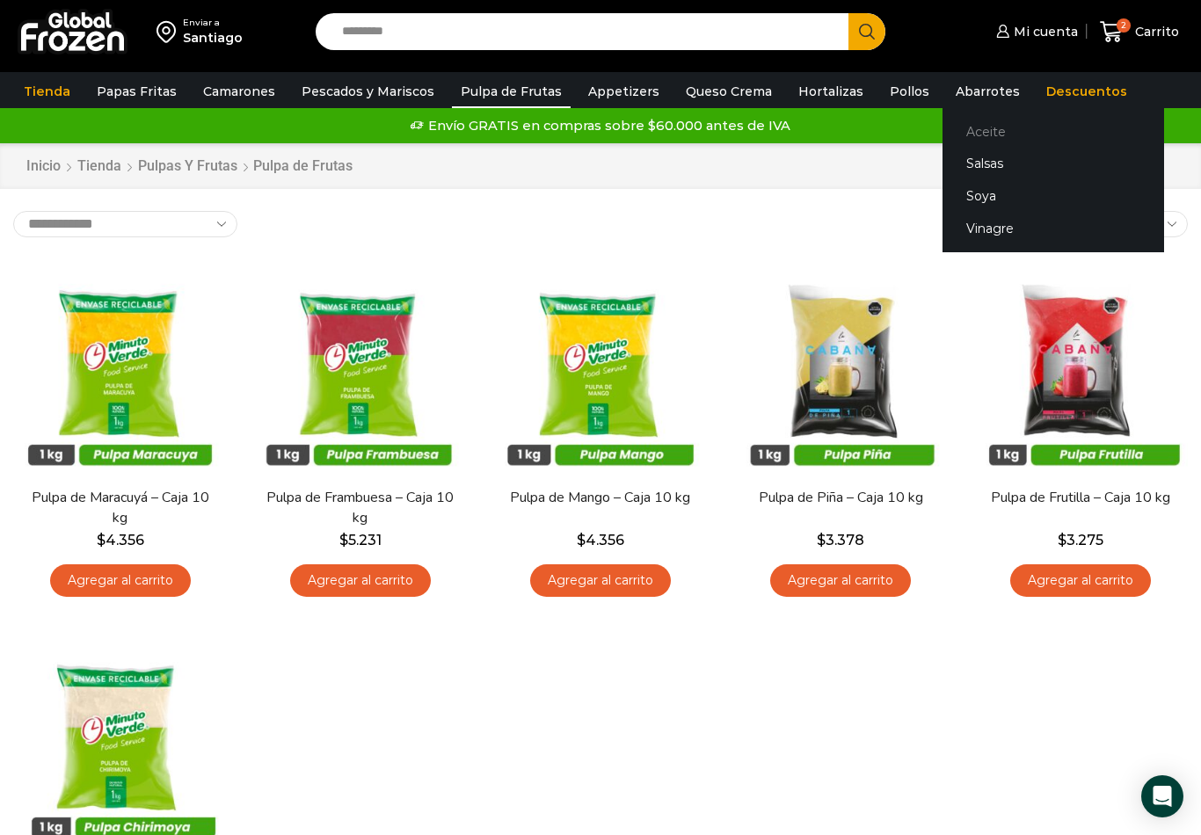
click at [1013, 126] on link "Aceite" at bounding box center [1053, 131] width 222 height 33
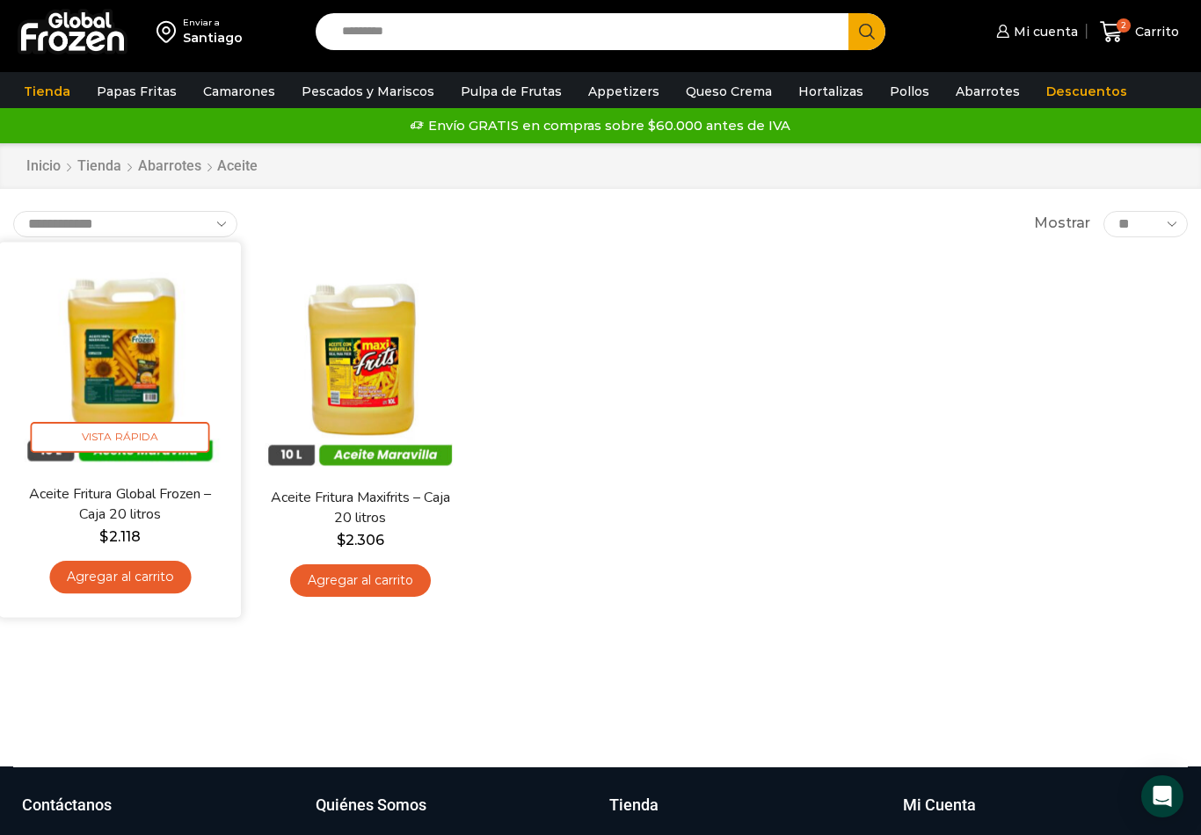
click at [144, 582] on link "Agregar al carrito" at bounding box center [120, 577] width 142 height 33
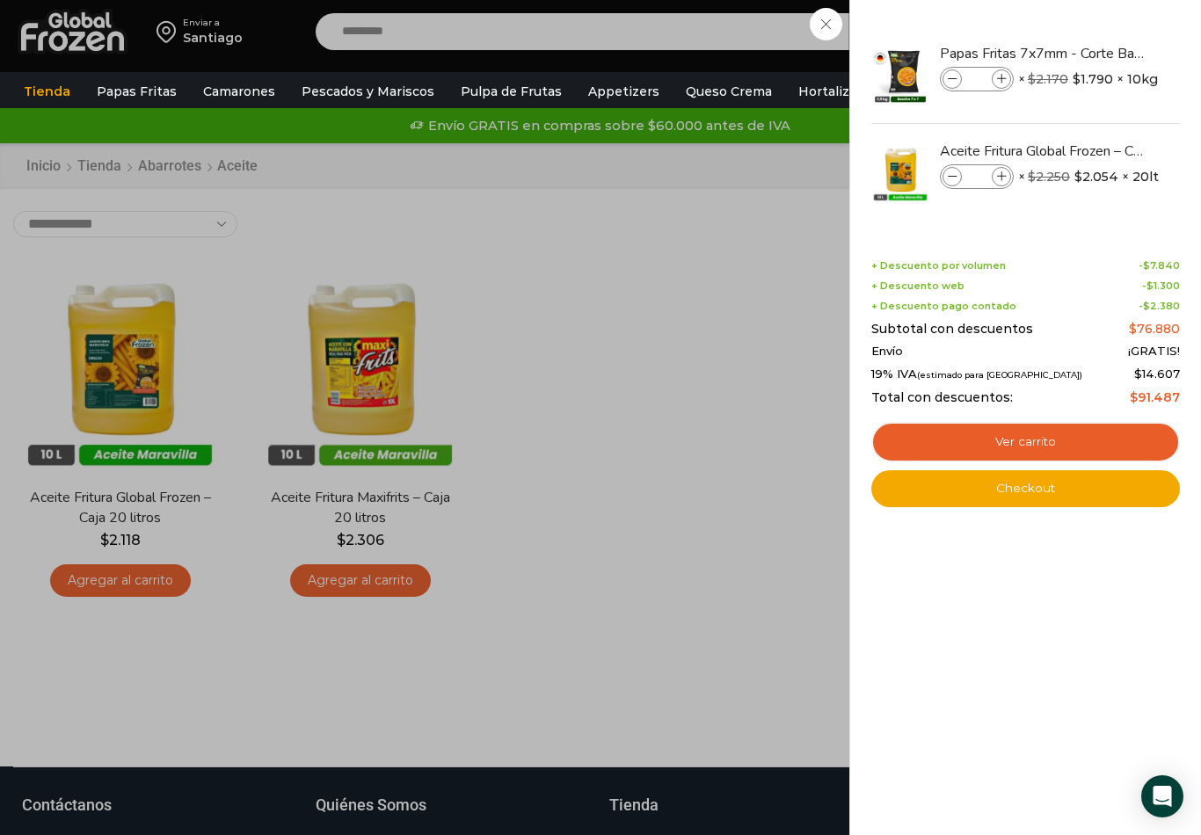
click at [1095, 53] on div "3 [GEOGRAPHIC_DATA] 3 3 Shopping Cart *" at bounding box center [1139, 31] width 88 height 41
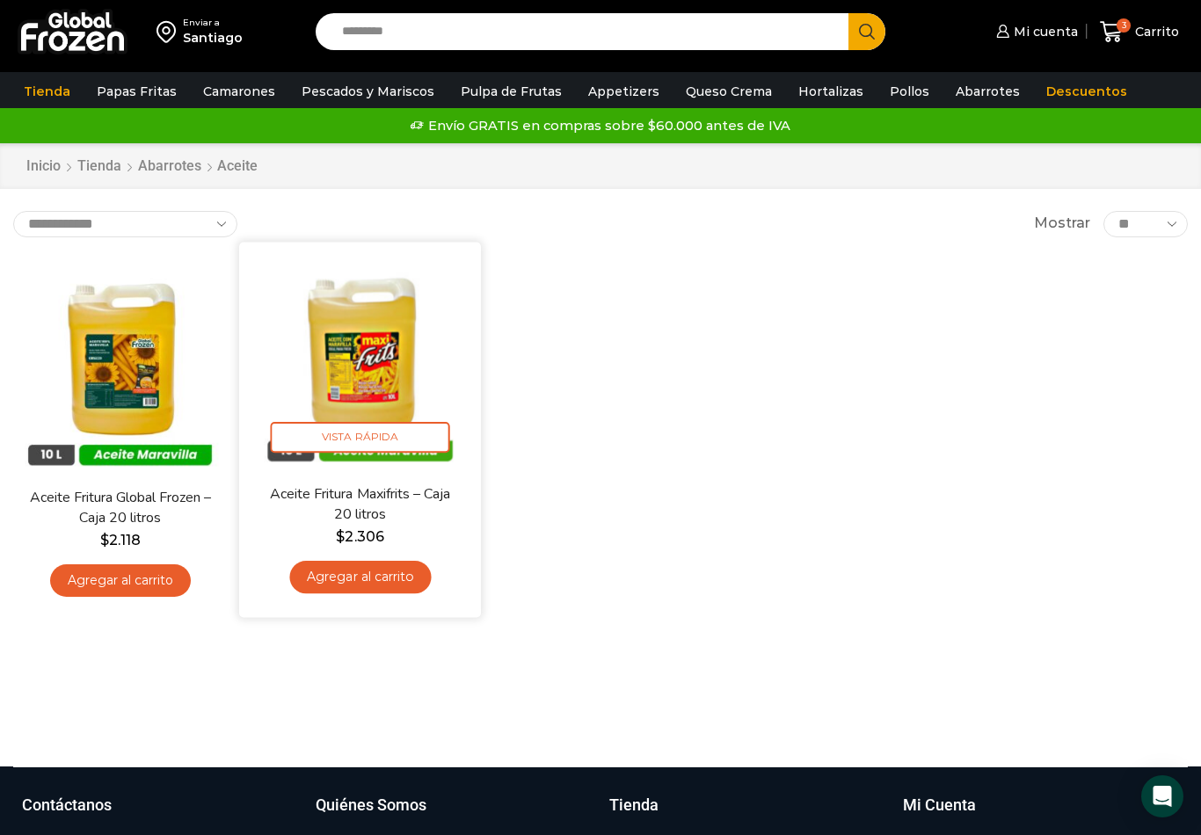
click at [369, 344] on img at bounding box center [359, 362] width 215 height 215
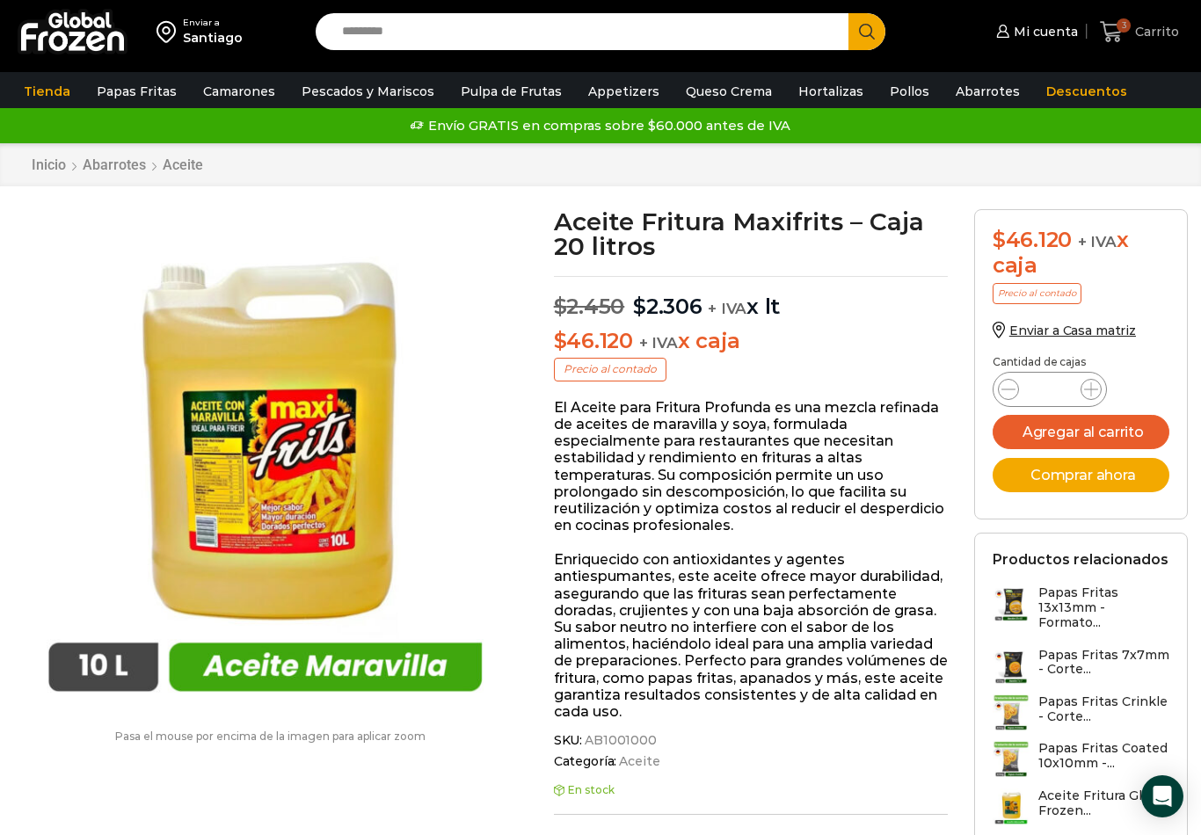
click at [1154, 34] on span "Carrito" at bounding box center [1155, 32] width 48 height 18
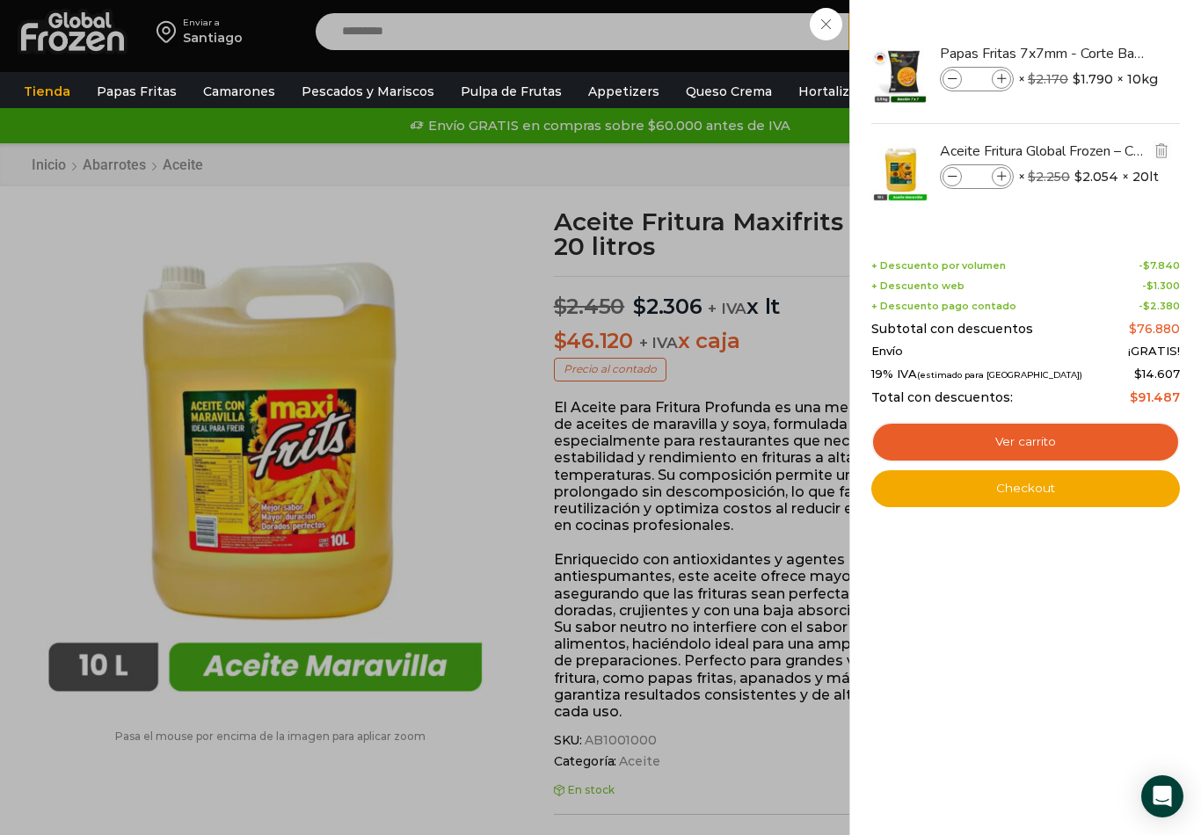
click at [953, 172] on icon at bounding box center [953, 177] width 10 height 10
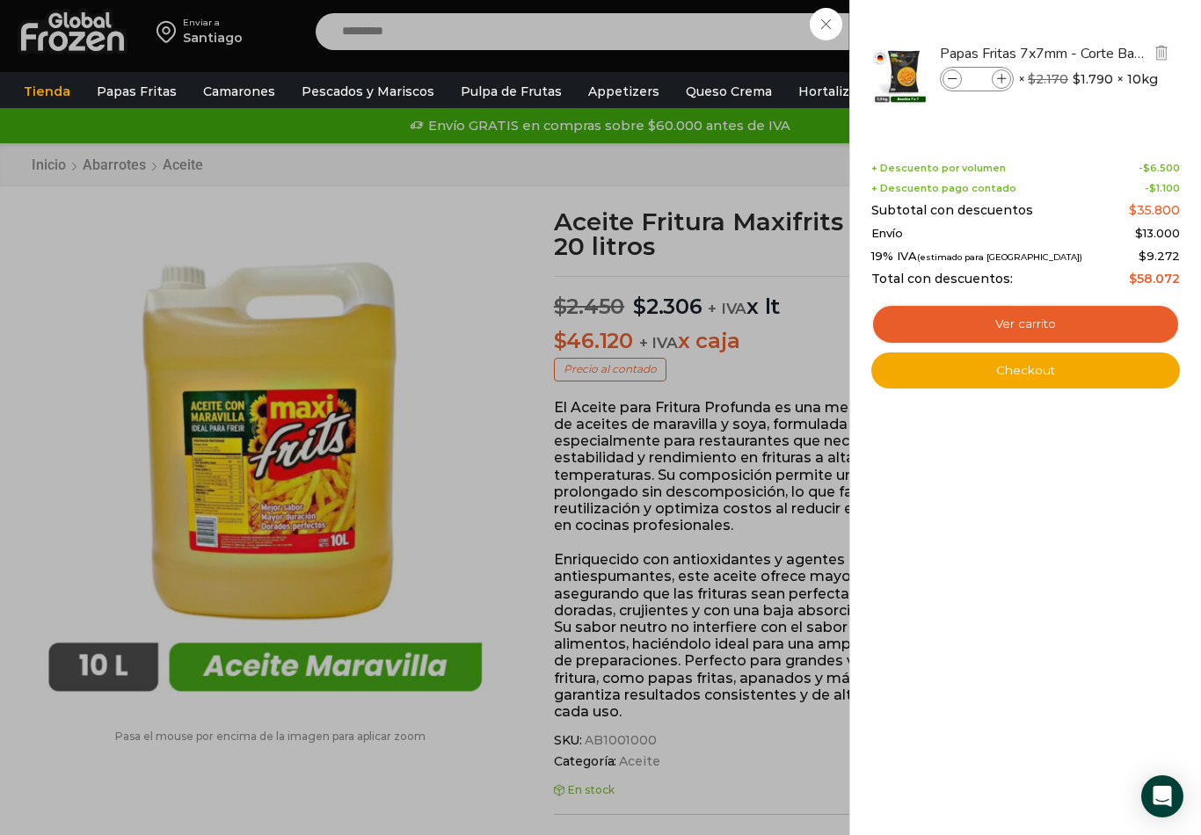
click at [1011, 73] on div "Papas Fritas 7x7mm - Corte Bastón - Caja 10 kg cantidad *" at bounding box center [977, 79] width 74 height 25
click at [1006, 75] on icon at bounding box center [1002, 80] width 10 height 10
type input "*"
click at [1001, 73] on span at bounding box center [1001, 78] width 19 height 19
type input "*"
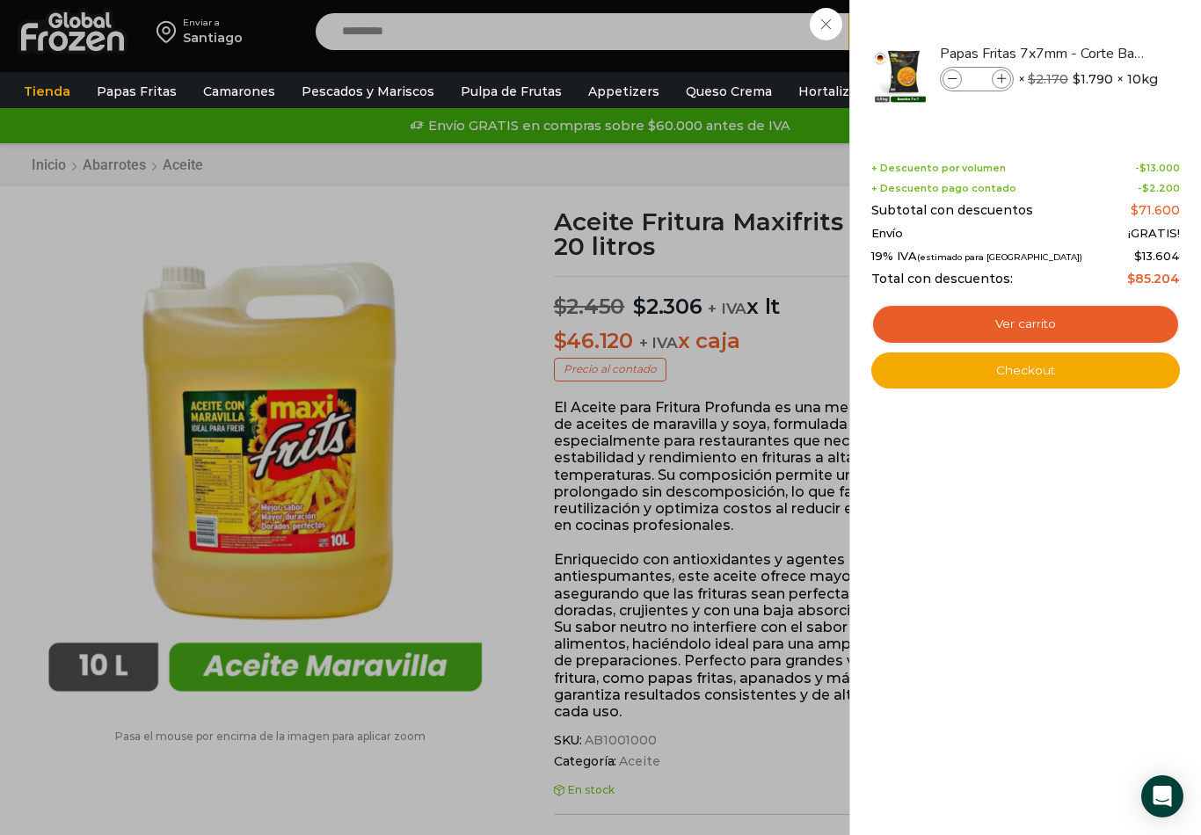
click at [1095, 53] on div "4 [GEOGRAPHIC_DATA] 4 4 Shopping Cart *" at bounding box center [1139, 31] width 88 height 41
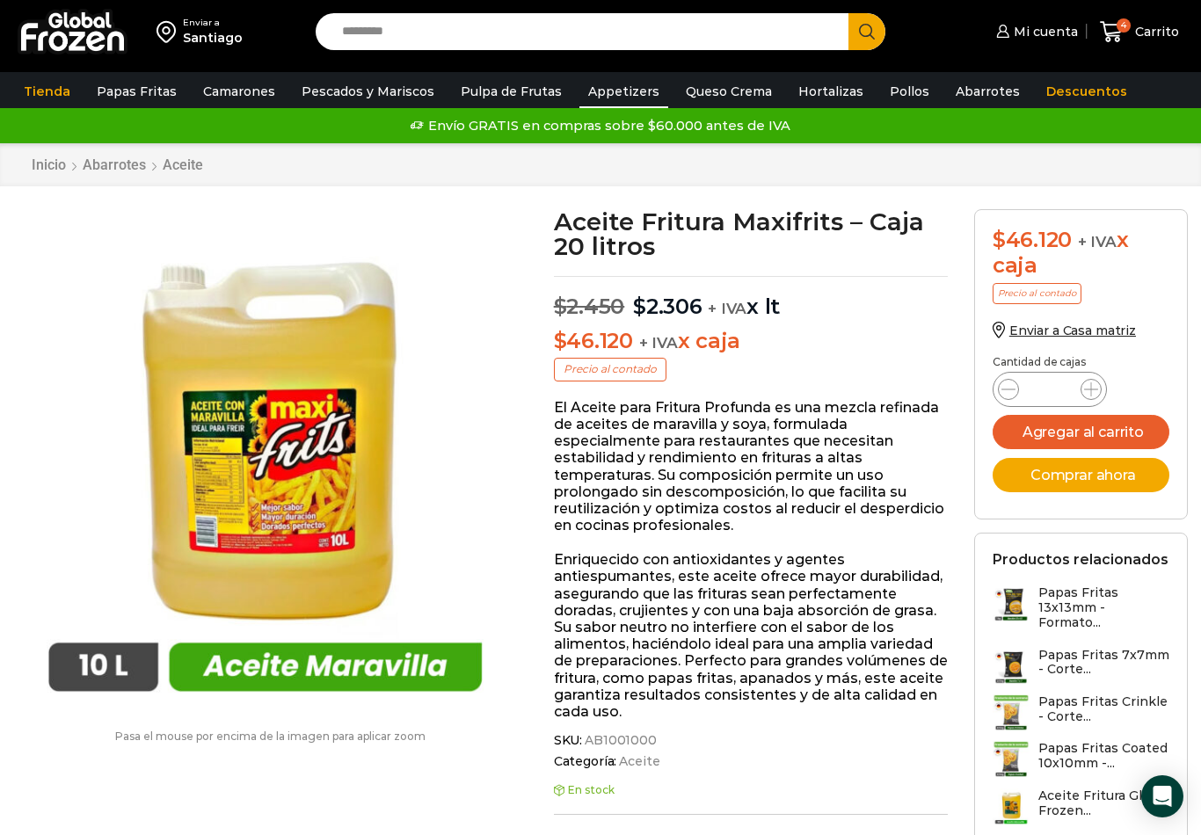
click at [614, 93] on link "Appetizers" at bounding box center [623, 91] width 89 height 33
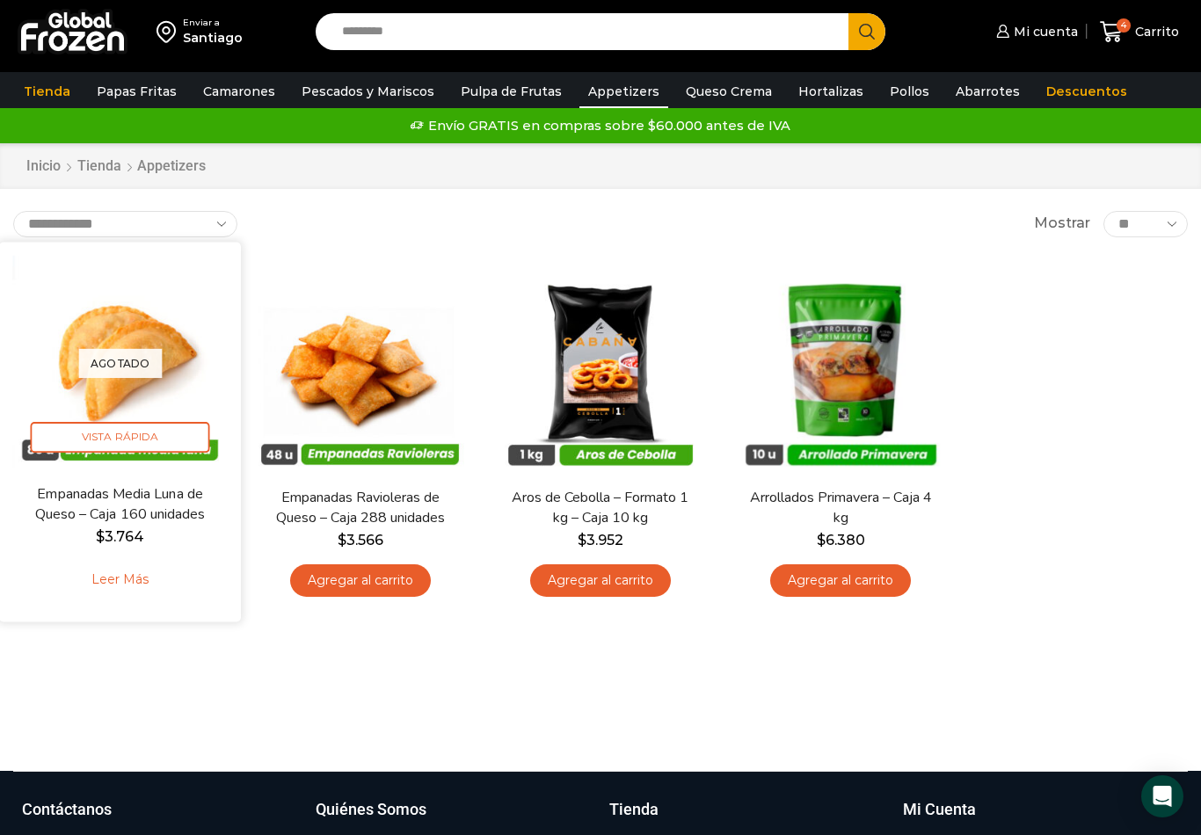
click at [139, 407] on img at bounding box center [119, 362] width 215 height 215
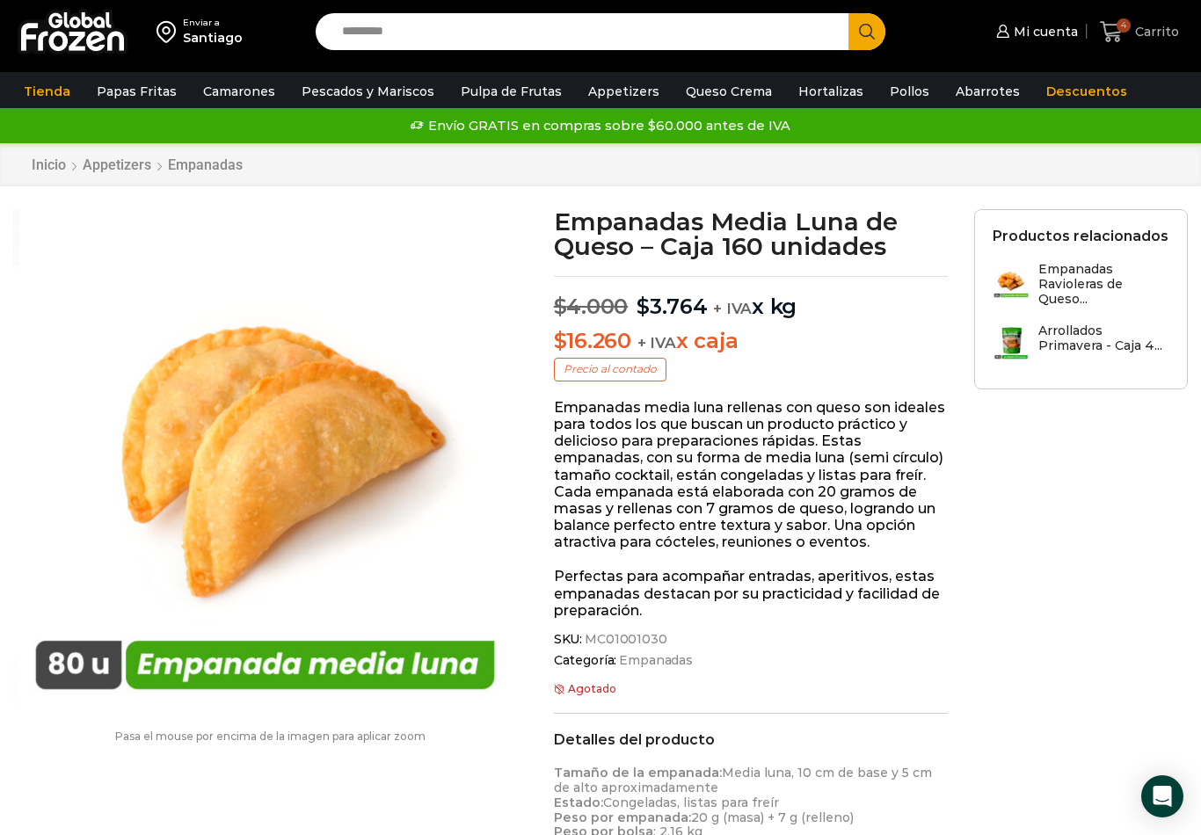
click at [1127, 36] on span "4" at bounding box center [1115, 32] width 31 height 24
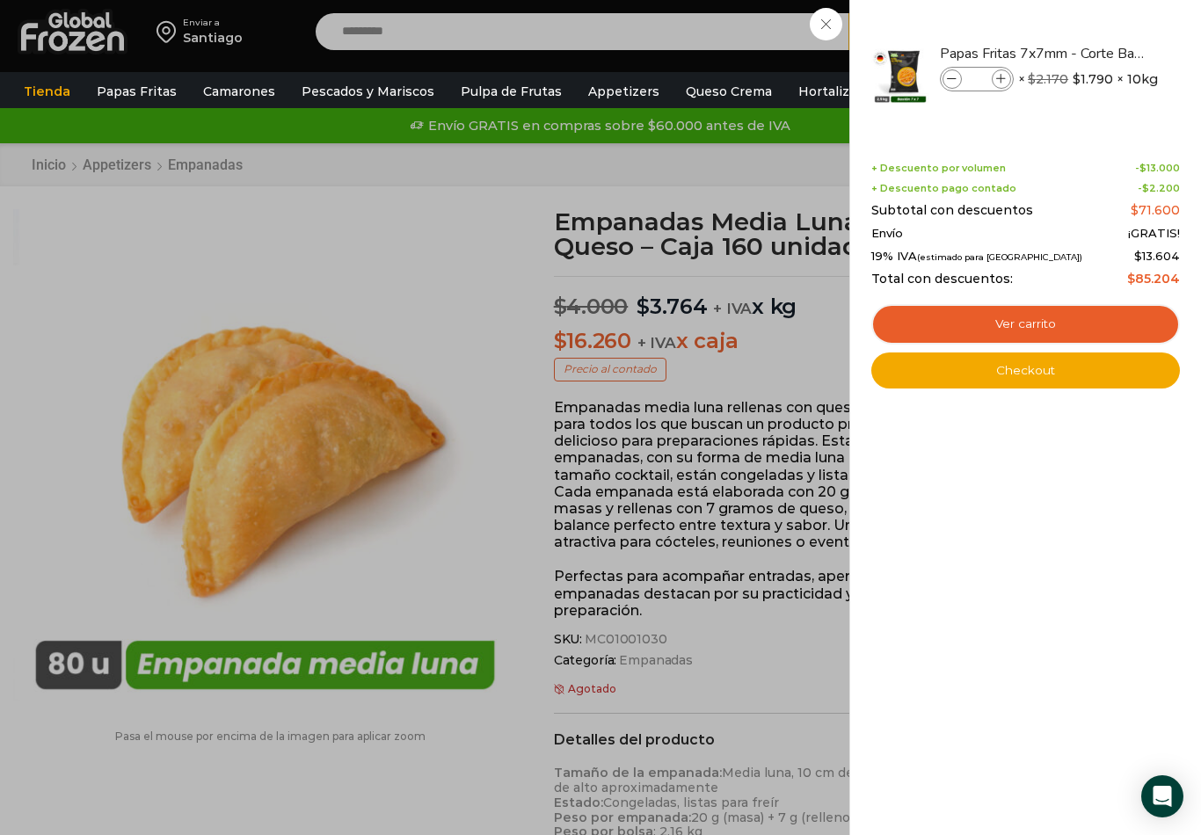
click at [1095, 53] on div "4 Carrito 4 4 Shopping Cart * $" at bounding box center [1139, 31] width 88 height 41
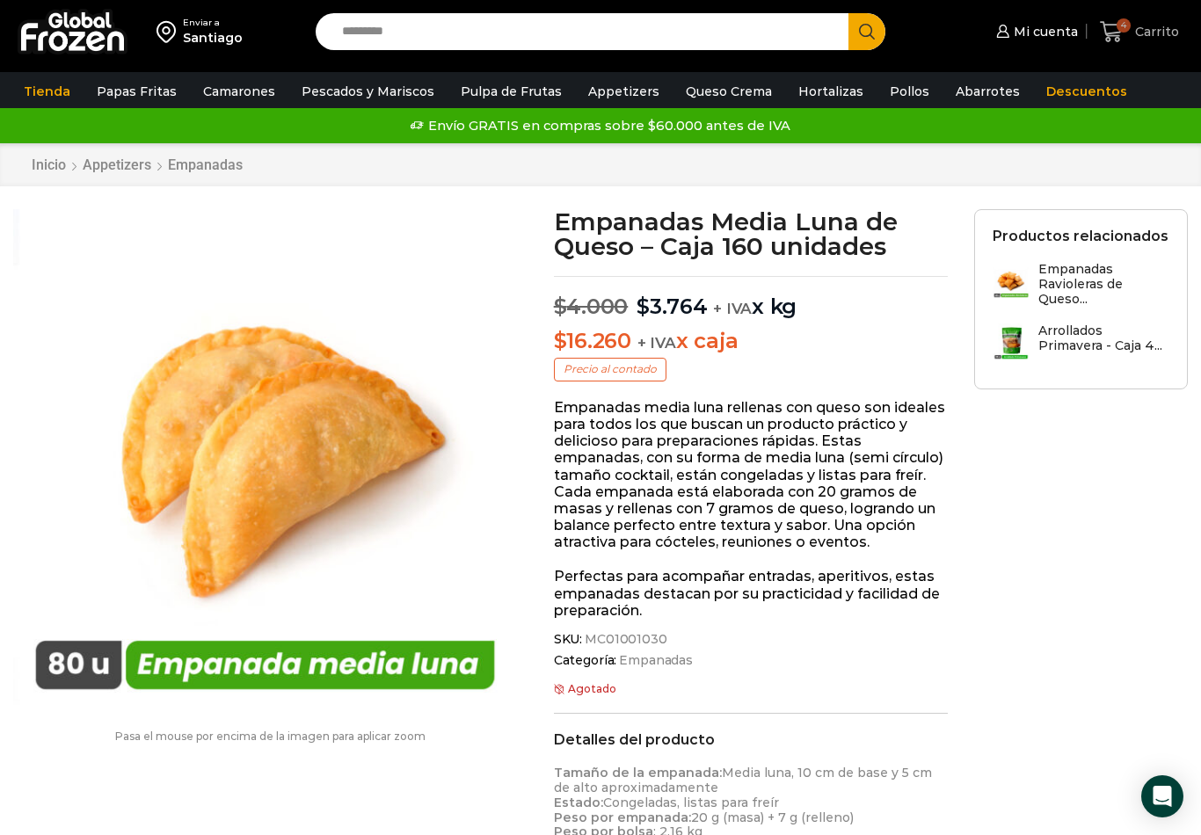
click at [1138, 25] on span "Carrito" at bounding box center [1155, 32] width 48 height 18
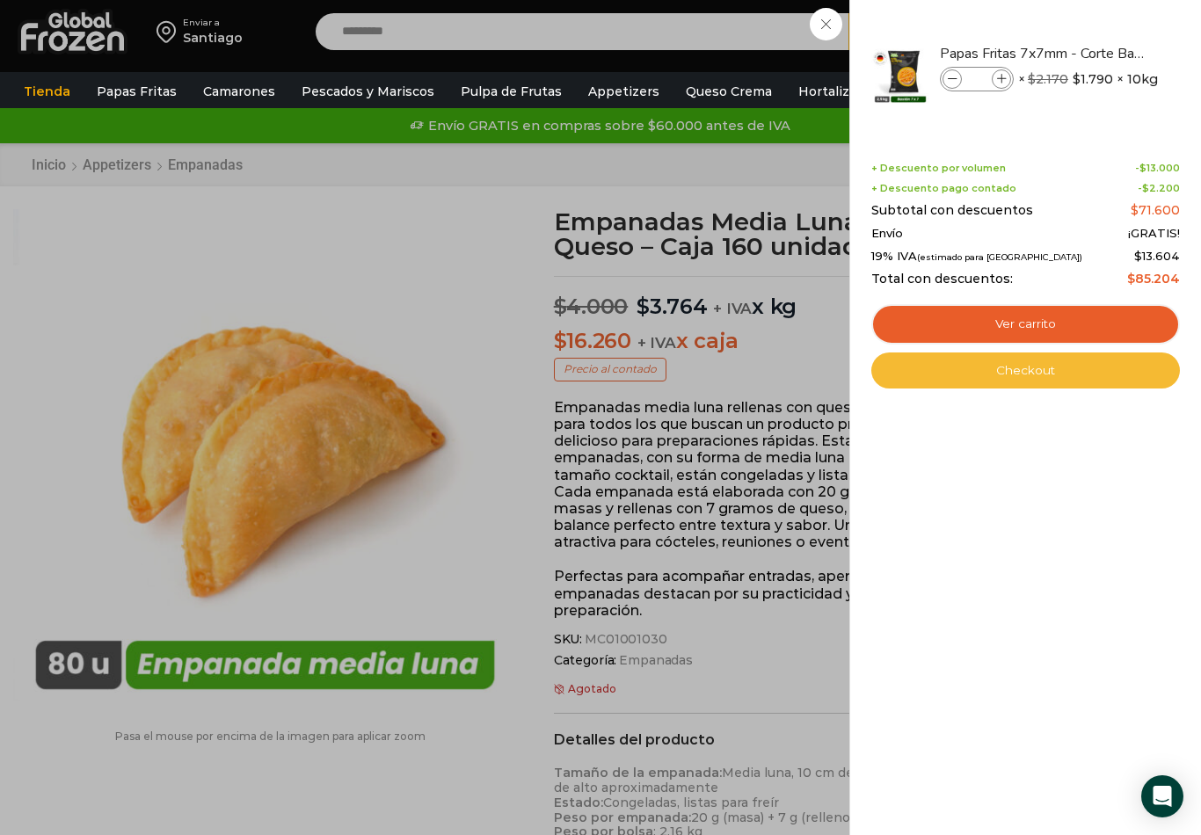
click at [1084, 383] on link "Checkout" at bounding box center [1025, 371] width 309 height 37
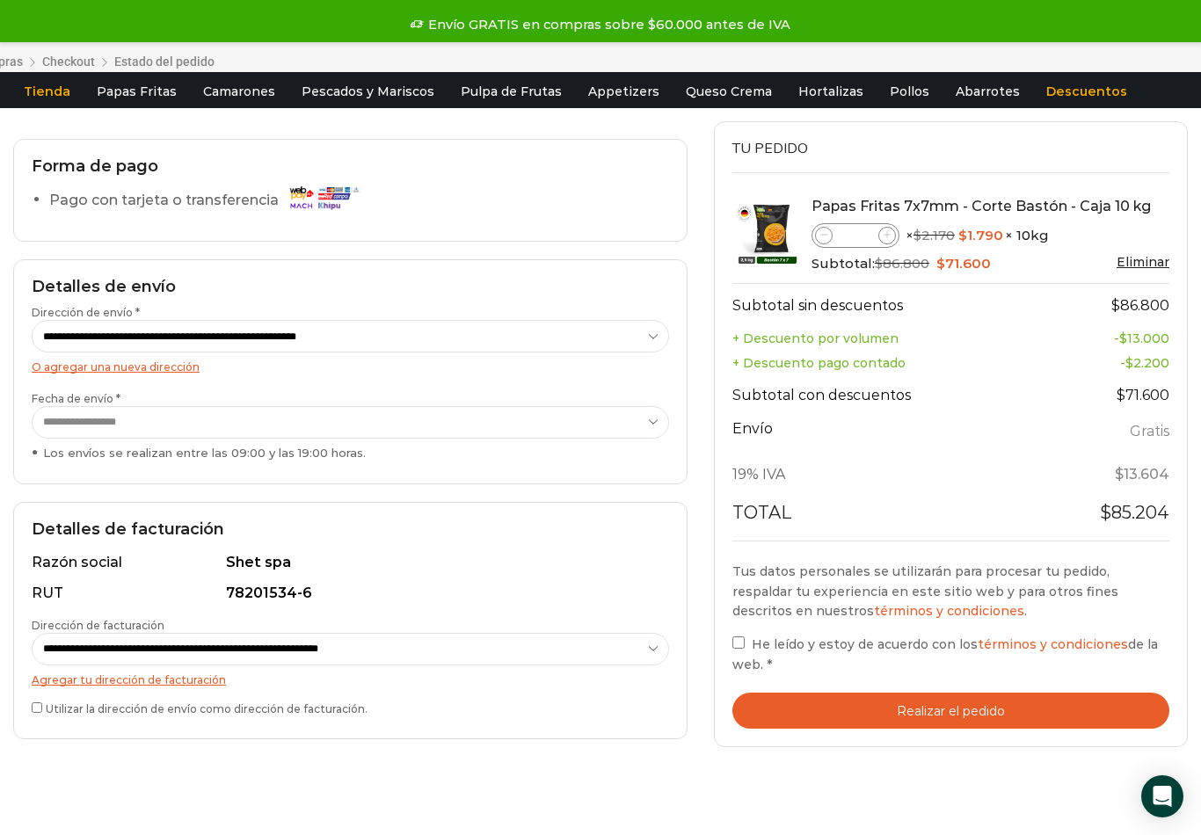
scroll to position [98, 0]
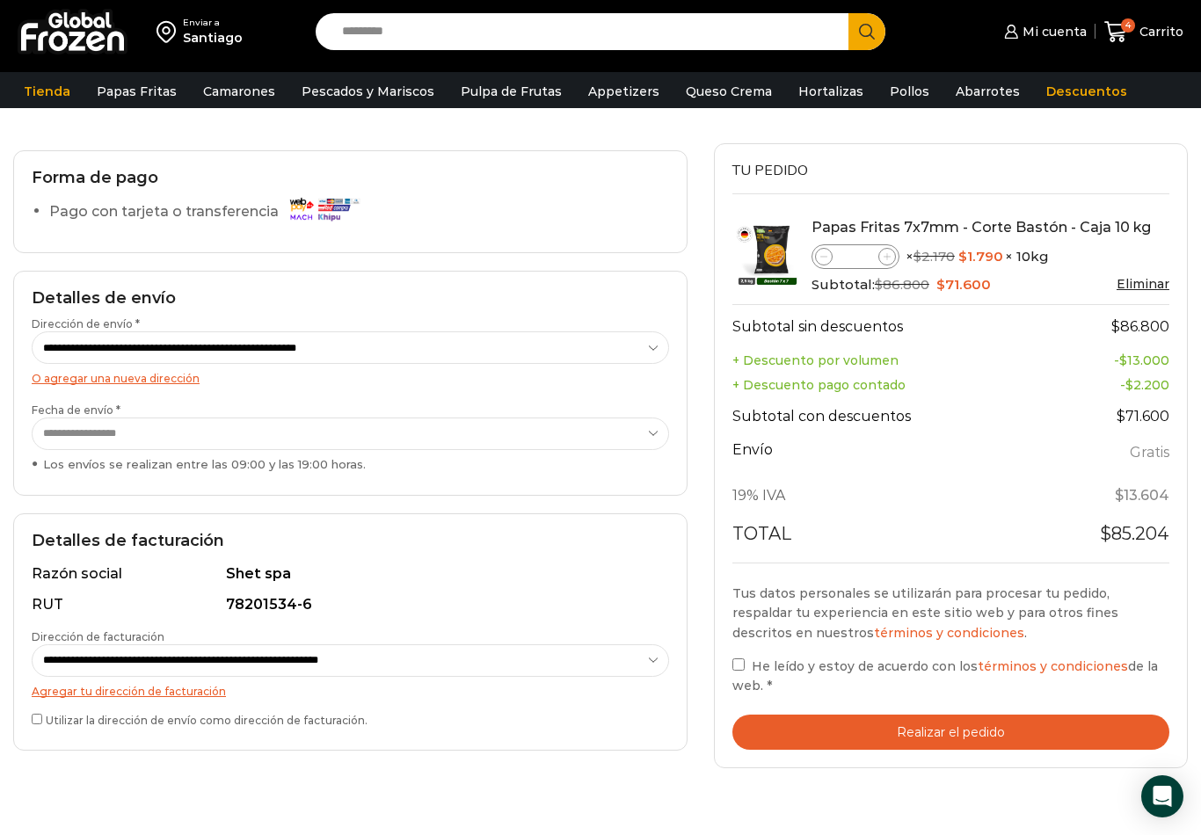
click at [28, 718] on div "**********" at bounding box center [350, 631] width 674 height 237
click at [55, 716] on label "Utilizar la dirección de envío como dirección de facturación." at bounding box center [350, 719] width 637 height 18
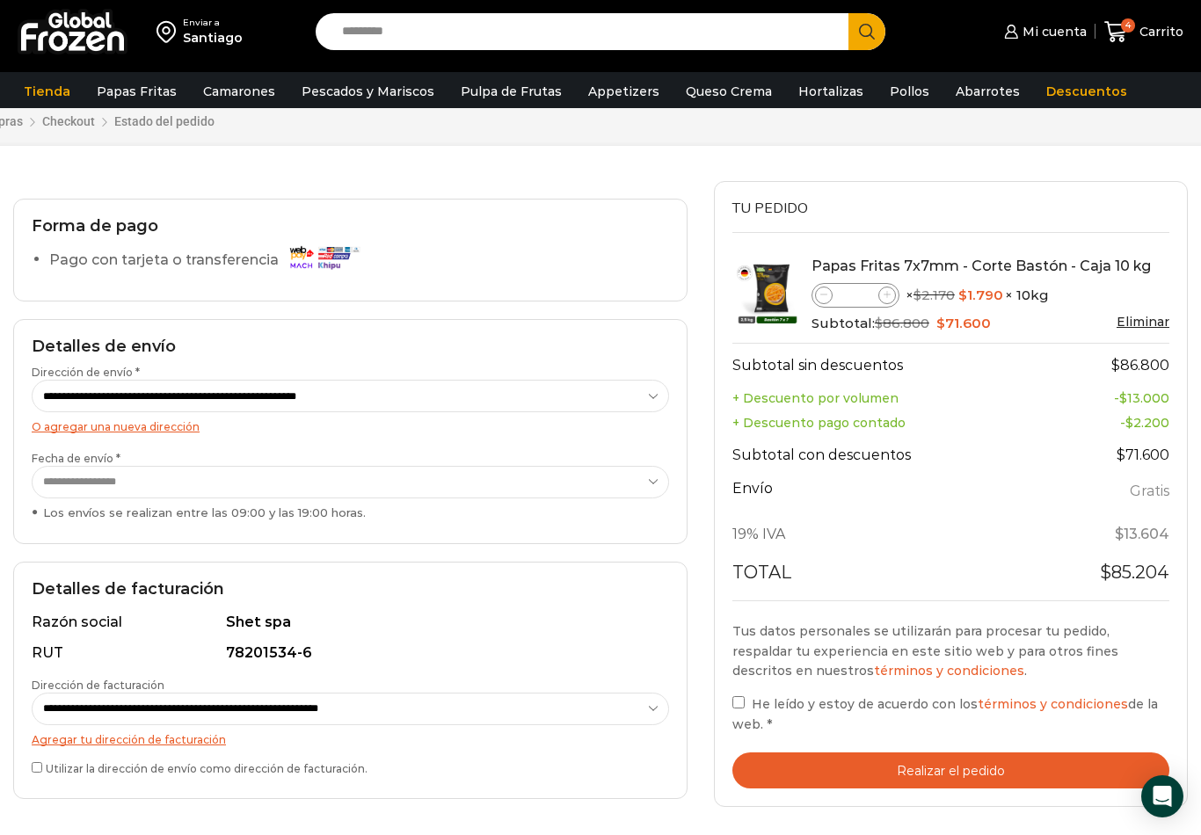
scroll to position [57, 0]
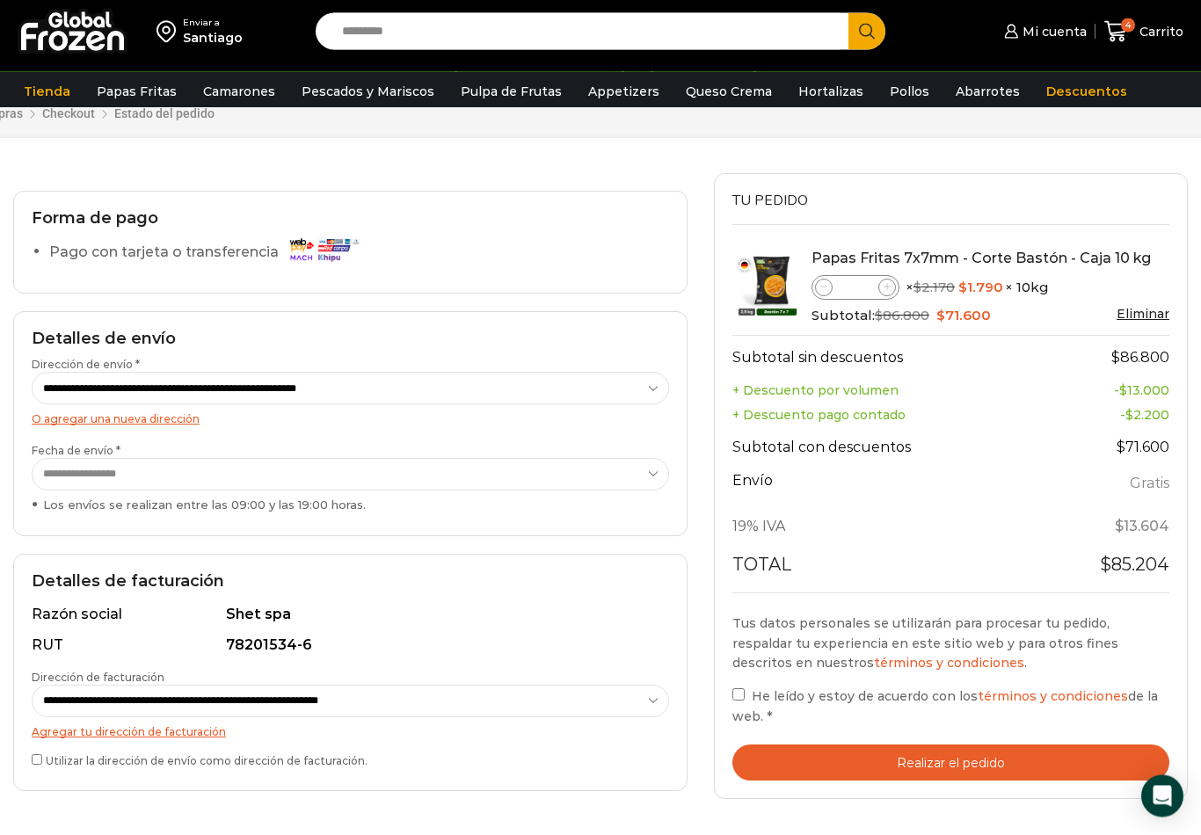
click at [888, 292] on span at bounding box center [887, 289] width 18 height 18
click at [888, 292] on span at bounding box center [887, 288] width 18 height 18
type input "*"
click at [756, 700] on span "He leído y estoy de acuerdo con los términos y condiciones de la web." at bounding box center [944, 705] width 425 height 35
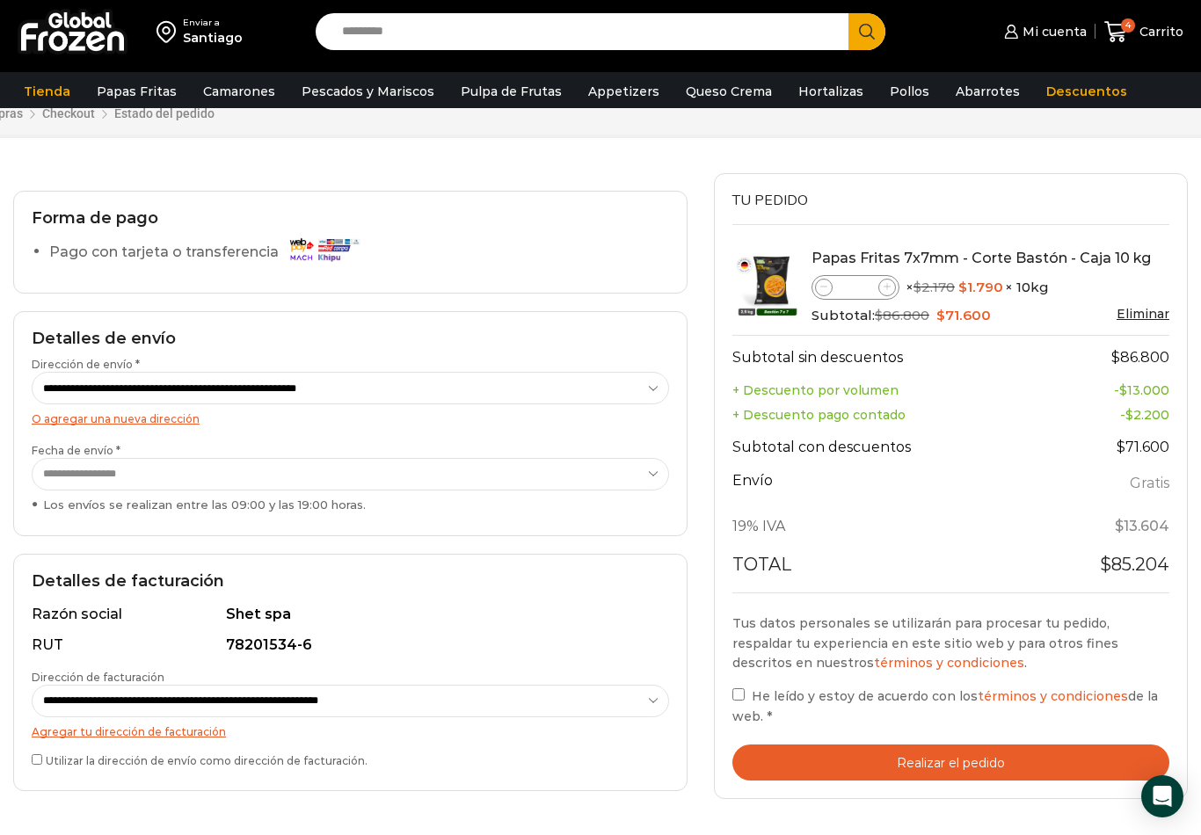
click at [1015, 760] on button "Realizar el pedido" at bounding box center [950, 763] width 437 height 36
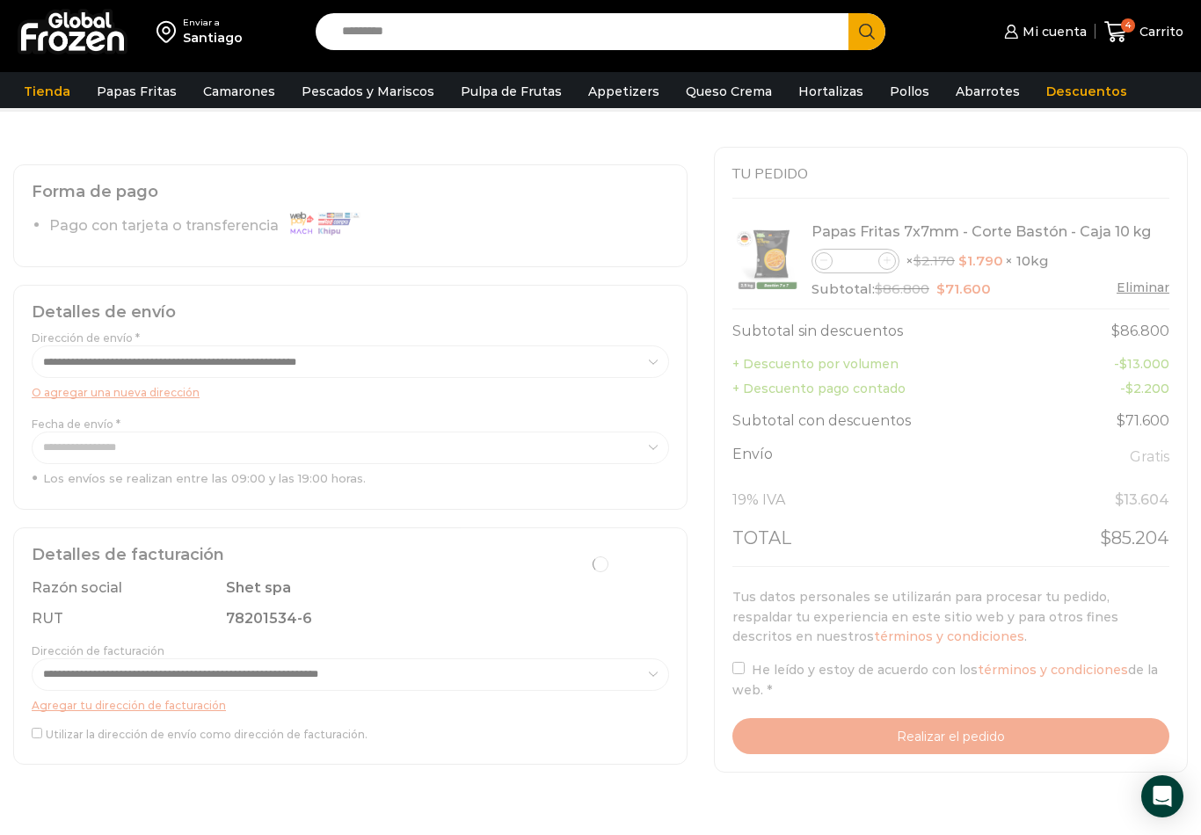
scroll to position [86, 0]
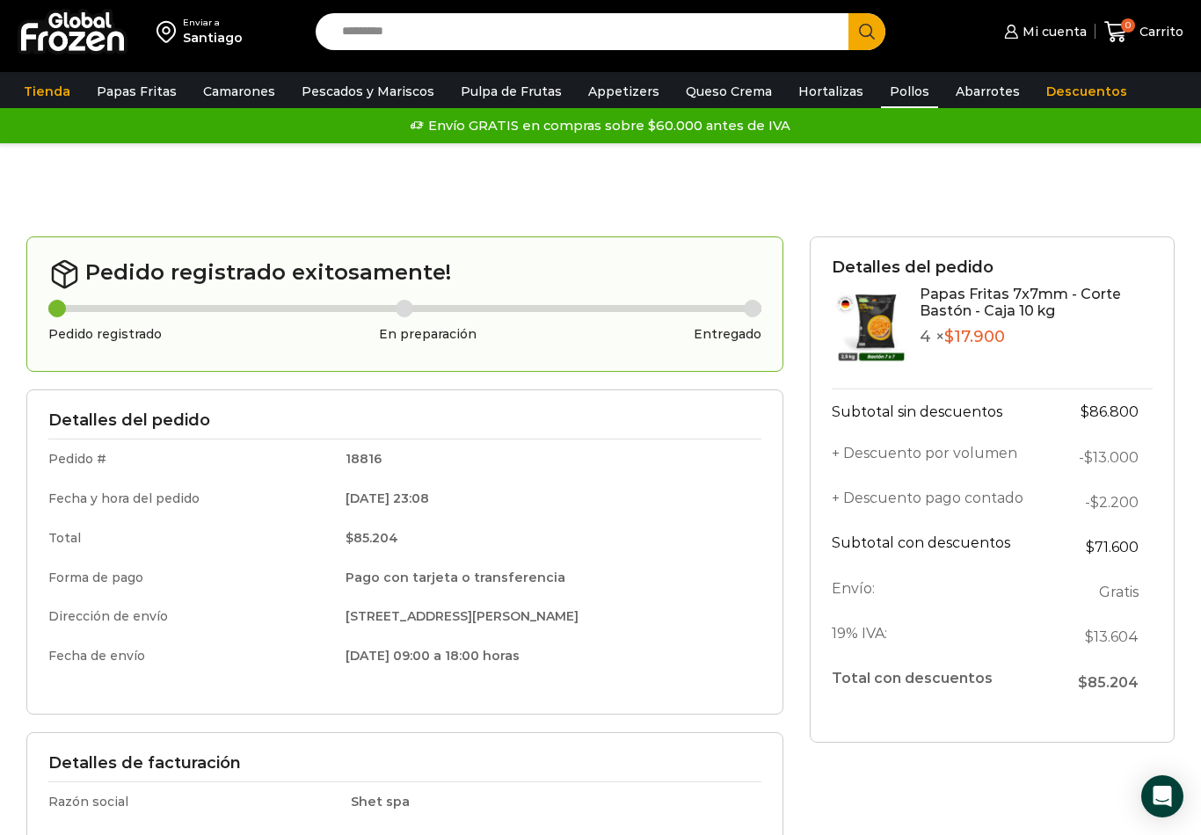
click at [881, 92] on link "Pollos" at bounding box center [909, 91] width 57 height 33
click at [881, 101] on link "Pollos" at bounding box center [909, 91] width 57 height 33
click at [881, 94] on link "Pollos" at bounding box center [909, 91] width 57 height 33
click at [881, 84] on link "Pollos" at bounding box center [909, 91] width 57 height 33
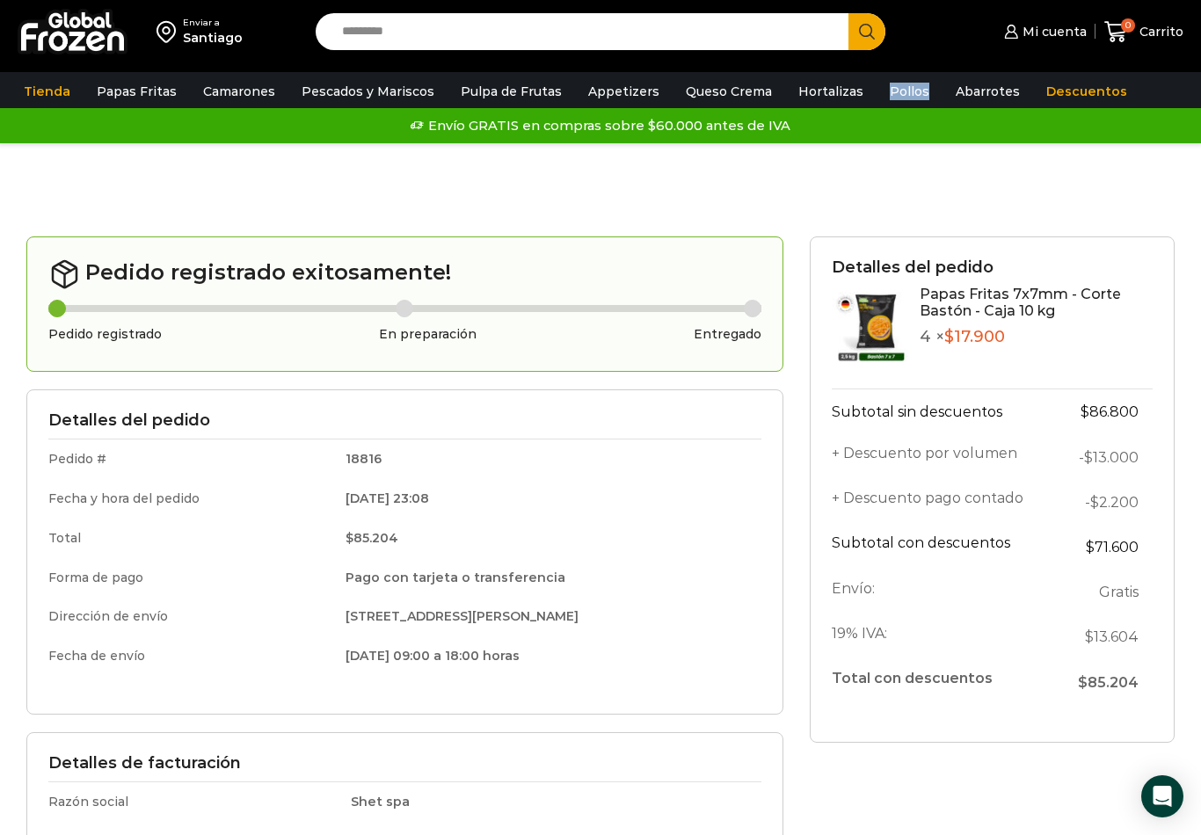
click at [61, 38] on img at bounding box center [73, 32] width 110 height 46
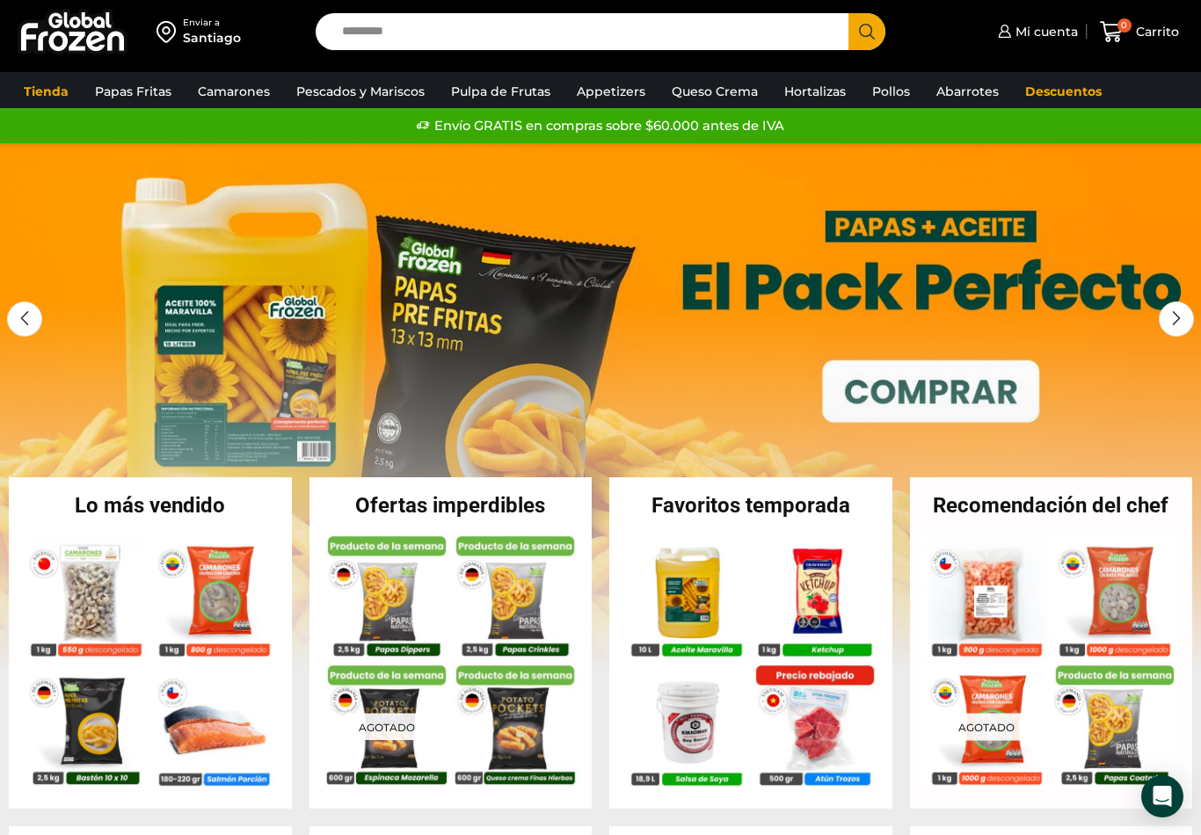
click at [849, 76] on li "Hortalizas" at bounding box center [815, 91] width 88 height 33
click at [869, 84] on link "Pollos" at bounding box center [890, 91] width 55 height 33
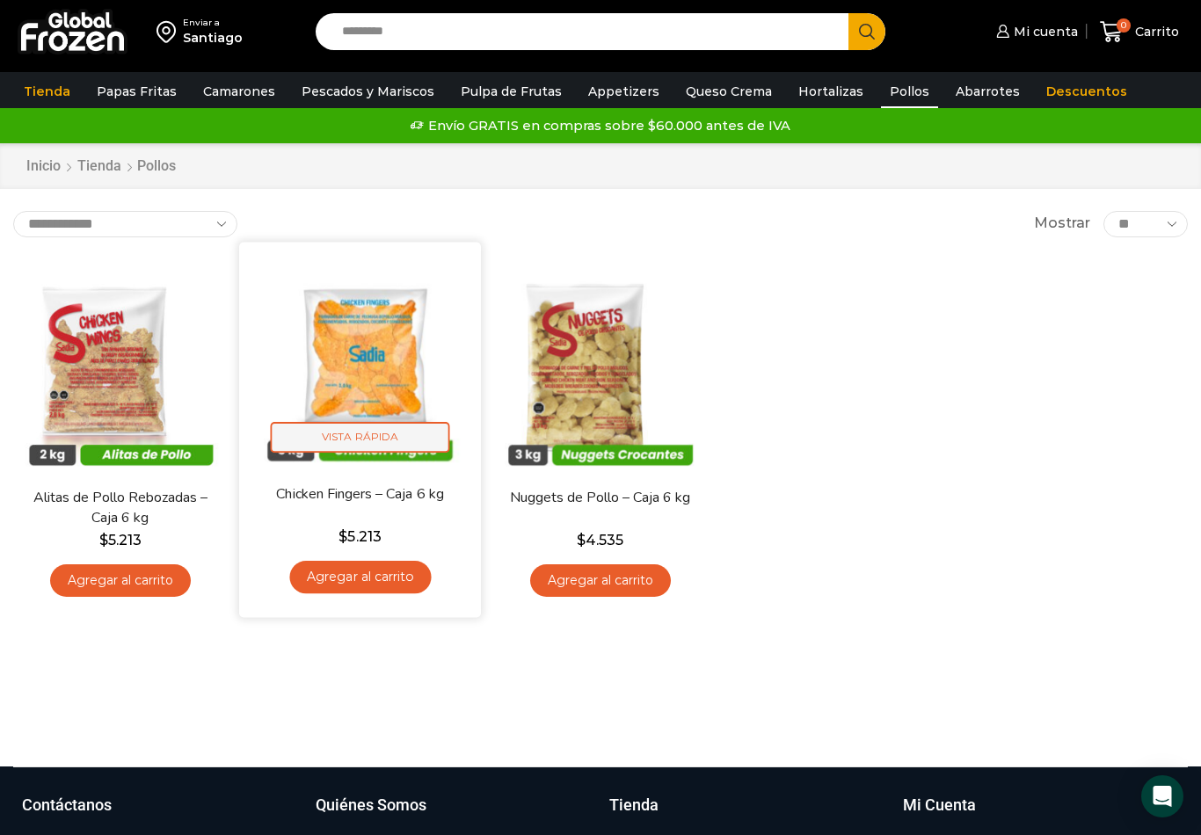
click at [393, 440] on span "Vista Rápida" at bounding box center [360, 437] width 179 height 31
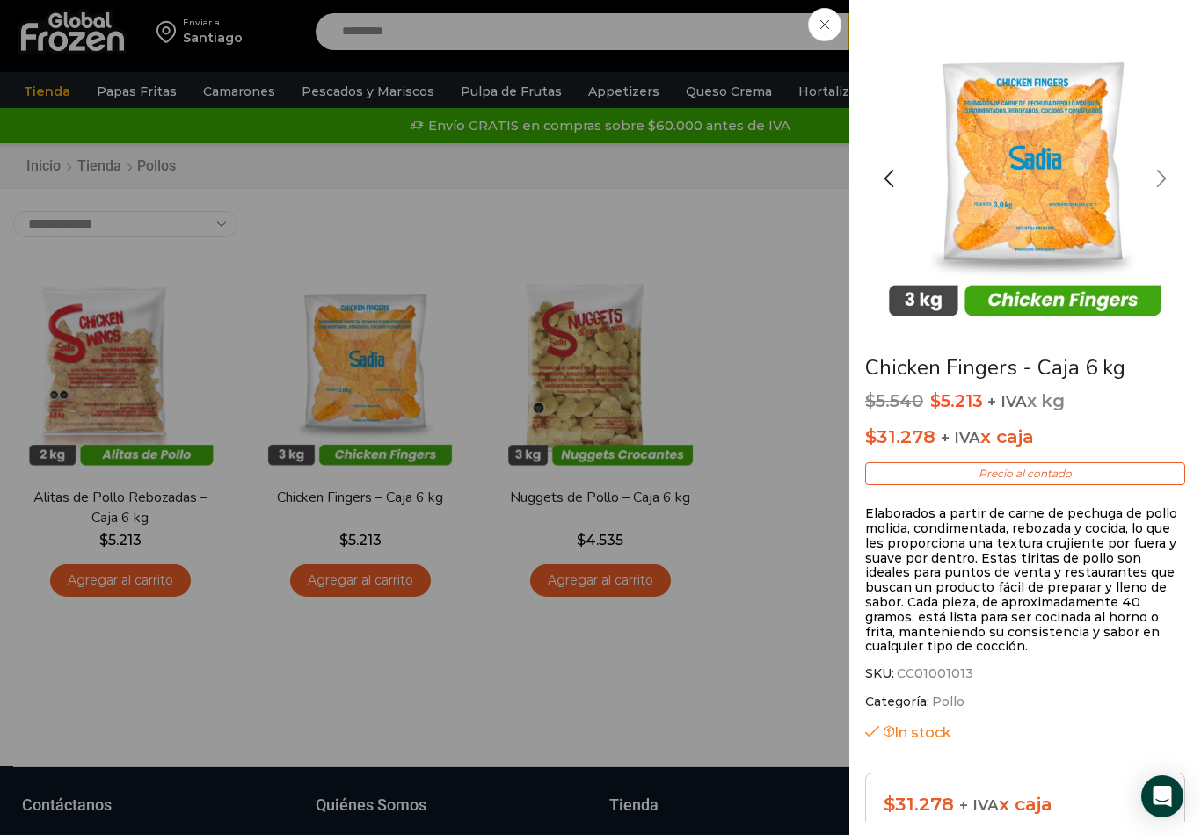
click at [1168, 178] on div "Next slide" at bounding box center [1161, 178] width 44 height 44
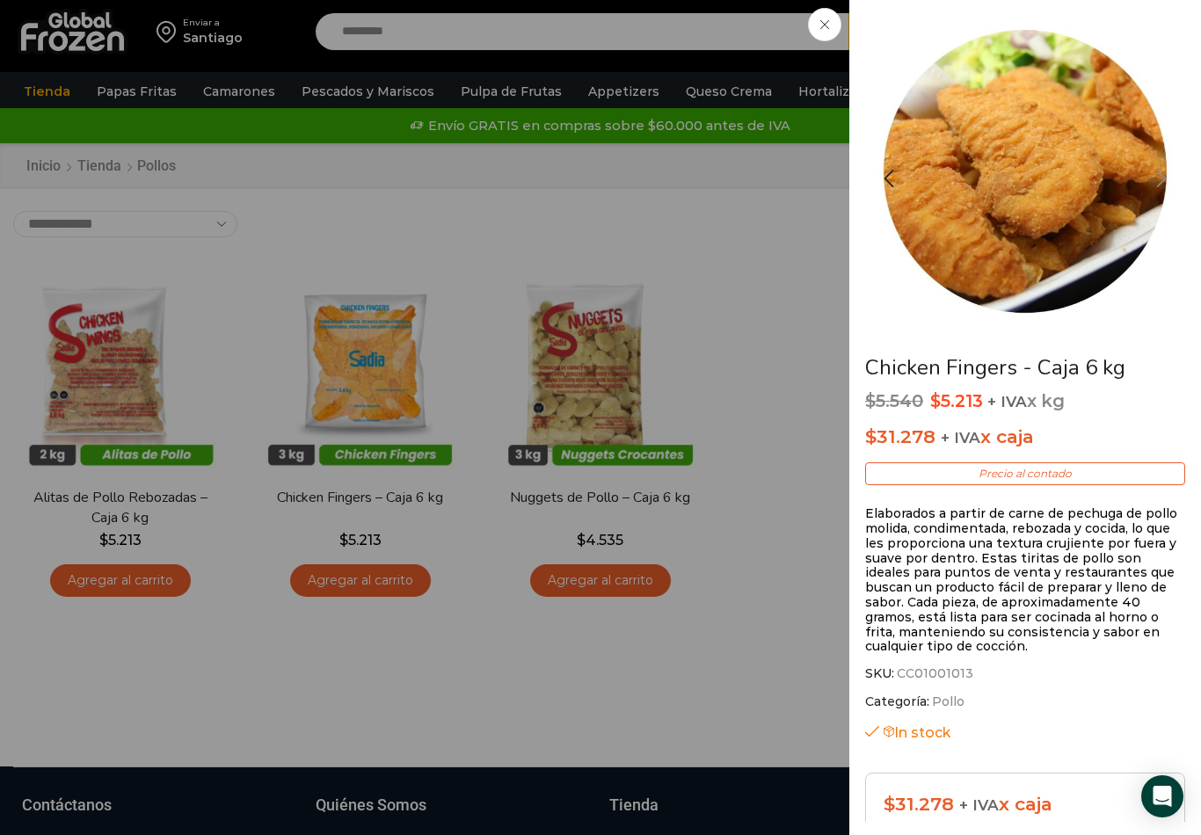
click at [1157, 178] on div "Next slide" at bounding box center [1161, 178] width 44 height 44
click at [818, 22] on span at bounding box center [824, 24] width 33 height 33
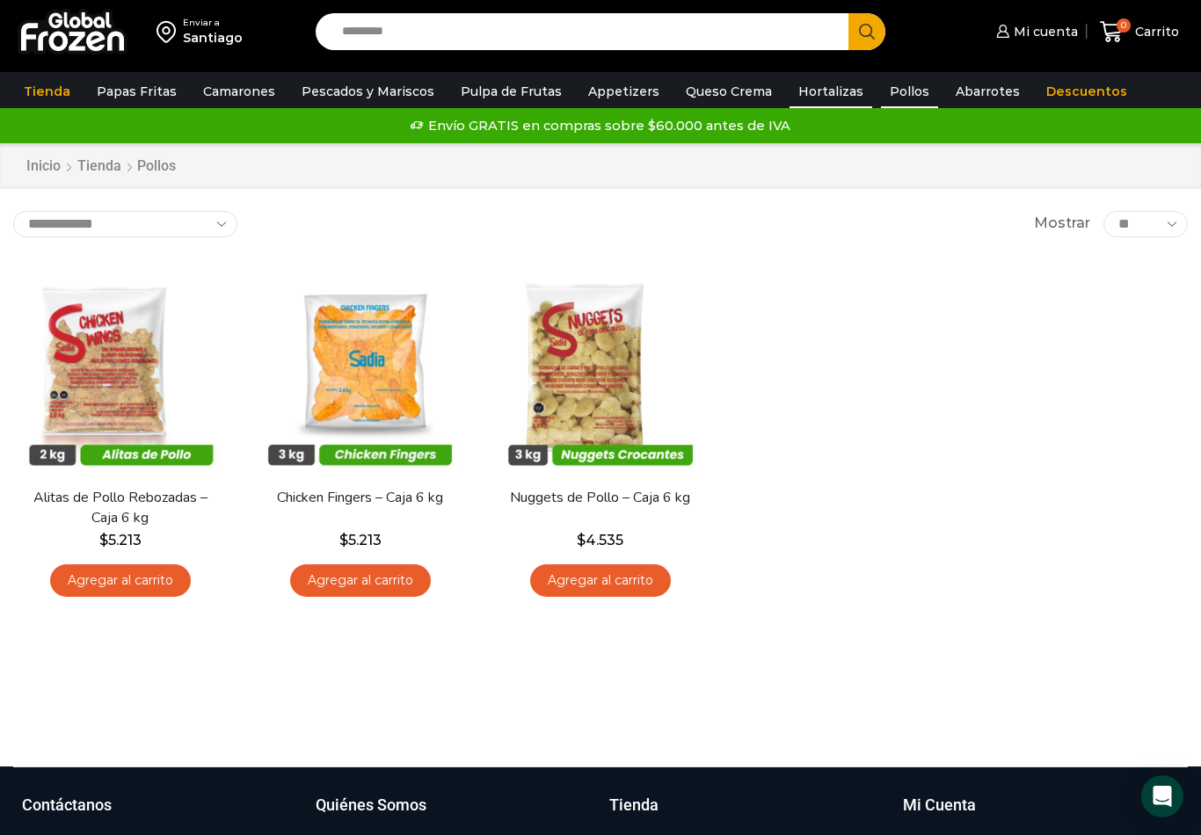
click at [816, 98] on link "Hortalizas" at bounding box center [830, 91] width 83 height 33
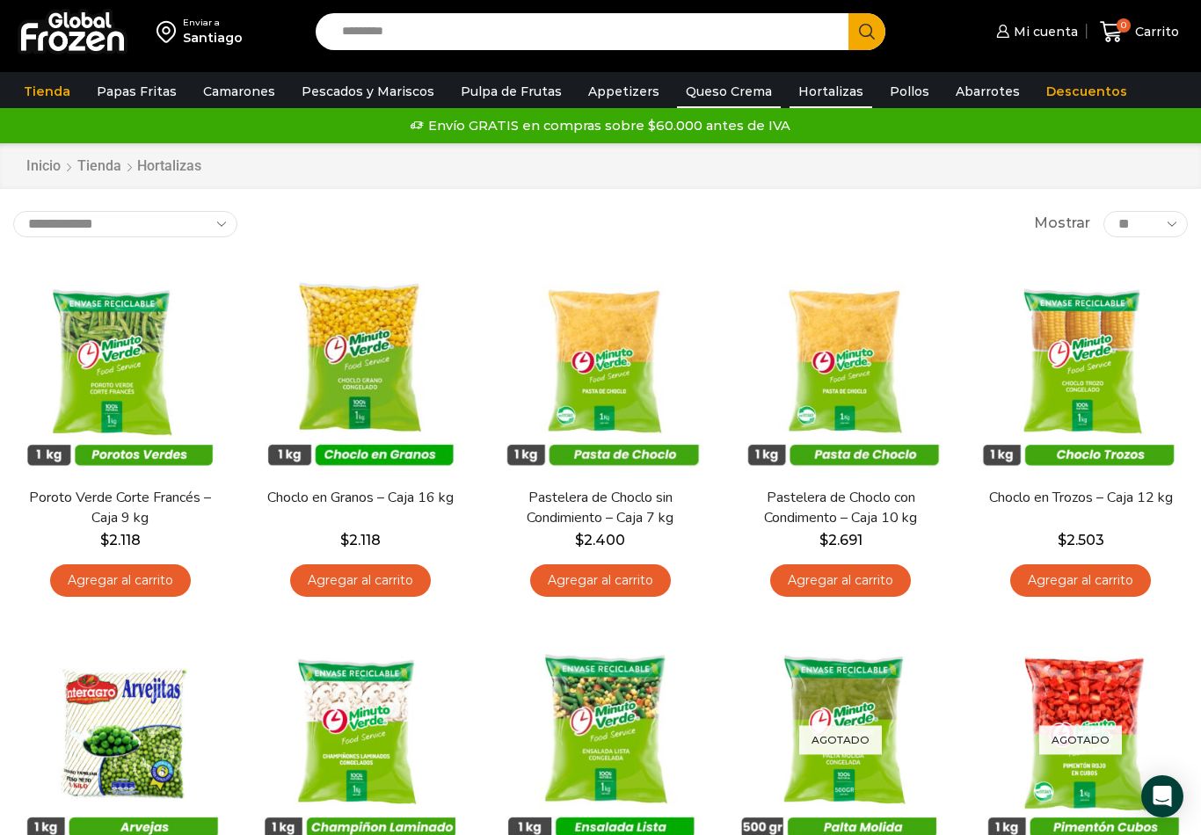
click at [698, 100] on link "Queso Crema" at bounding box center [729, 91] width 104 height 33
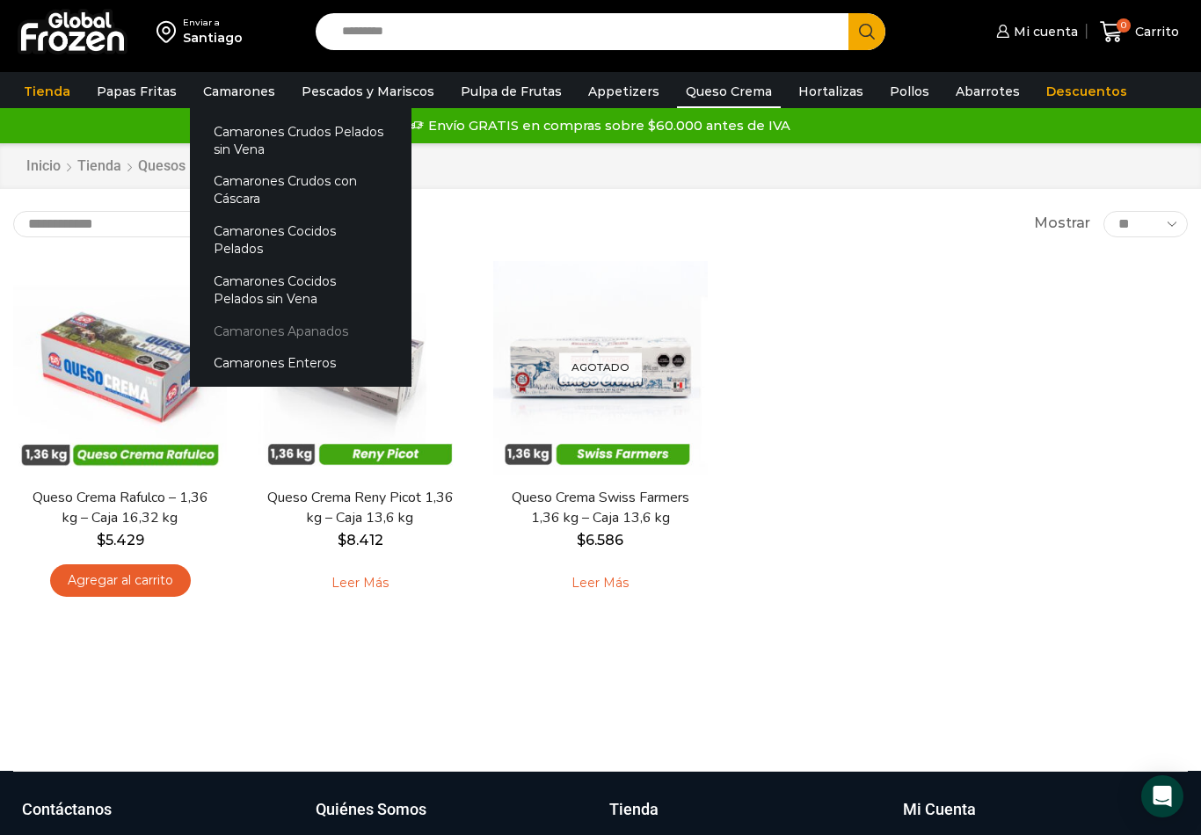
click at [275, 315] on link "Camarones Apanados" at bounding box center [301, 331] width 222 height 33
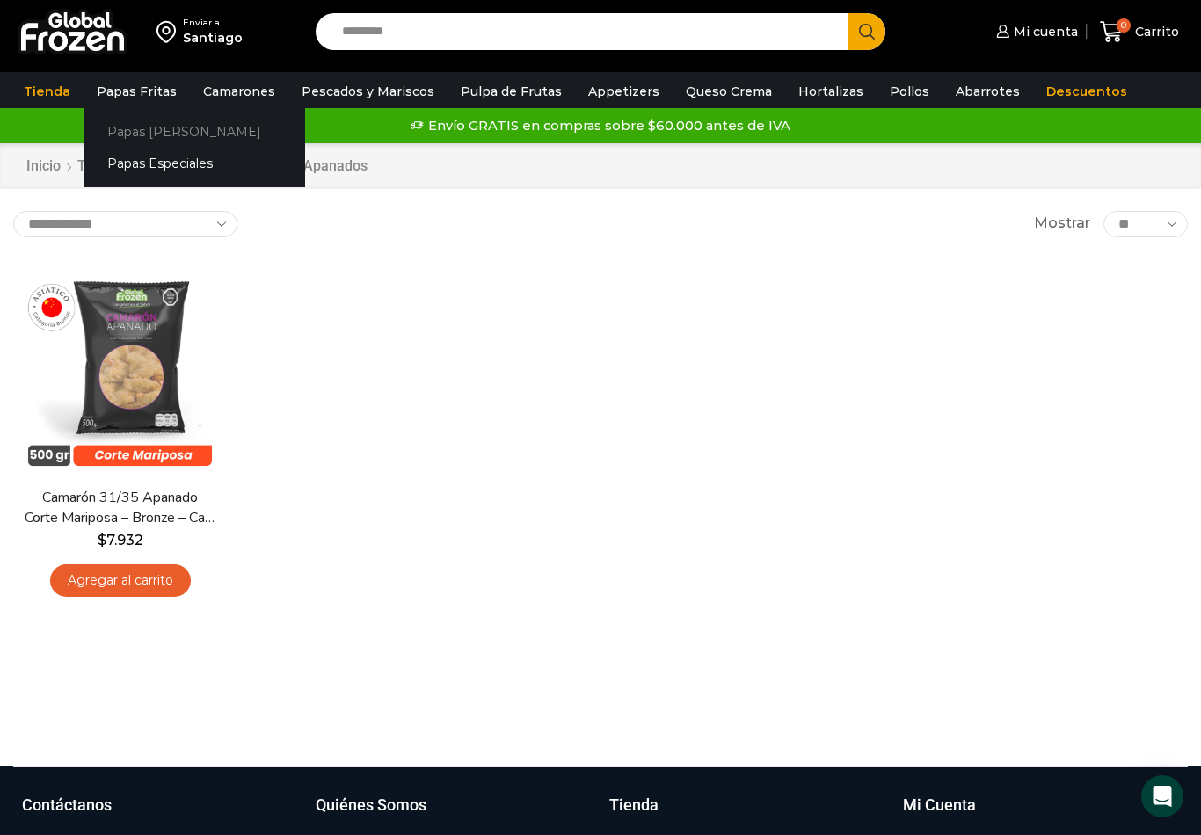
click at [145, 126] on link "Papas [PERSON_NAME]" at bounding box center [195, 131] width 222 height 33
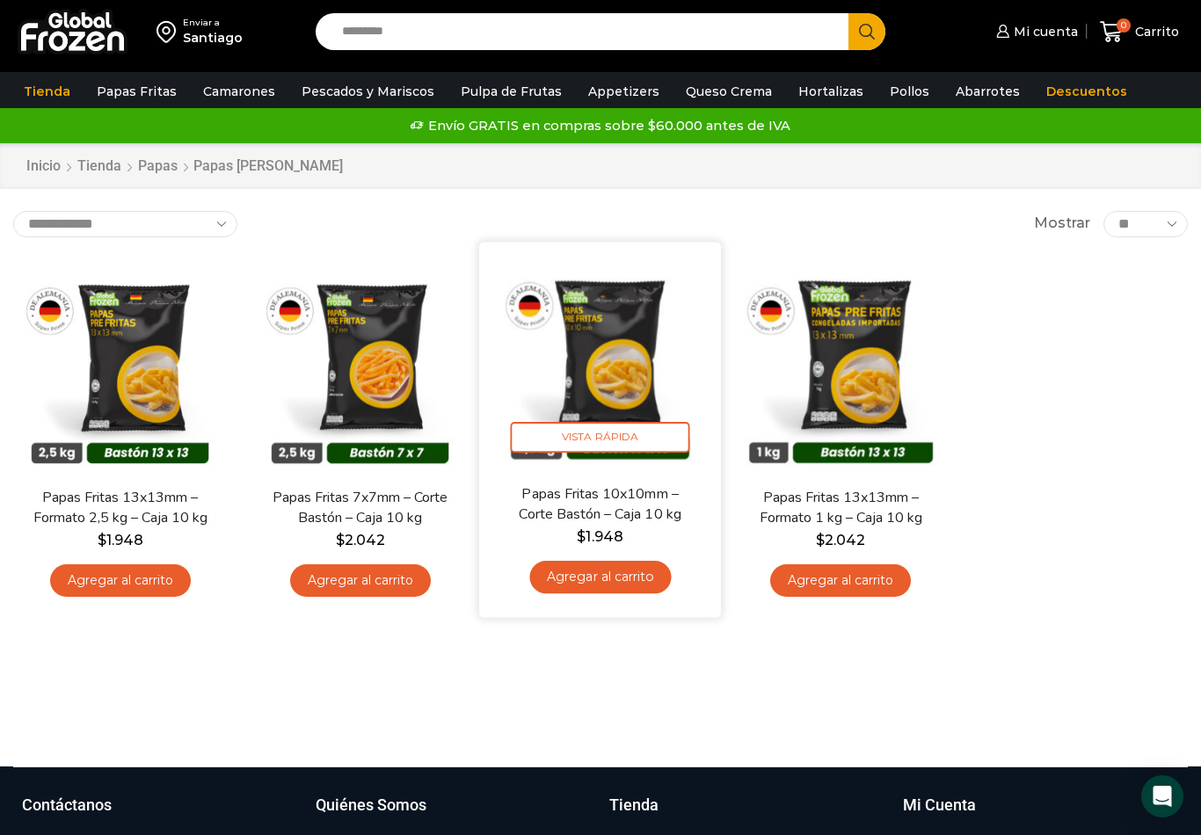
click at [611, 377] on img at bounding box center [600, 362] width 215 height 215
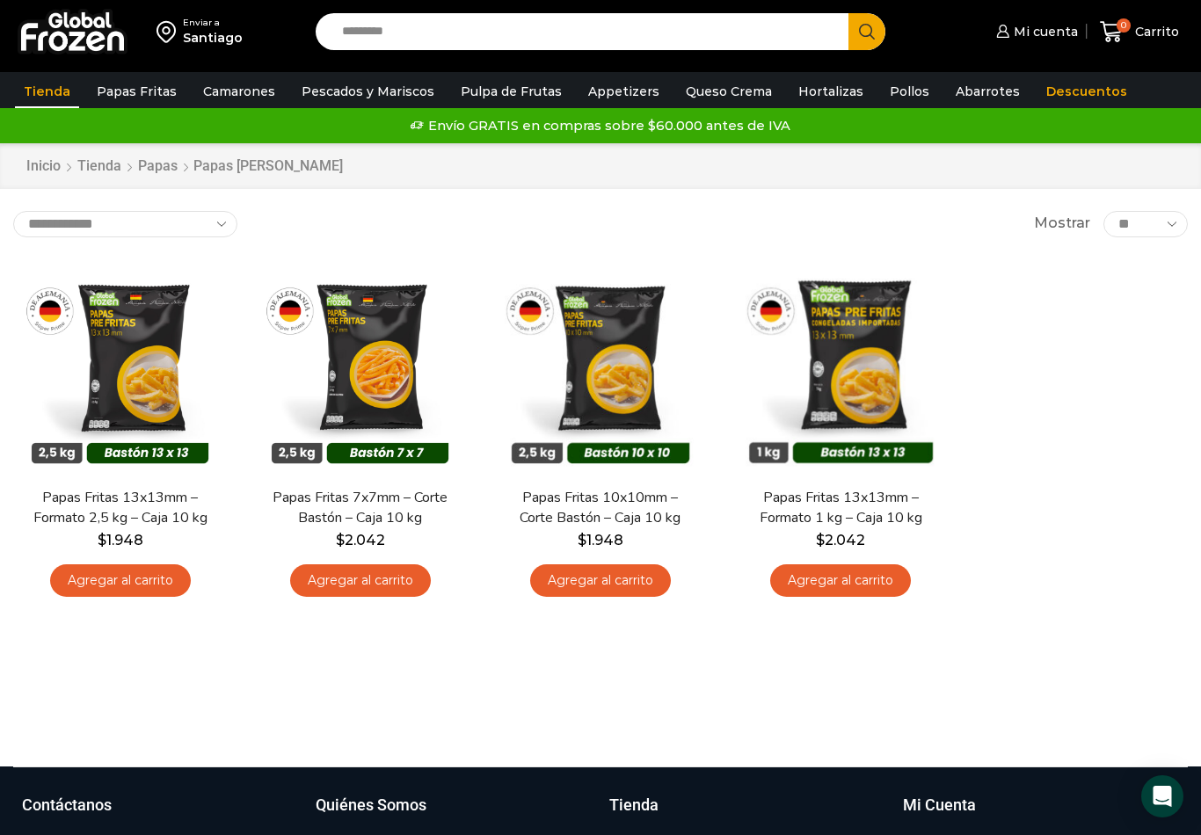
click at [46, 98] on link "Tienda" at bounding box center [47, 91] width 64 height 33
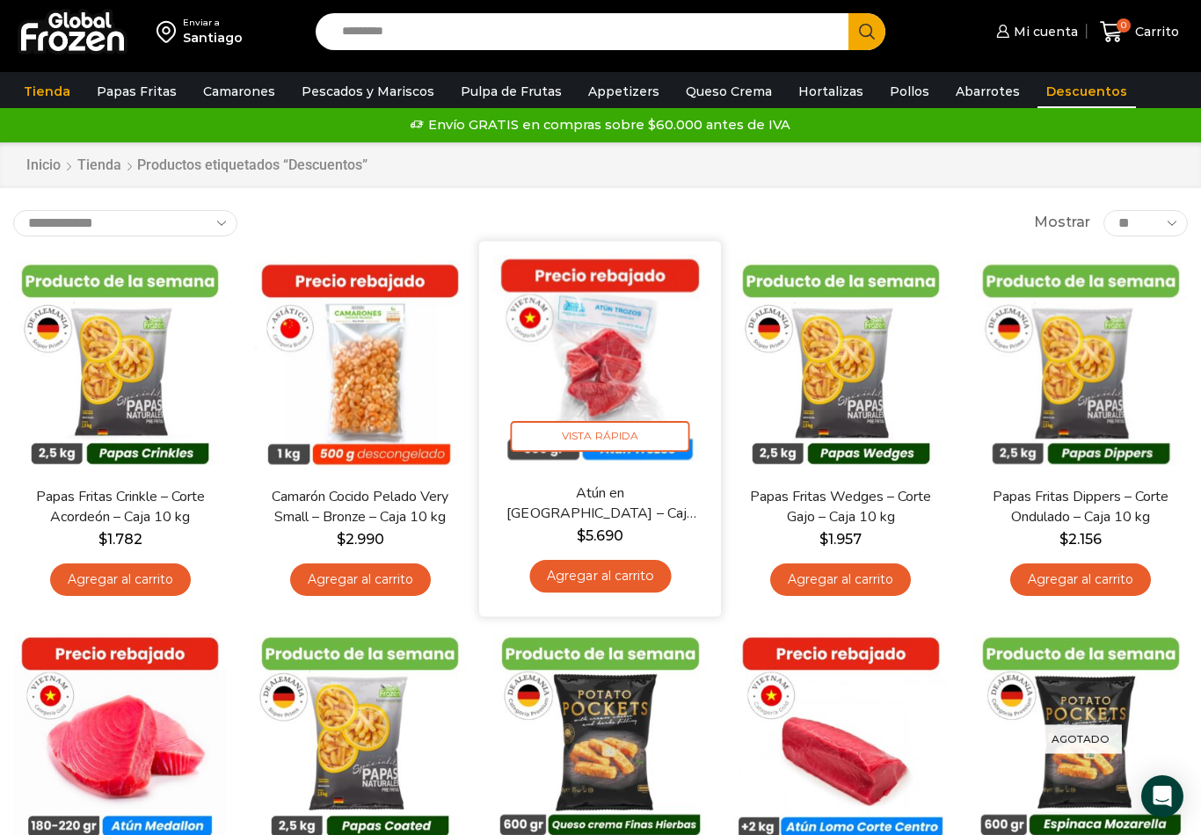
scroll to position [11, 0]
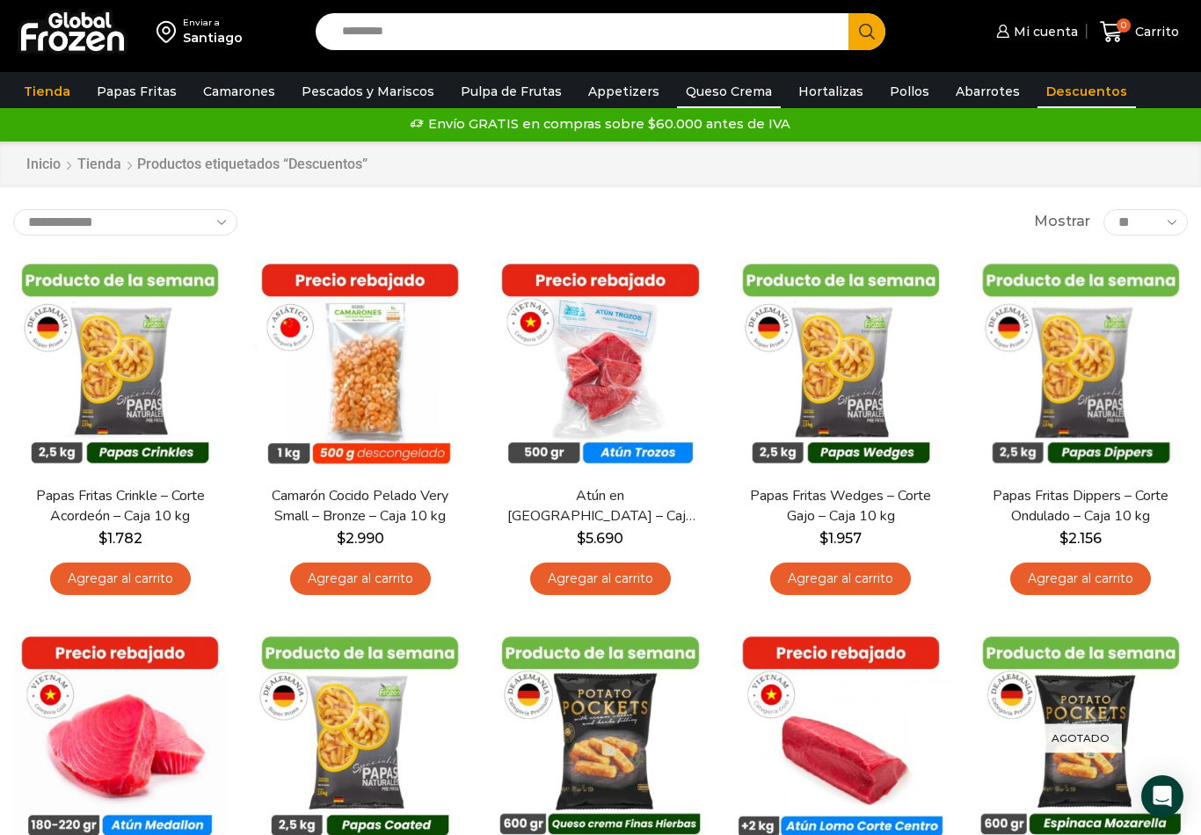
click at [717, 87] on link "Queso Crema" at bounding box center [729, 91] width 104 height 33
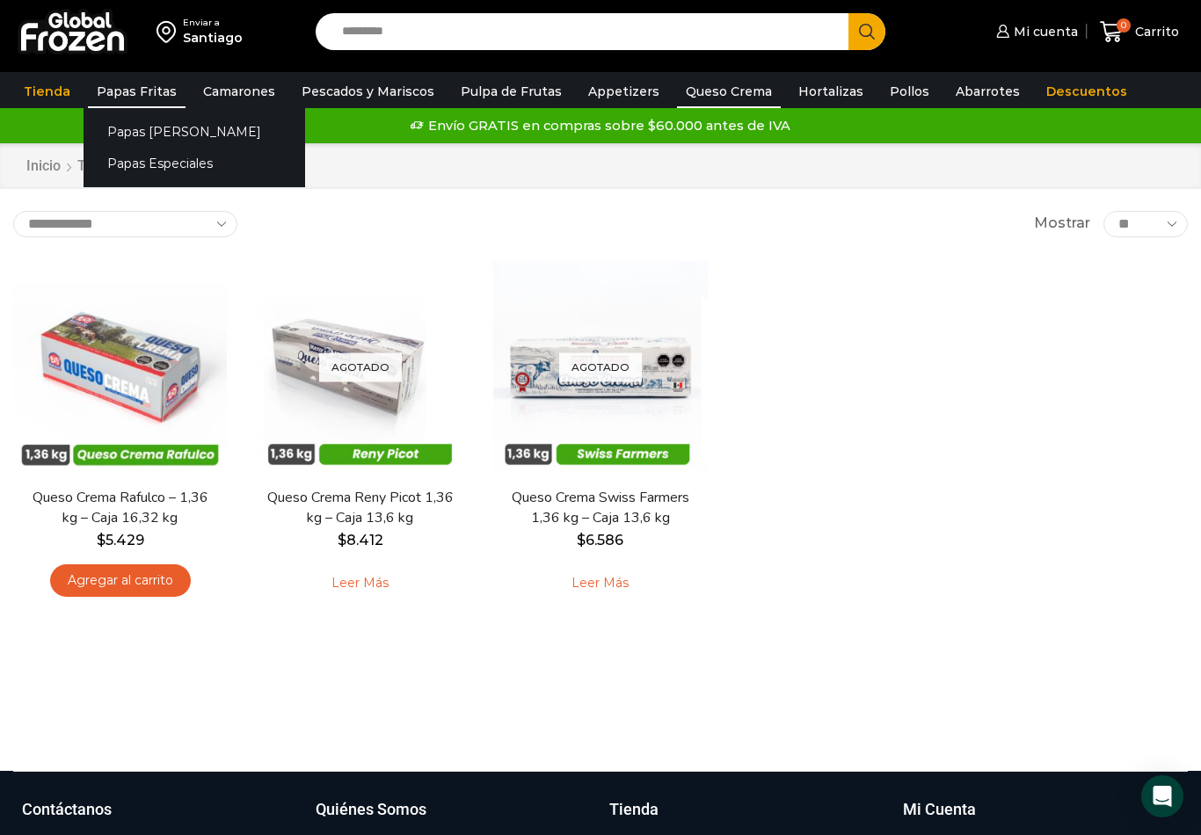
click at [156, 83] on link "Papas Fritas" at bounding box center [137, 91] width 98 height 33
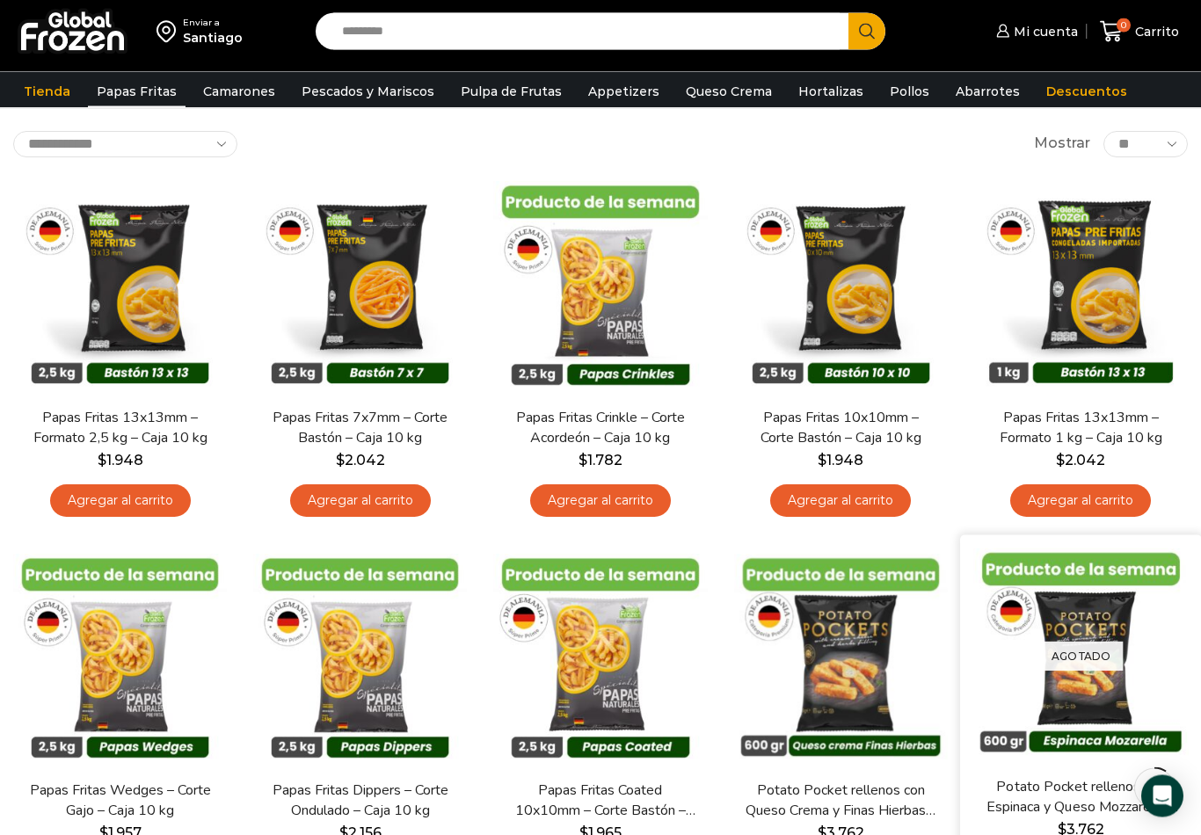
scroll to position [101, 0]
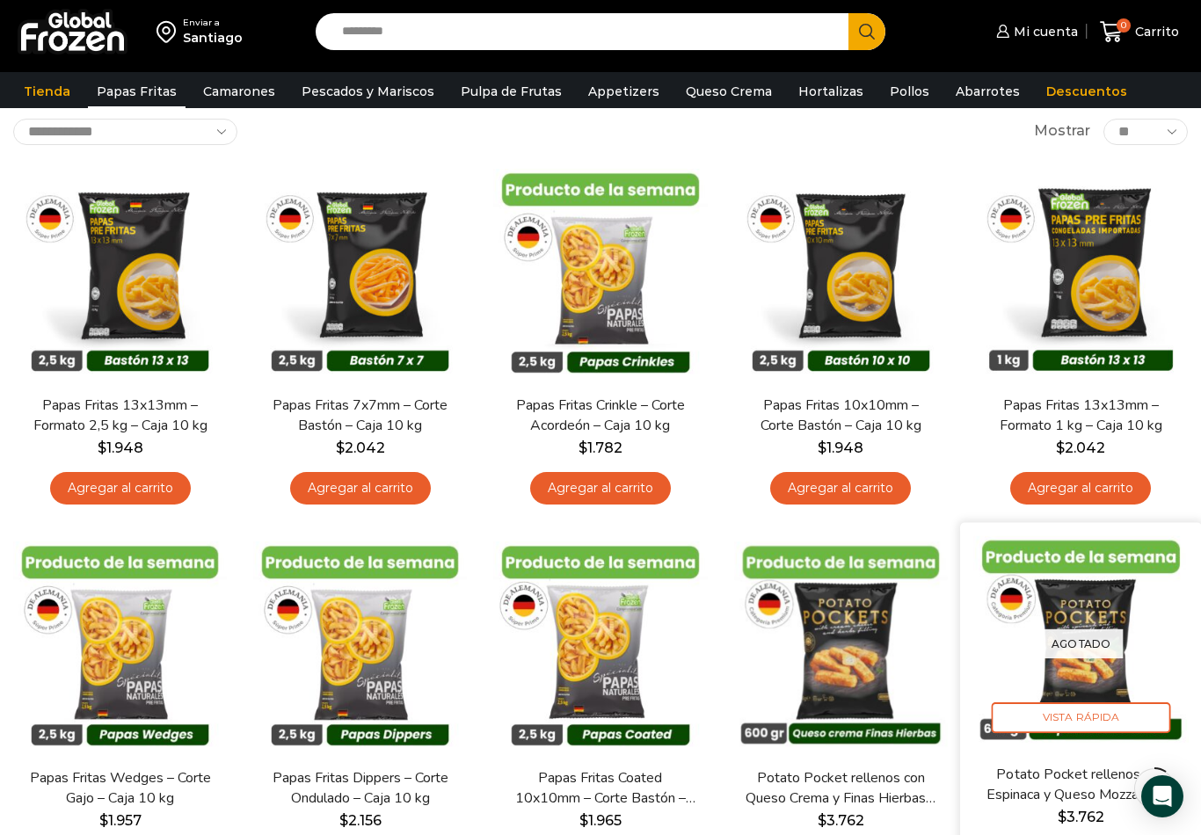
click at [1108, 645] on p "Agotado" at bounding box center [1081, 643] width 84 height 29
click at [1073, 731] on span "Vista Rápida" at bounding box center [1080, 717] width 179 height 31
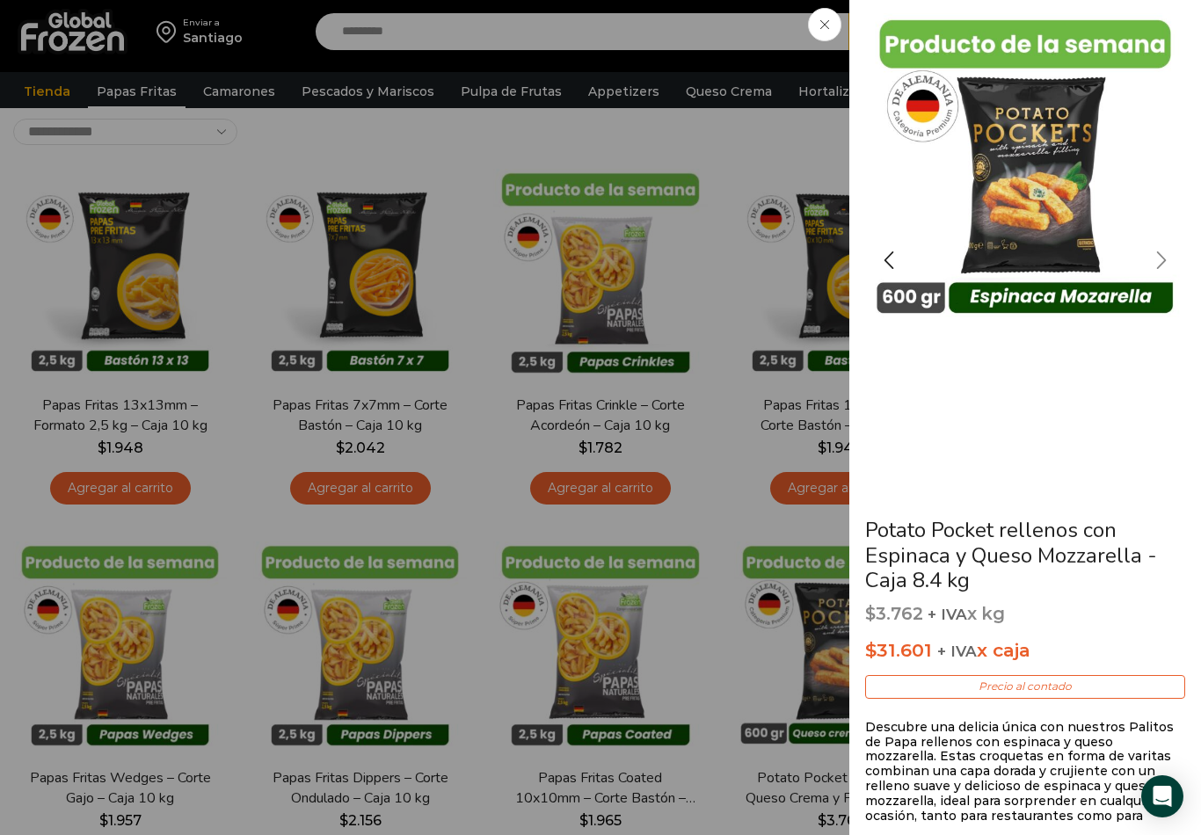
click at [1172, 251] on div "Next slide" at bounding box center [1161, 260] width 44 height 44
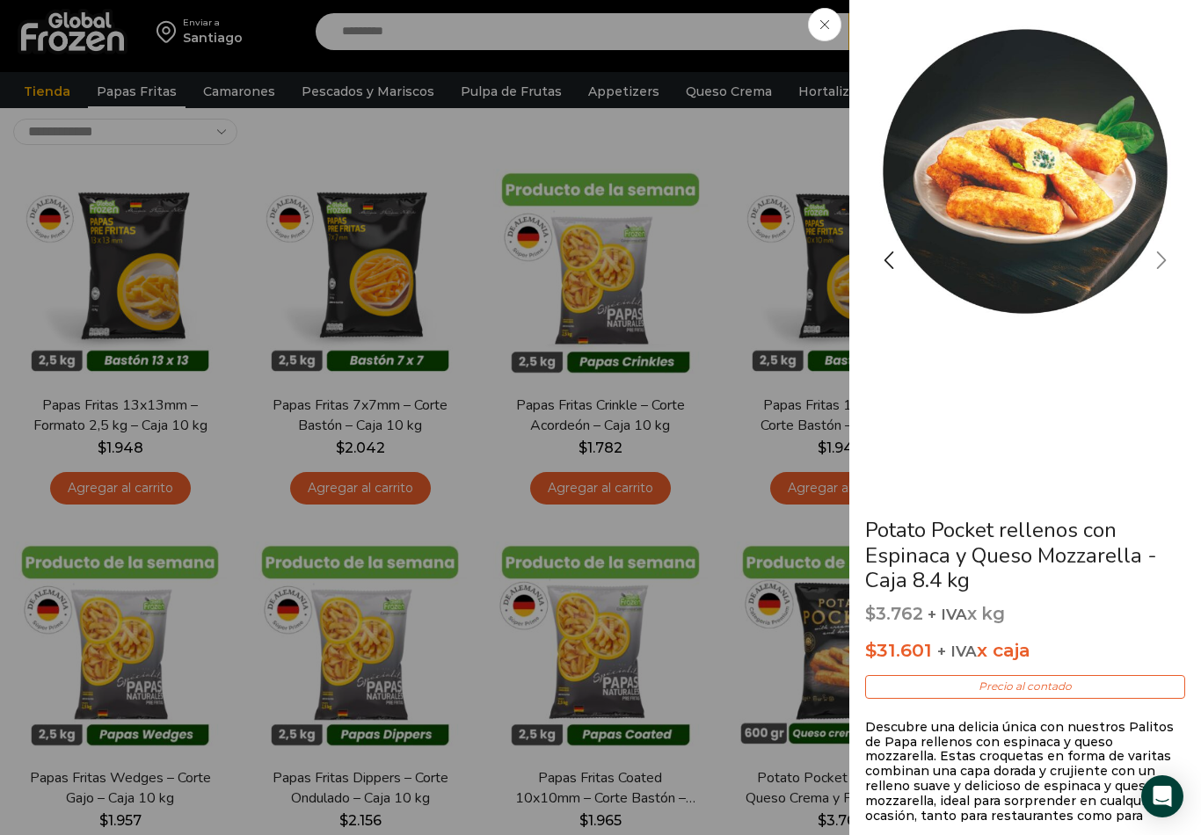
click at [1158, 270] on div "Next slide" at bounding box center [1161, 260] width 44 height 44
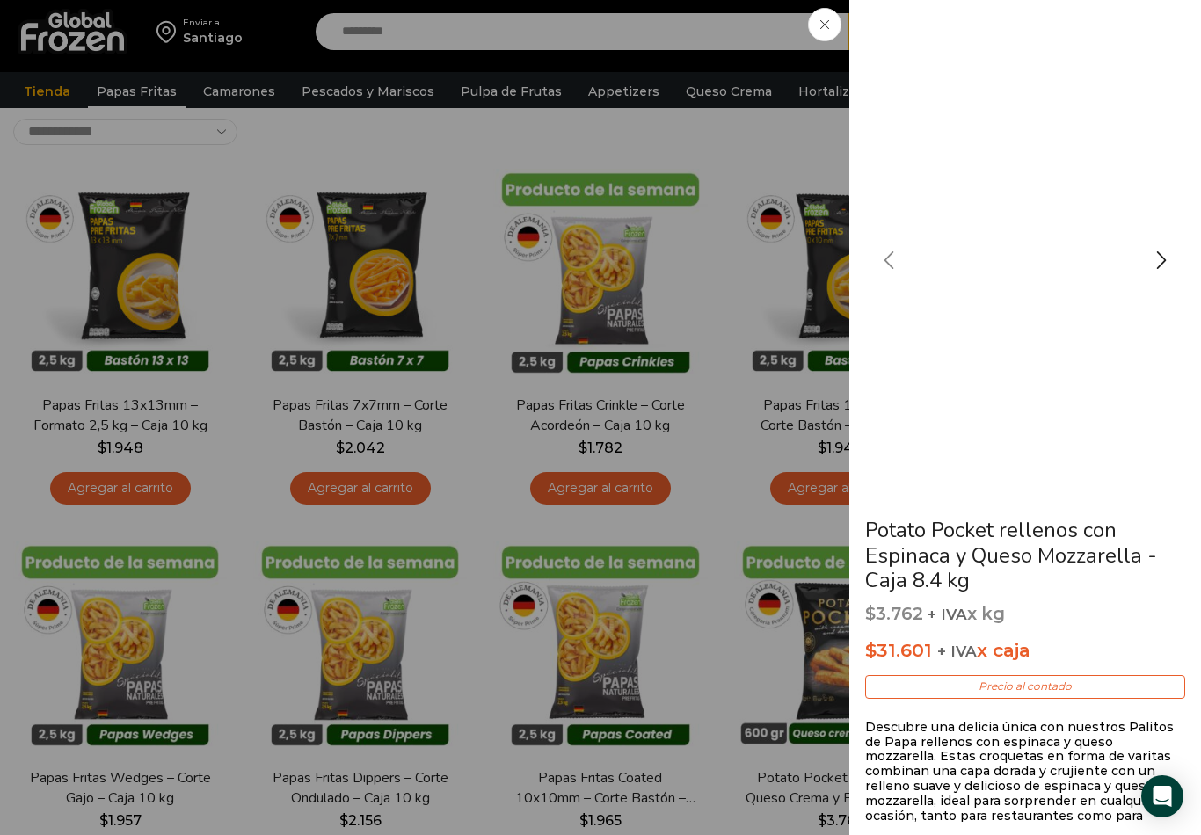
click at [901, 264] on div "Previous slide" at bounding box center [889, 260] width 44 height 44
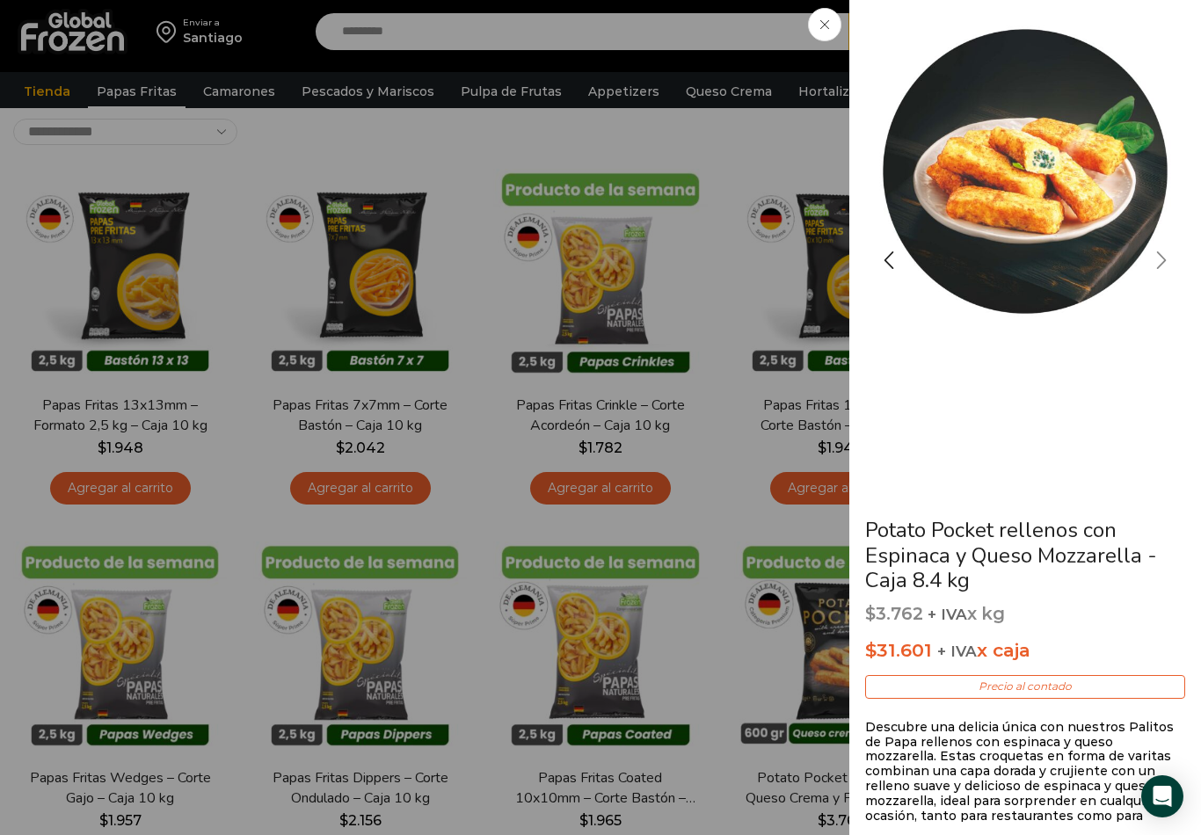
click at [1164, 258] on div "Next slide" at bounding box center [1161, 260] width 44 height 44
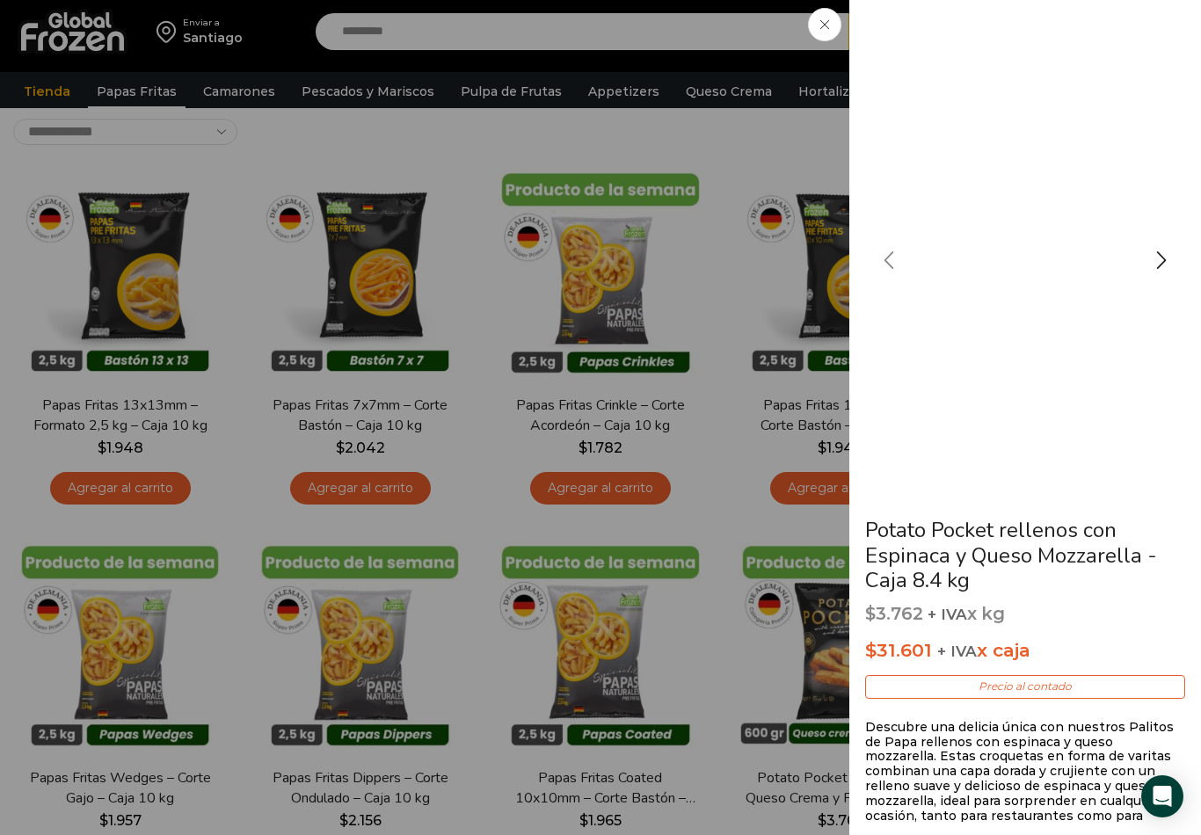
click at [899, 251] on div "Previous slide" at bounding box center [889, 260] width 44 height 44
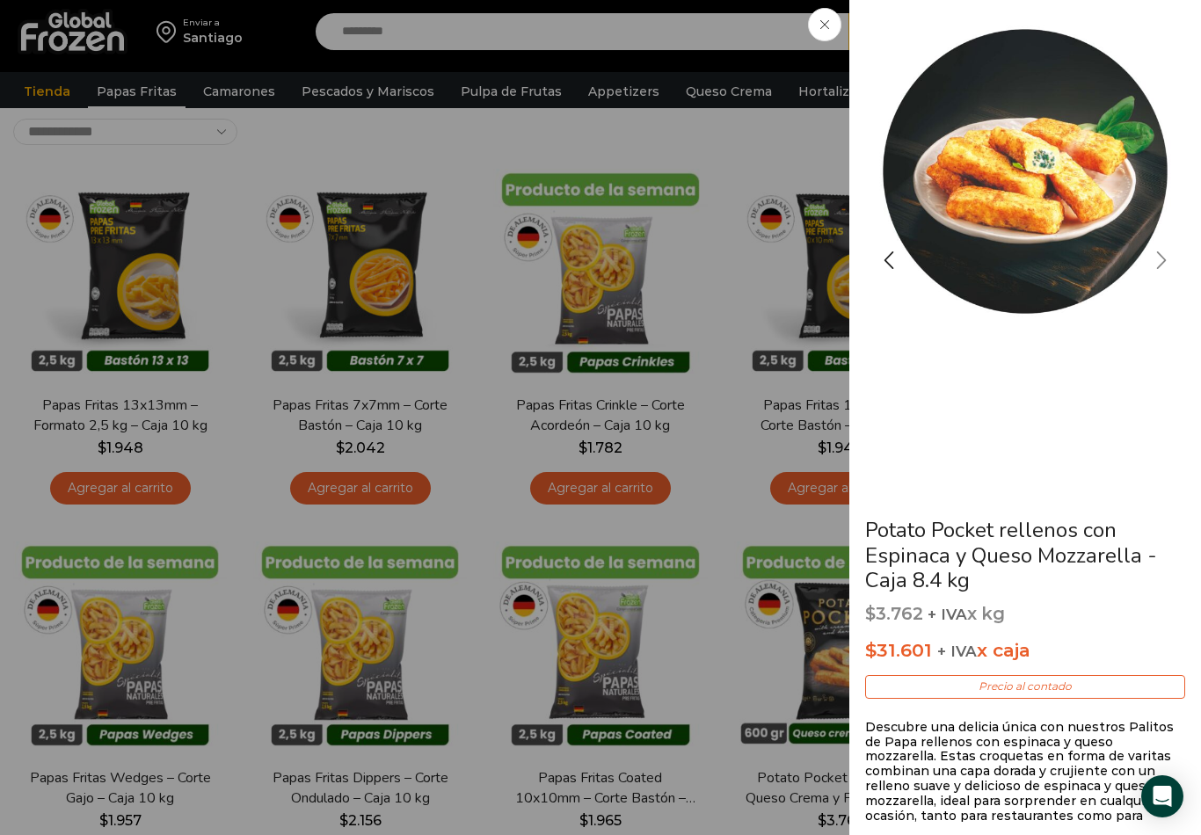
click at [1151, 252] on div "Next slide" at bounding box center [1161, 260] width 44 height 44
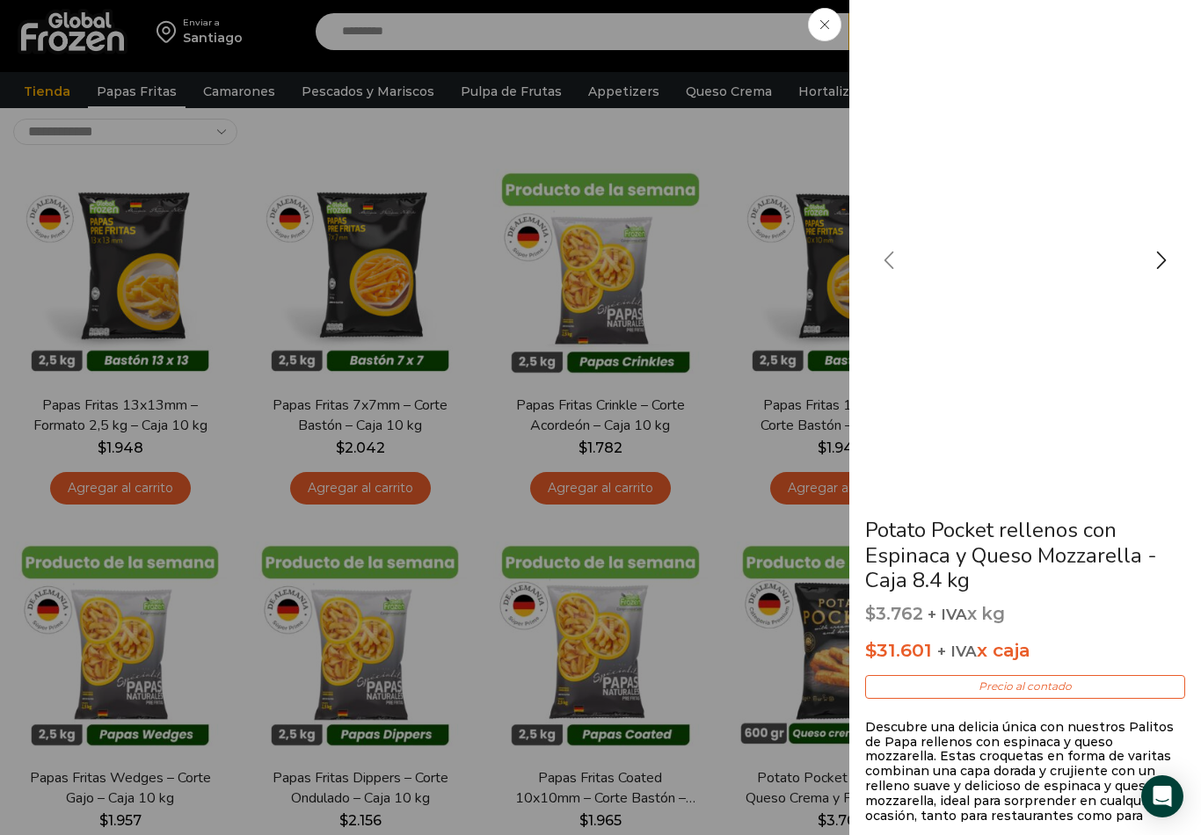
click at [892, 265] on div "Previous slide" at bounding box center [889, 260] width 44 height 44
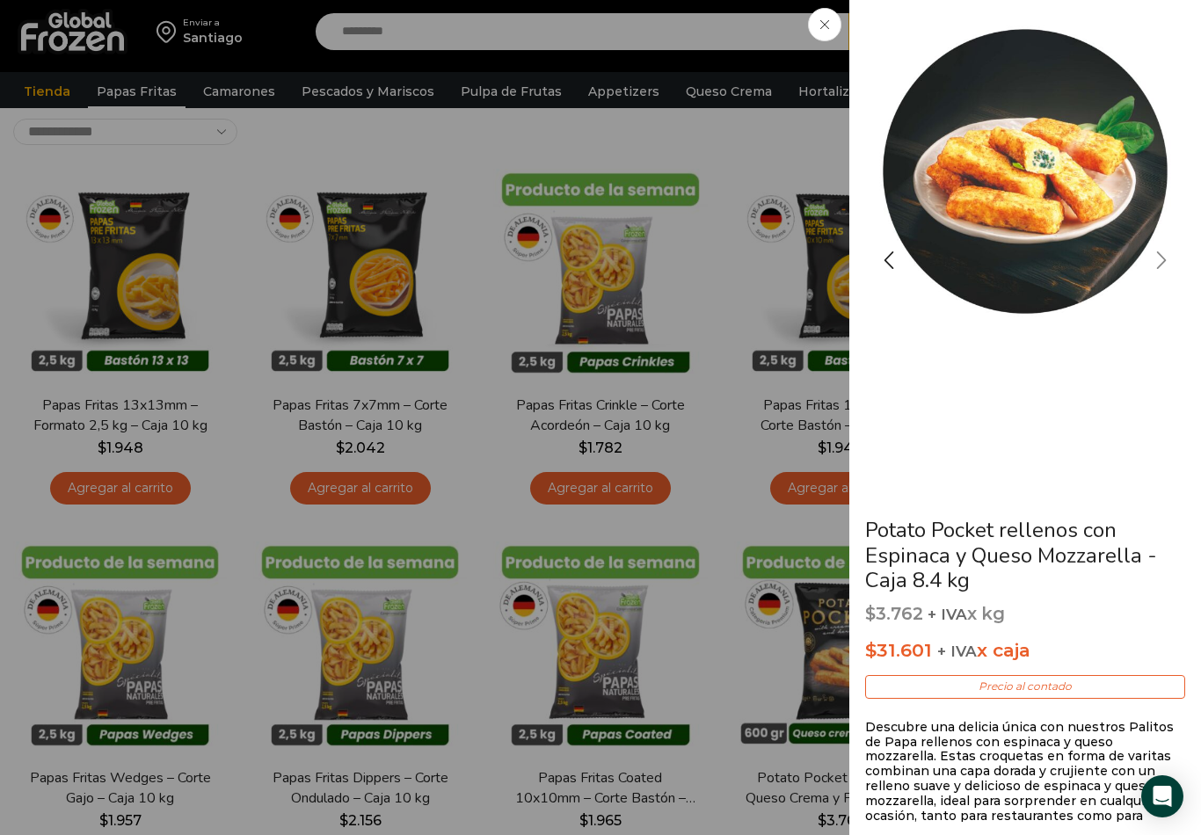
click at [1166, 265] on div "Next slide" at bounding box center [1161, 260] width 44 height 44
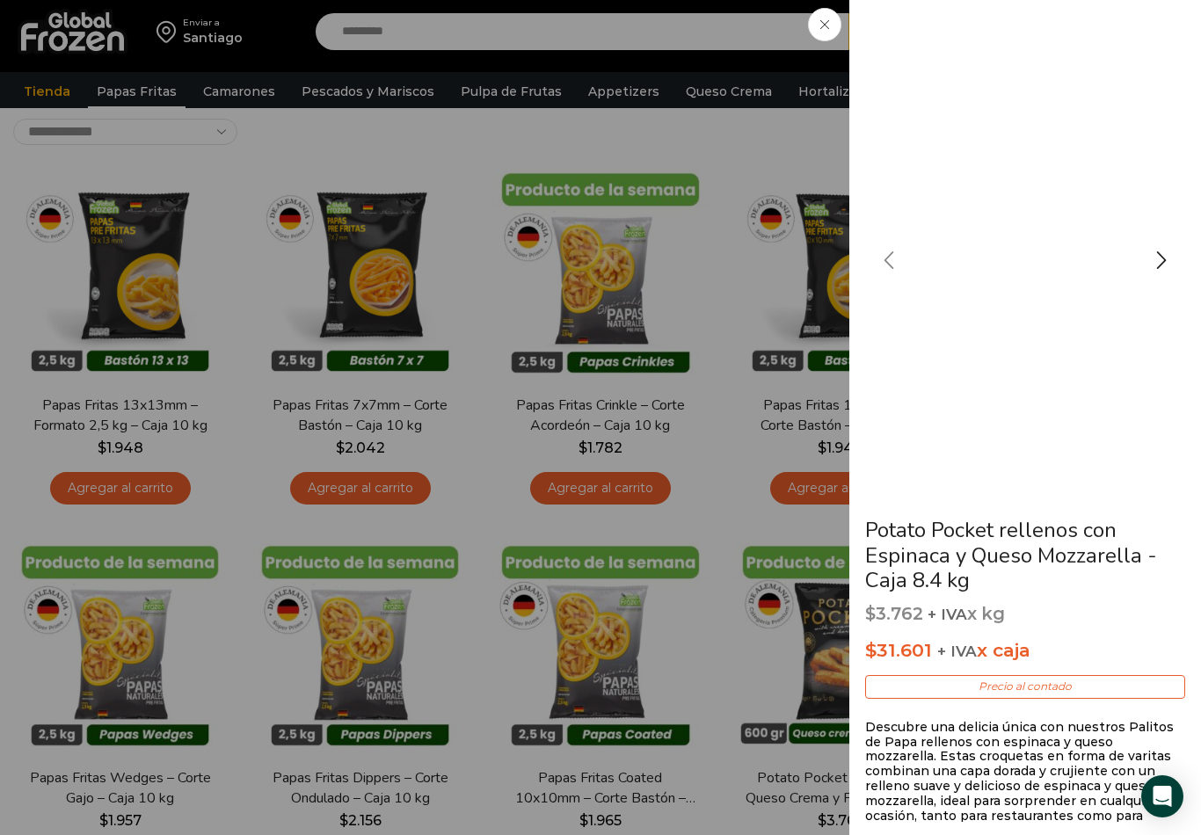
click at [891, 263] on div "Previous slide" at bounding box center [889, 260] width 44 height 44
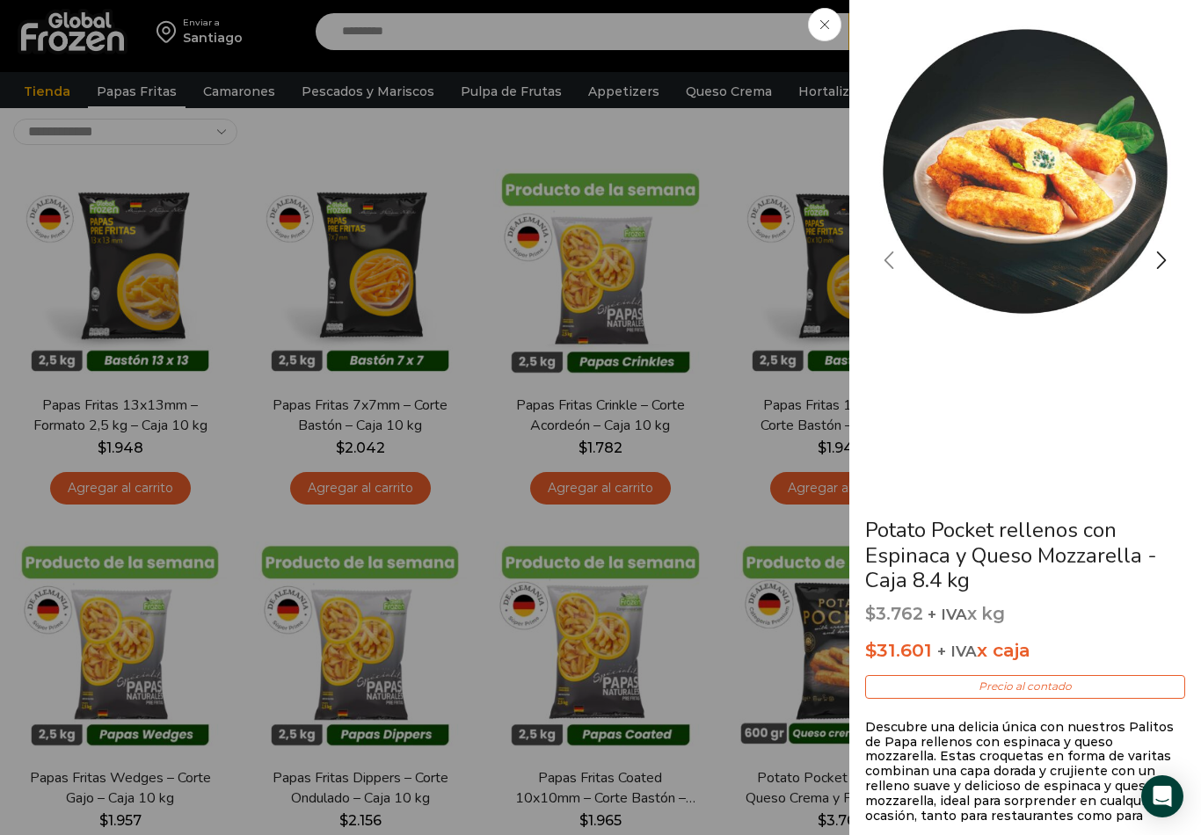
click at [895, 258] on div "Previous slide" at bounding box center [889, 260] width 44 height 44
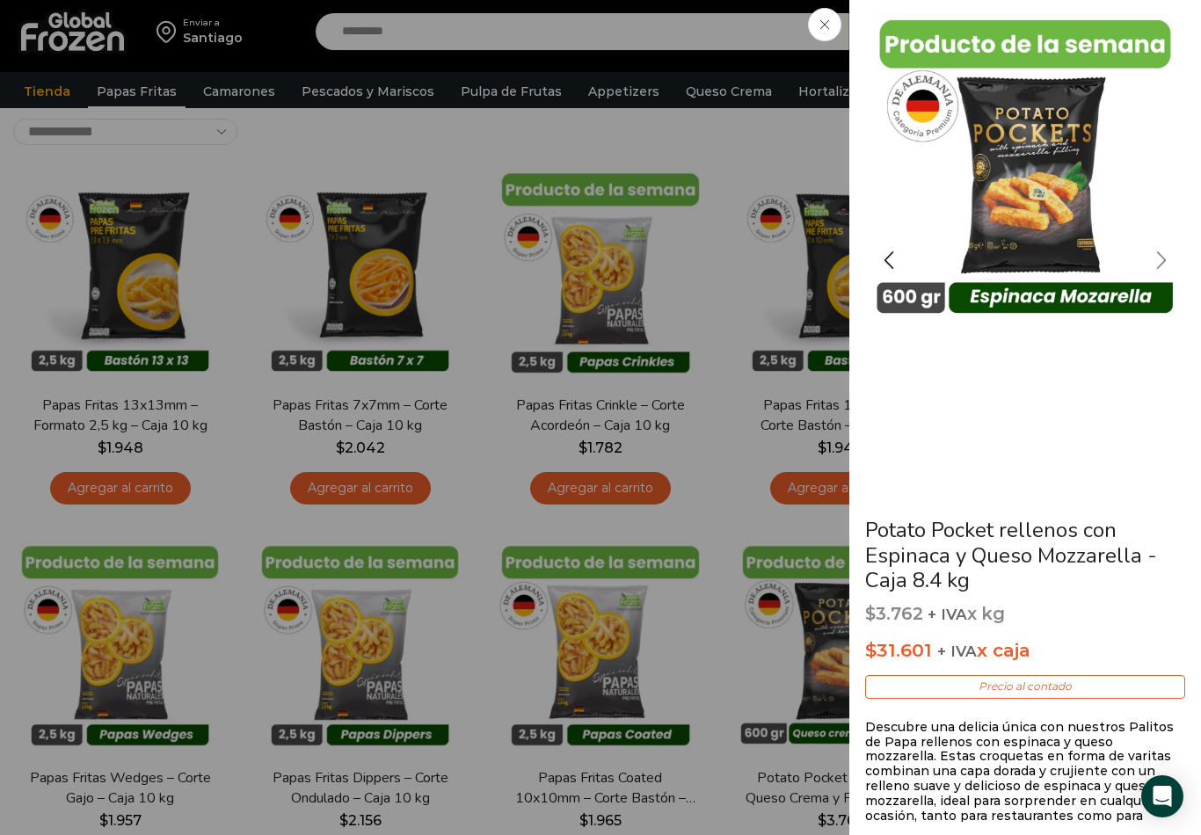
click at [1163, 261] on div "Next slide" at bounding box center [1161, 260] width 44 height 44
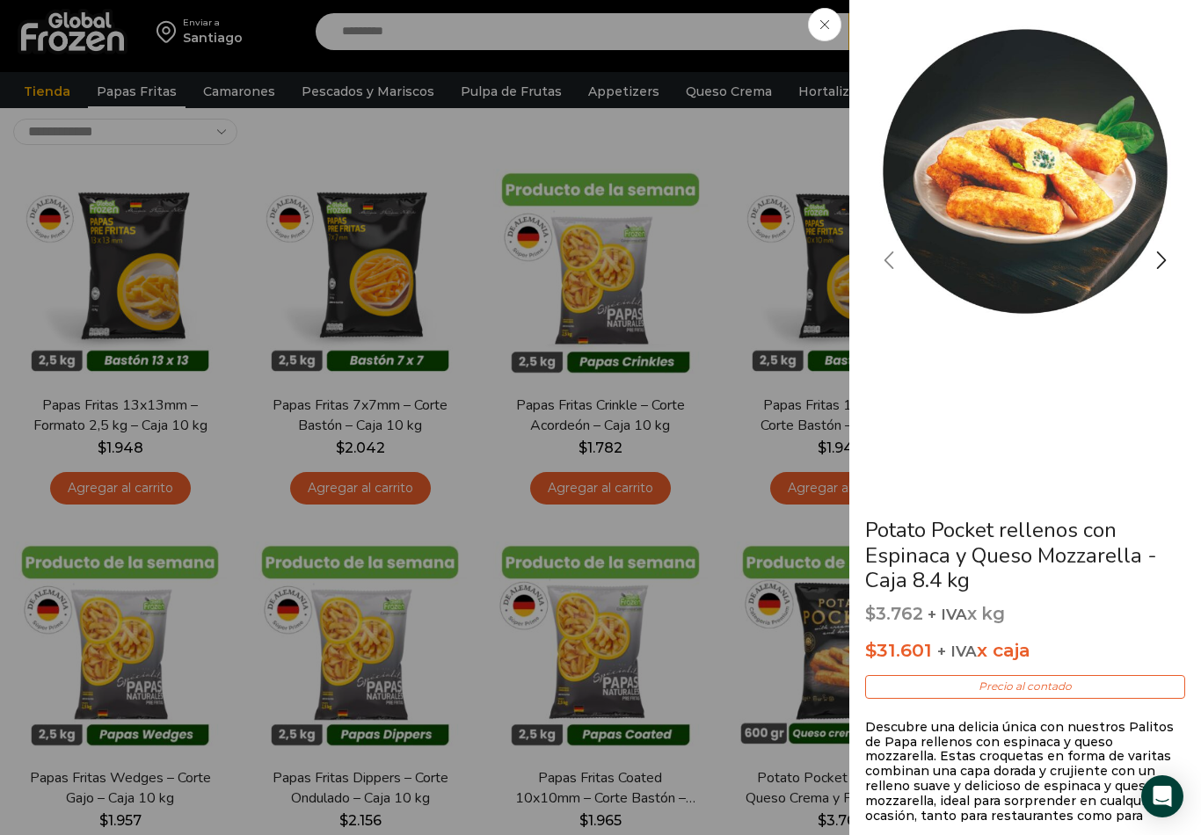
click at [893, 269] on div "Previous slide" at bounding box center [889, 260] width 44 height 44
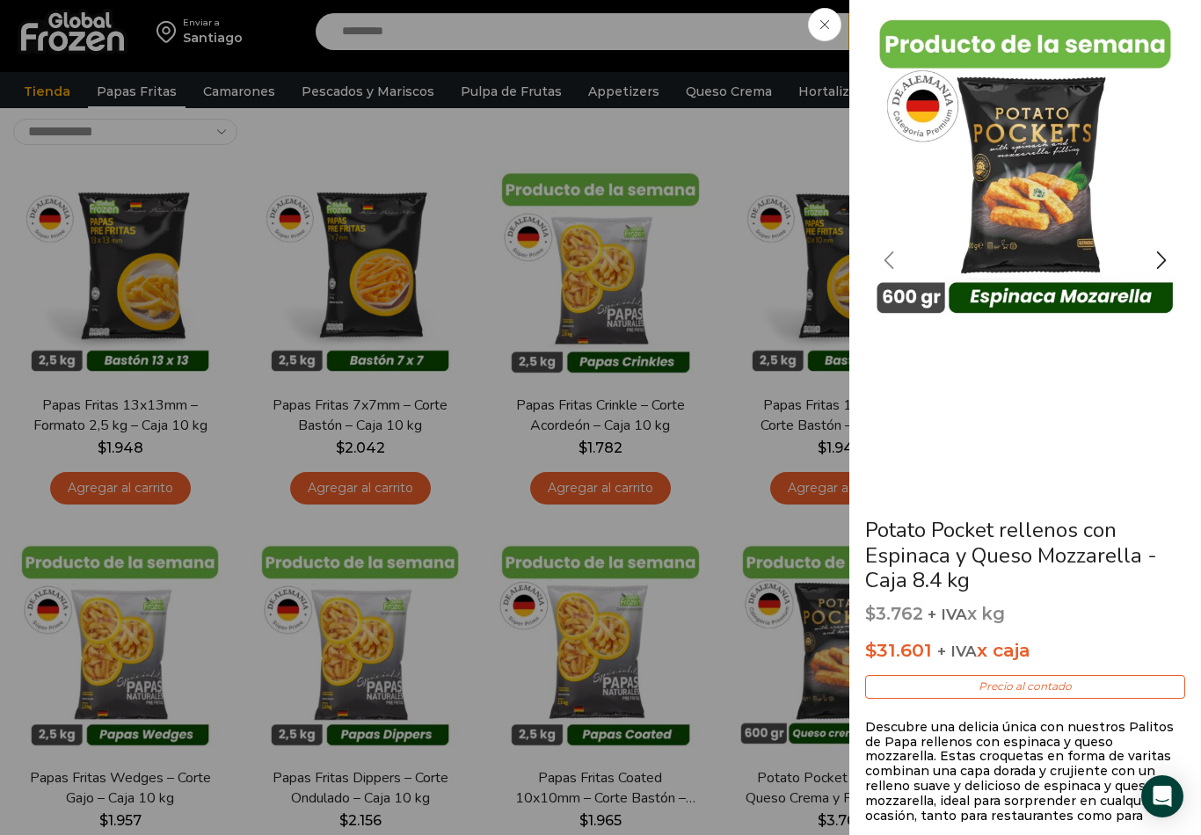
click at [896, 272] on div "Previous slide" at bounding box center [889, 260] width 44 height 44
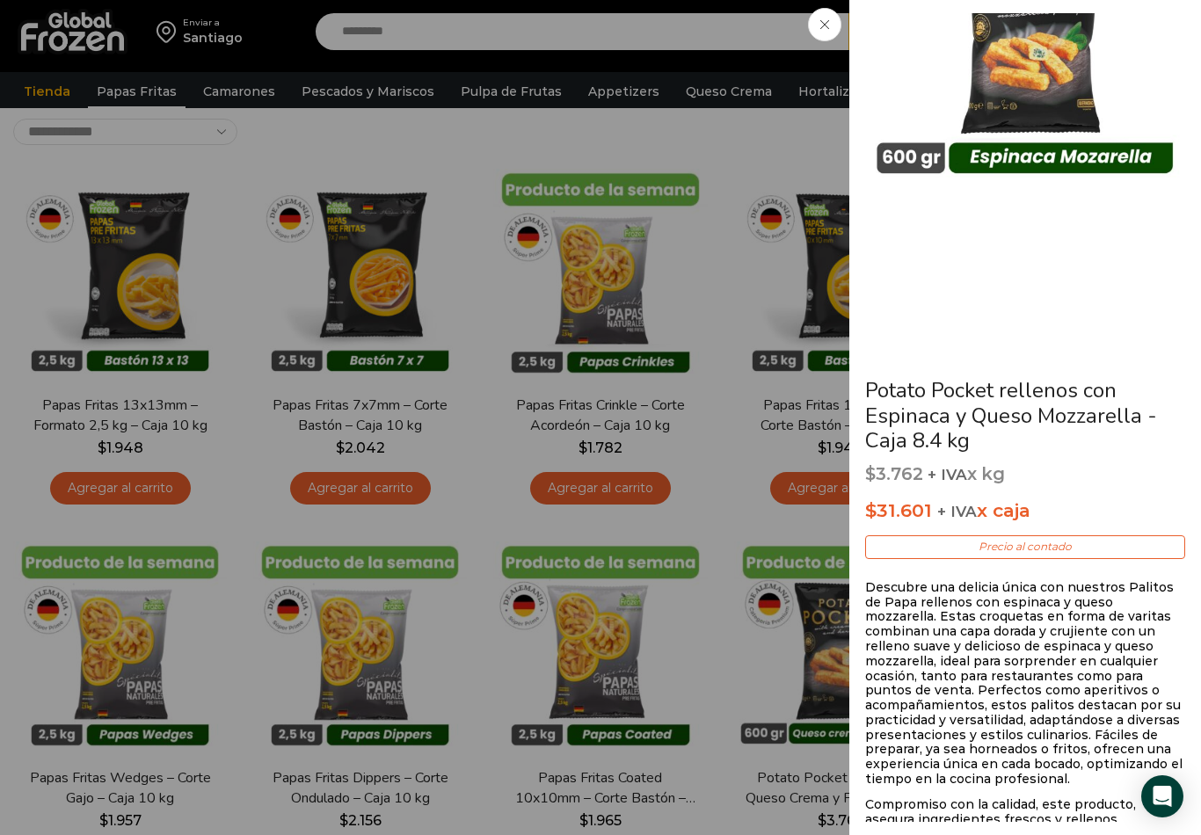
click at [832, 37] on span at bounding box center [824, 24] width 33 height 33
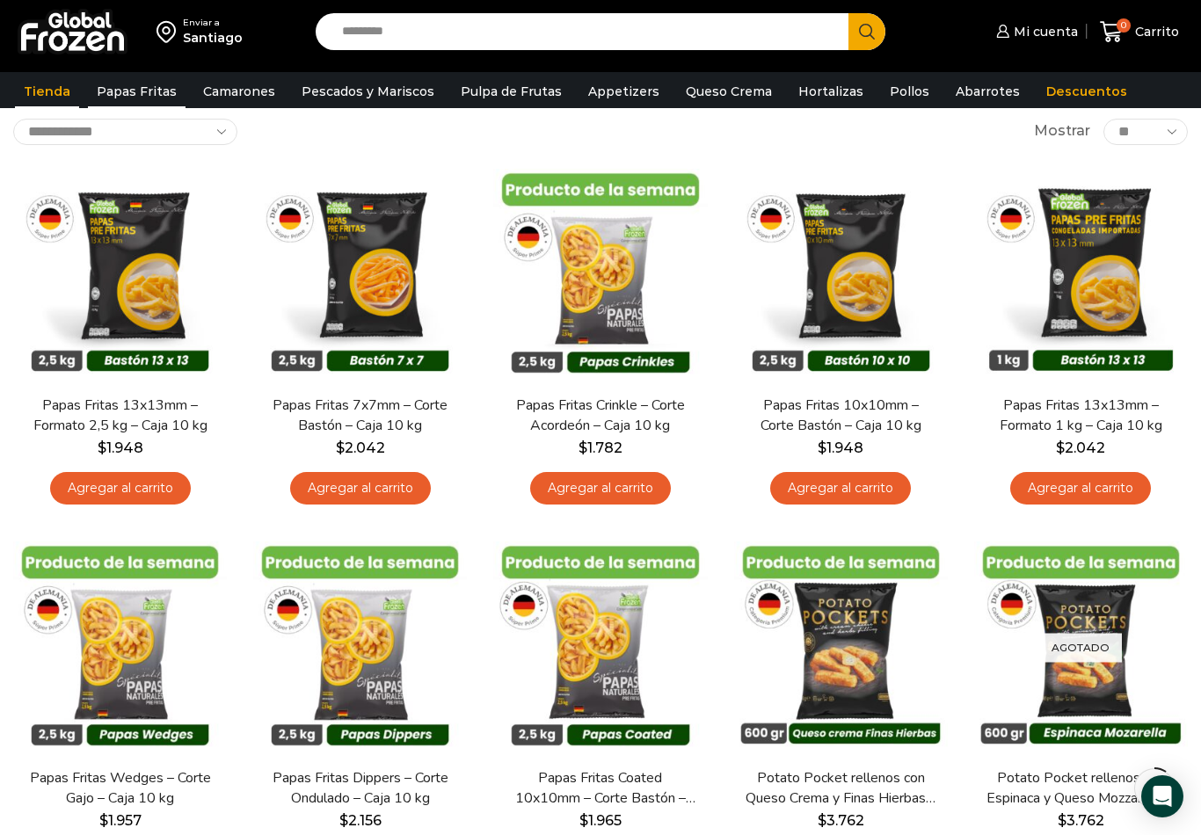
click at [57, 89] on link "Tienda" at bounding box center [47, 91] width 64 height 33
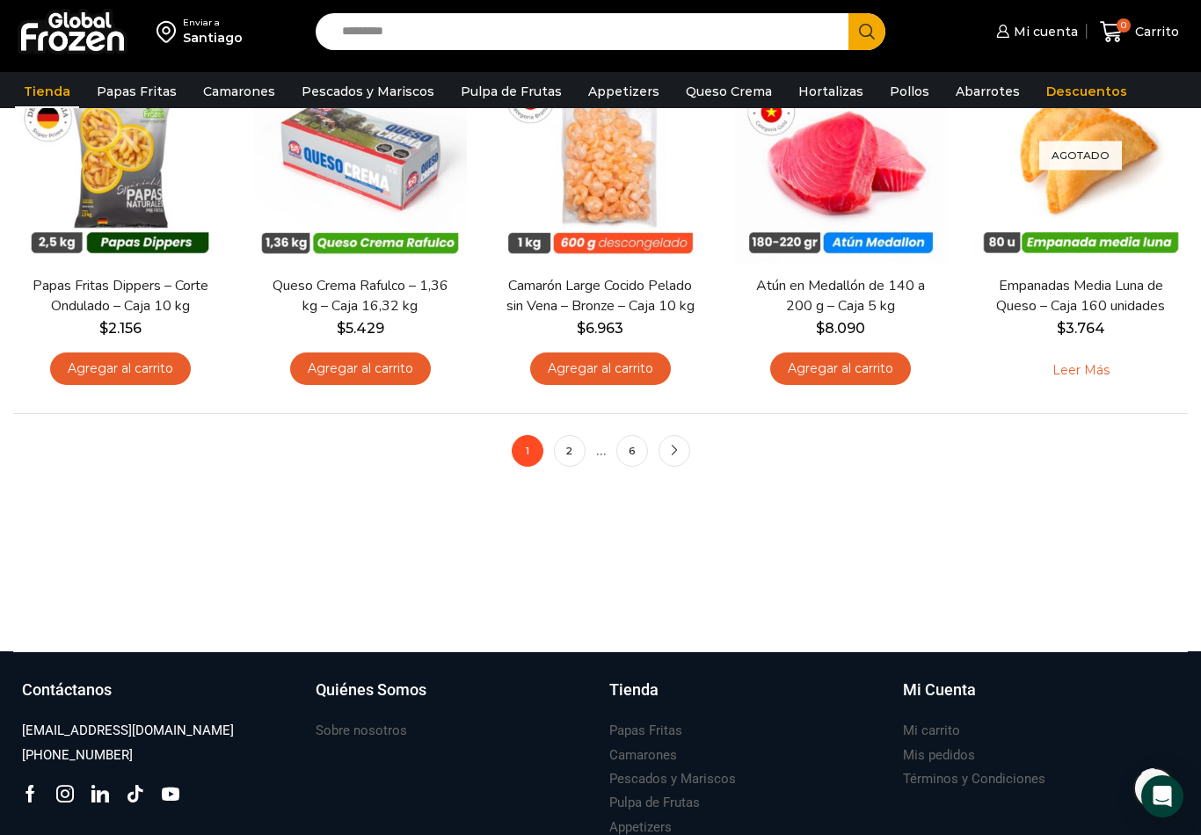
scroll to position [1234, 0]
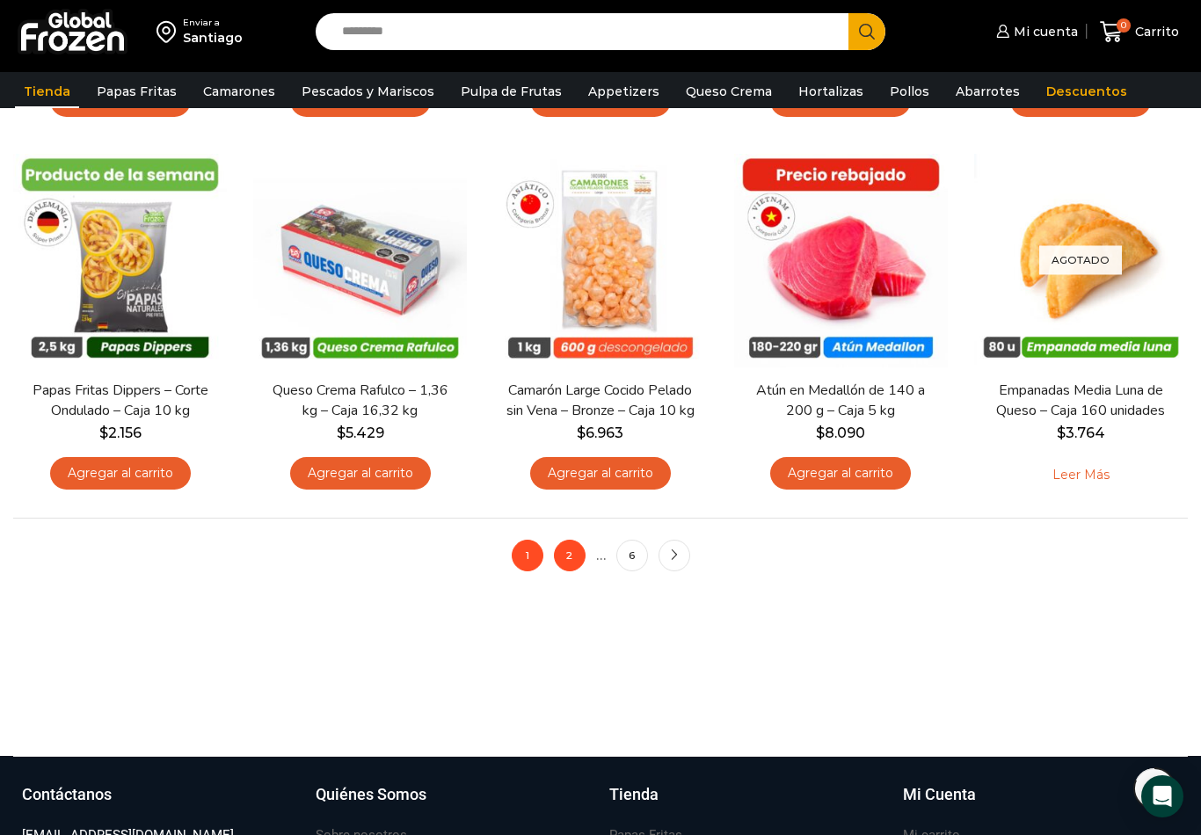
click at [564, 542] on link "2" at bounding box center [570, 556] width 32 height 32
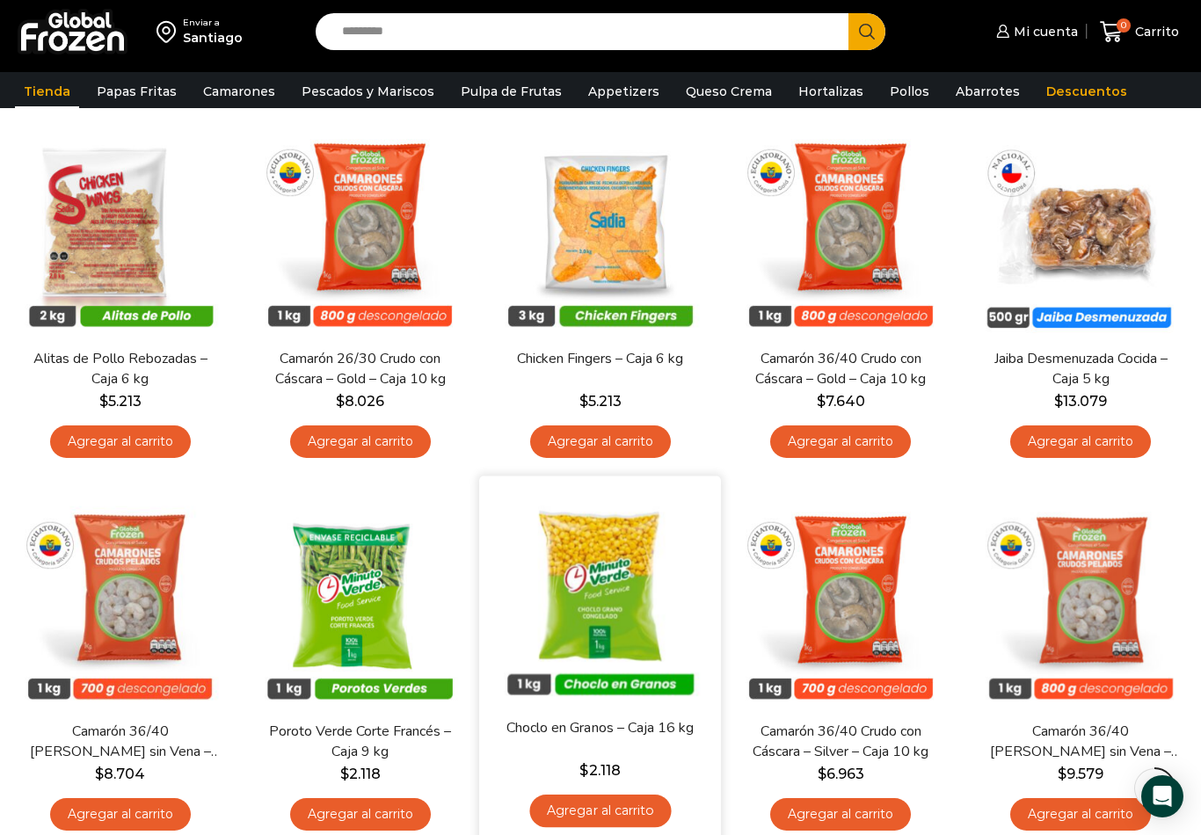
scroll to position [1128, 0]
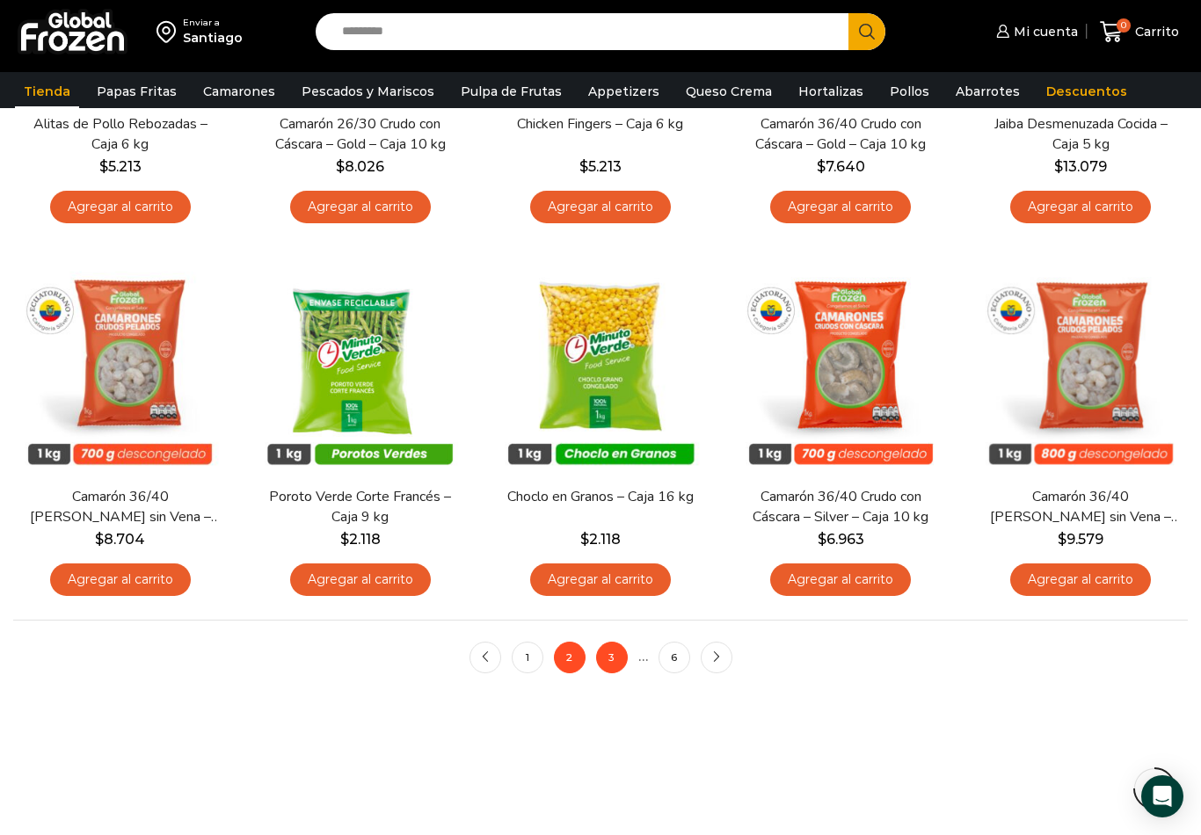
click at [610, 654] on link "3" at bounding box center [612, 658] width 32 height 32
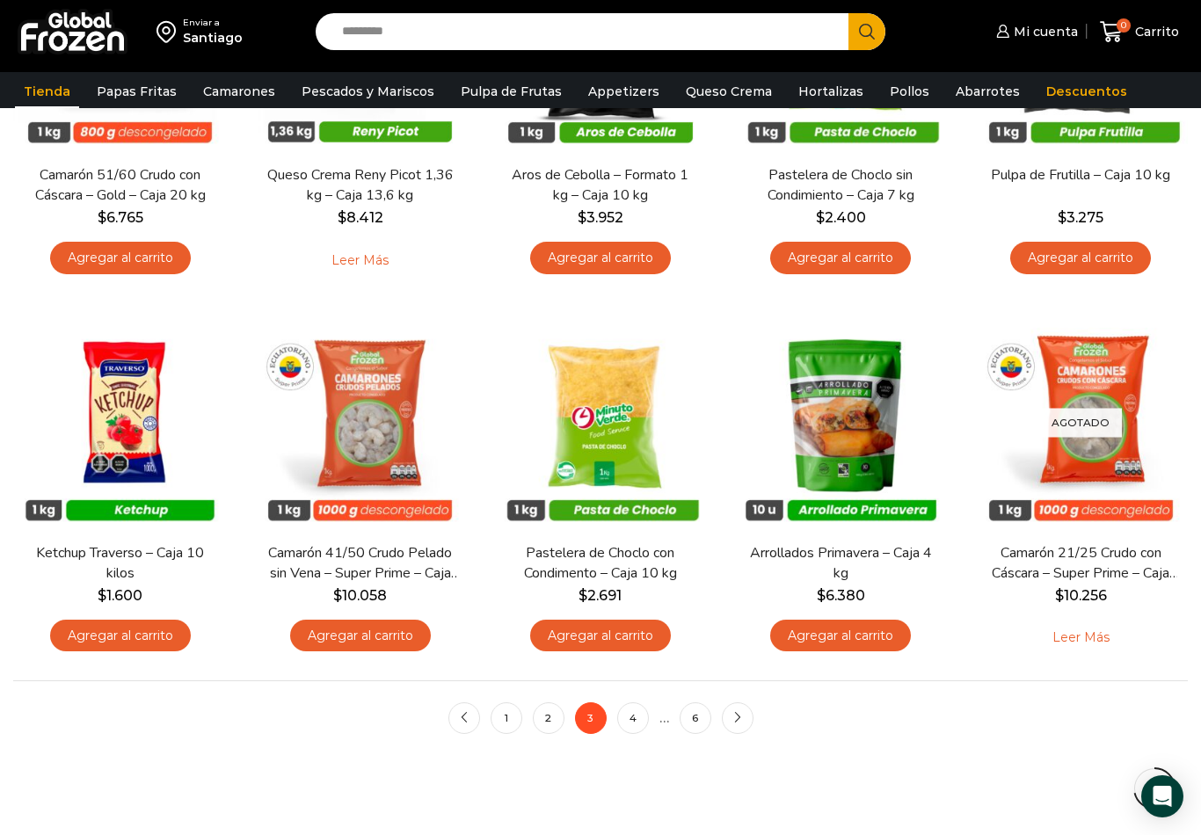
scroll to position [1235, 0]
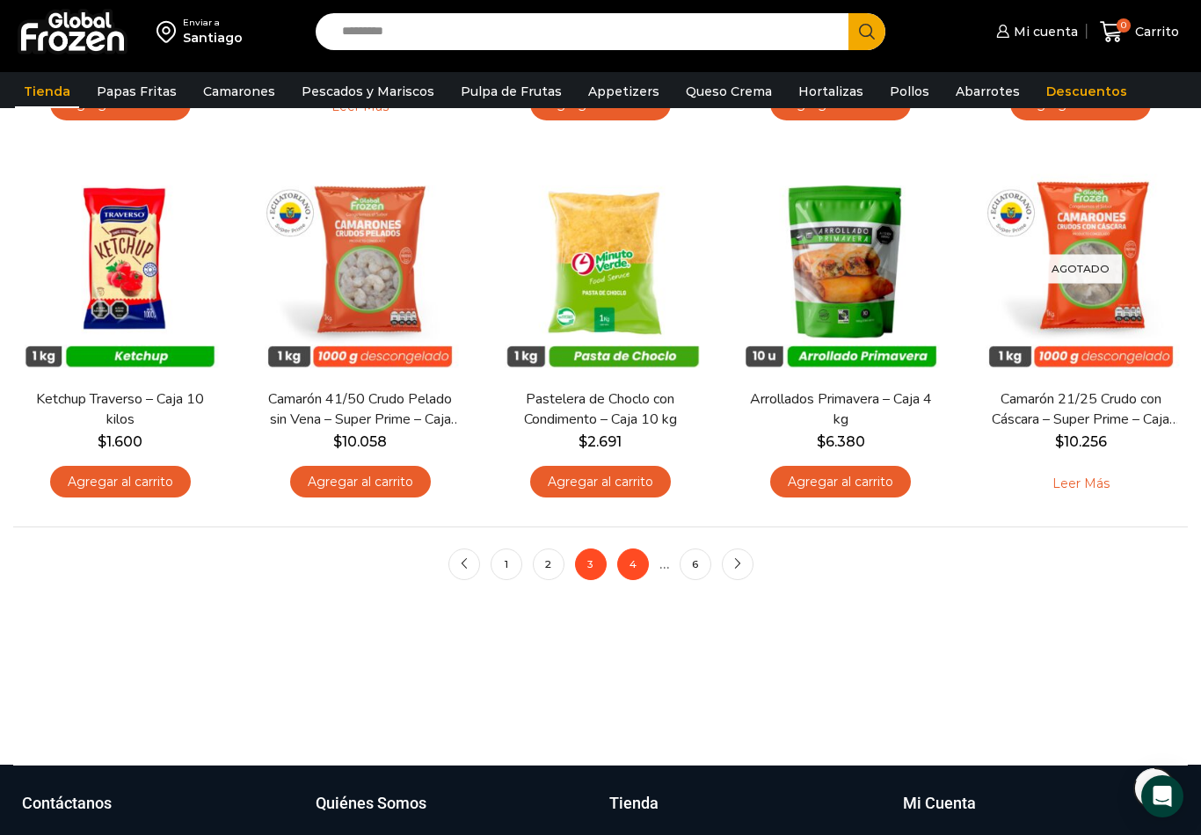
click at [636, 561] on link "4" at bounding box center [633, 565] width 32 height 32
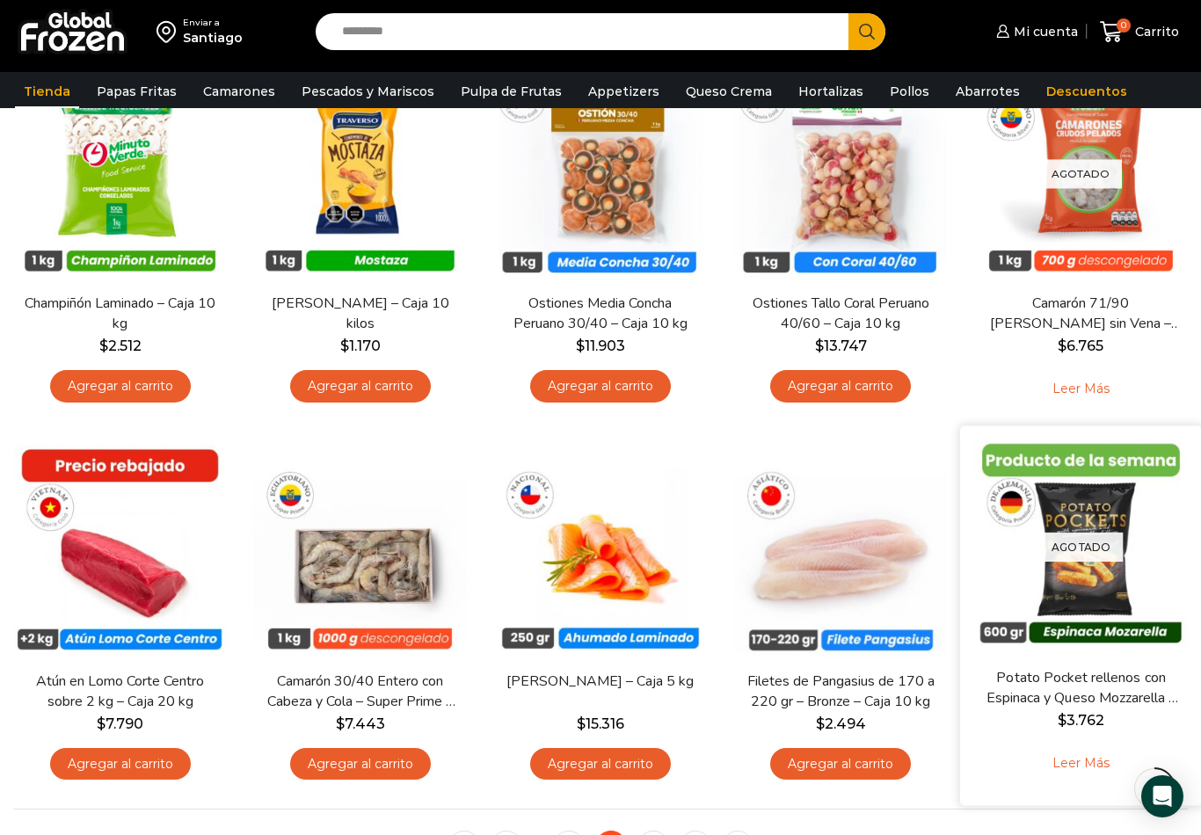
scroll to position [1022, 0]
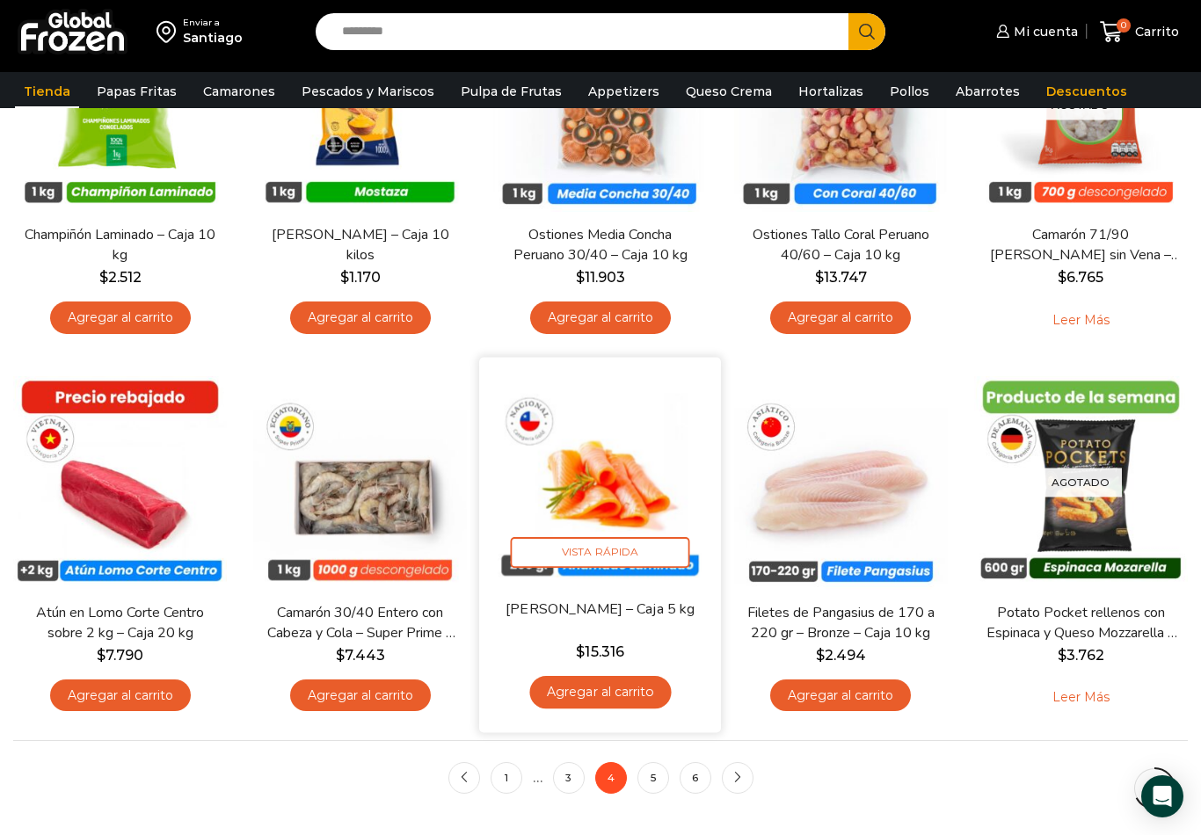
click at [626, 459] on img at bounding box center [600, 477] width 215 height 215
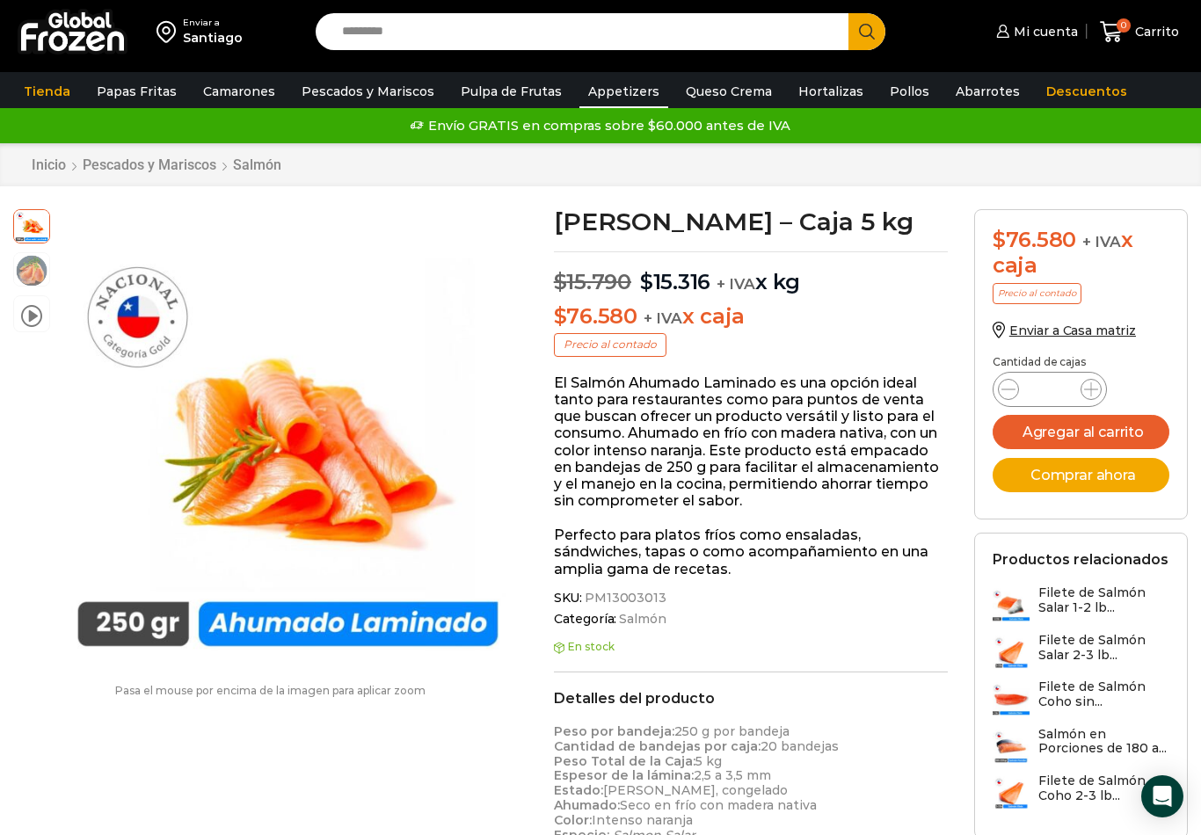
click at [579, 92] on link "Appetizers" at bounding box center [623, 91] width 89 height 33
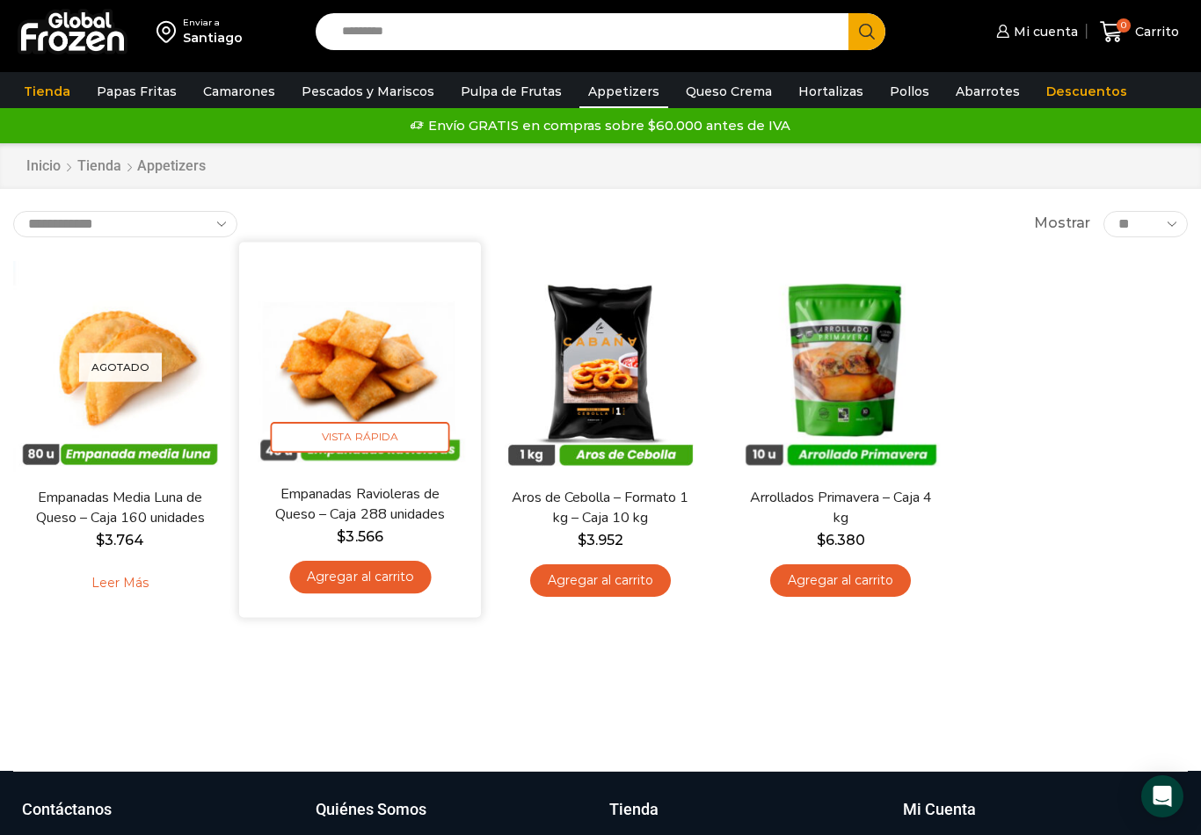
click at [410, 367] on img at bounding box center [359, 362] width 215 height 215
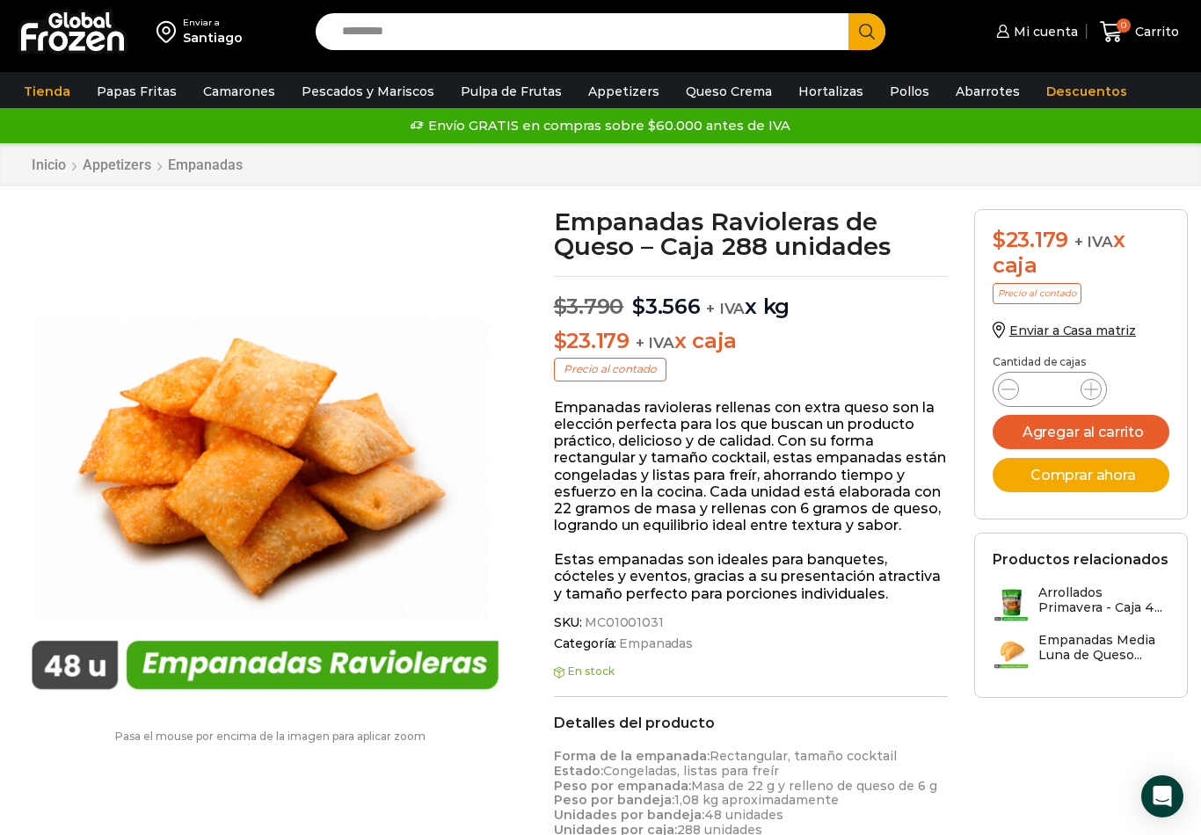
click at [492, 418] on img at bounding box center [265, 461] width 504 height 504
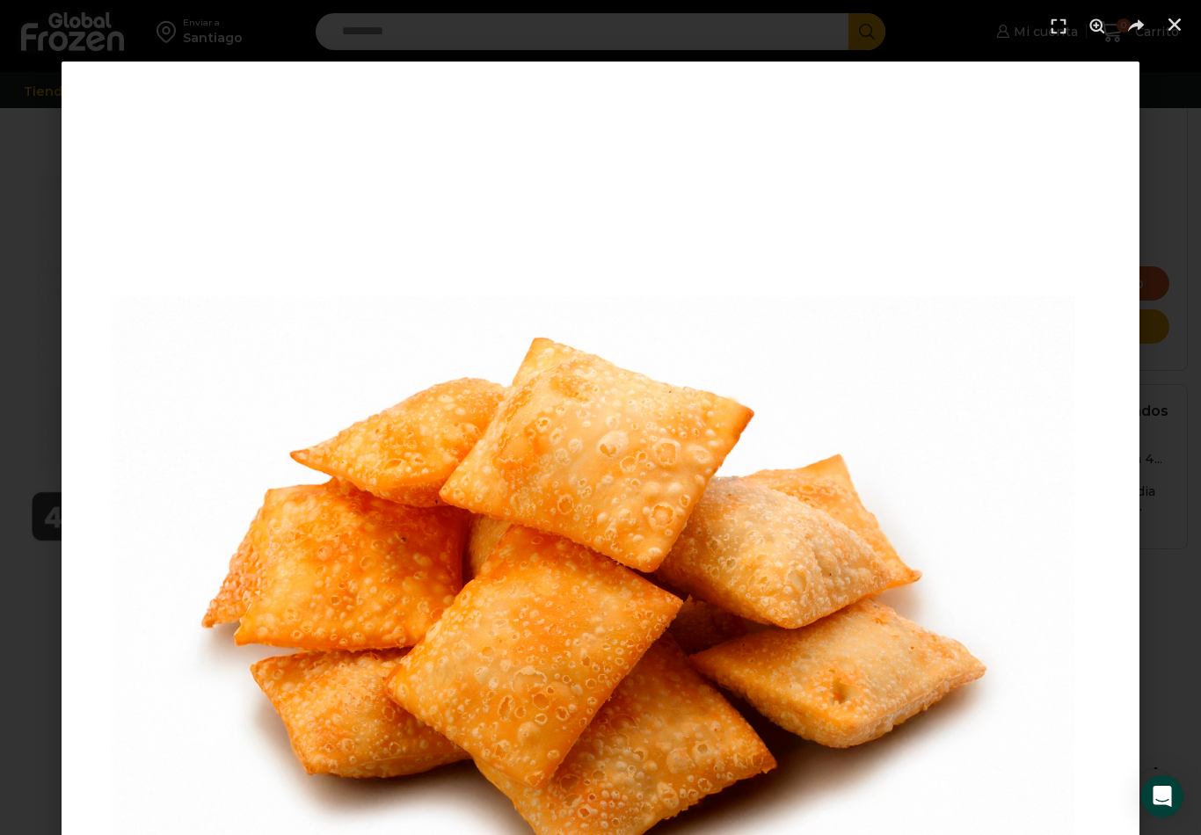
scroll to position [181, 0]
click at [1182, 33] on icon "Cerrar (Esc)" at bounding box center [1175, 25] width 18 height 18
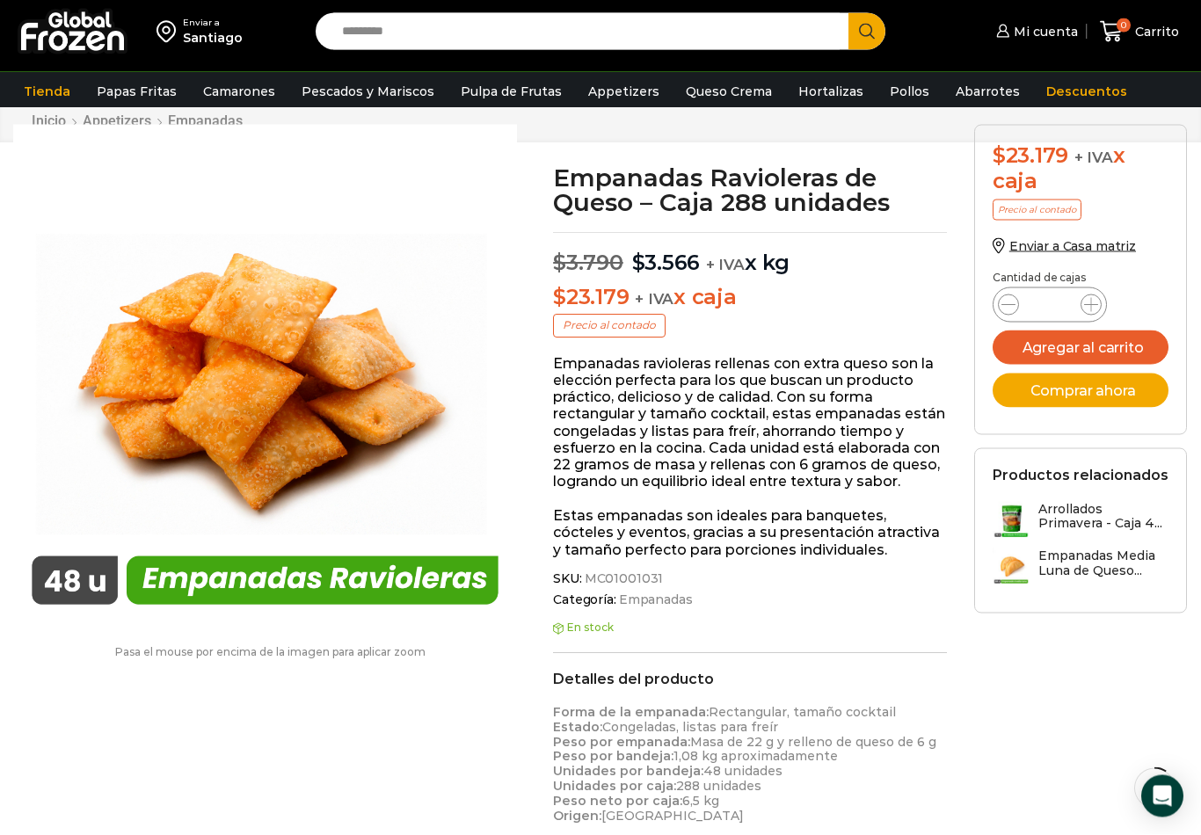
scroll to position [0, 0]
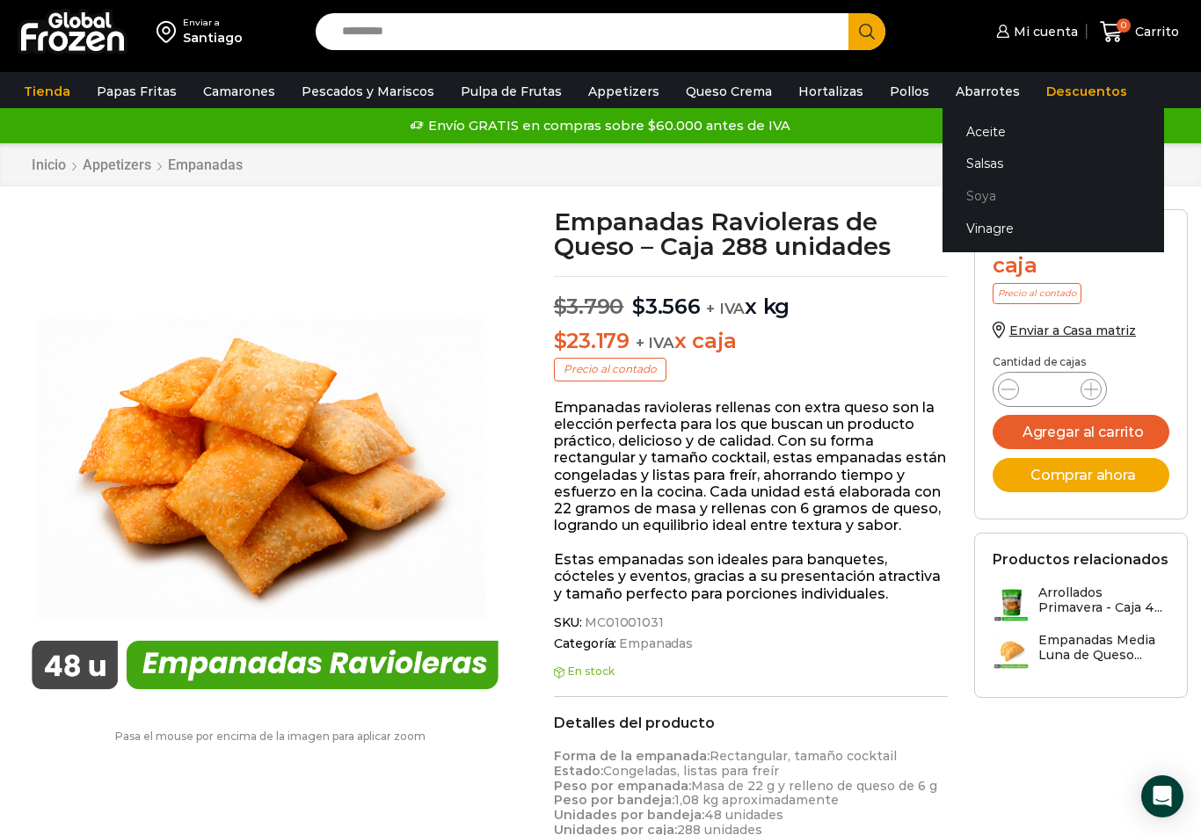
click at [963, 206] on link "Soya" at bounding box center [1053, 196] width 222 height 33
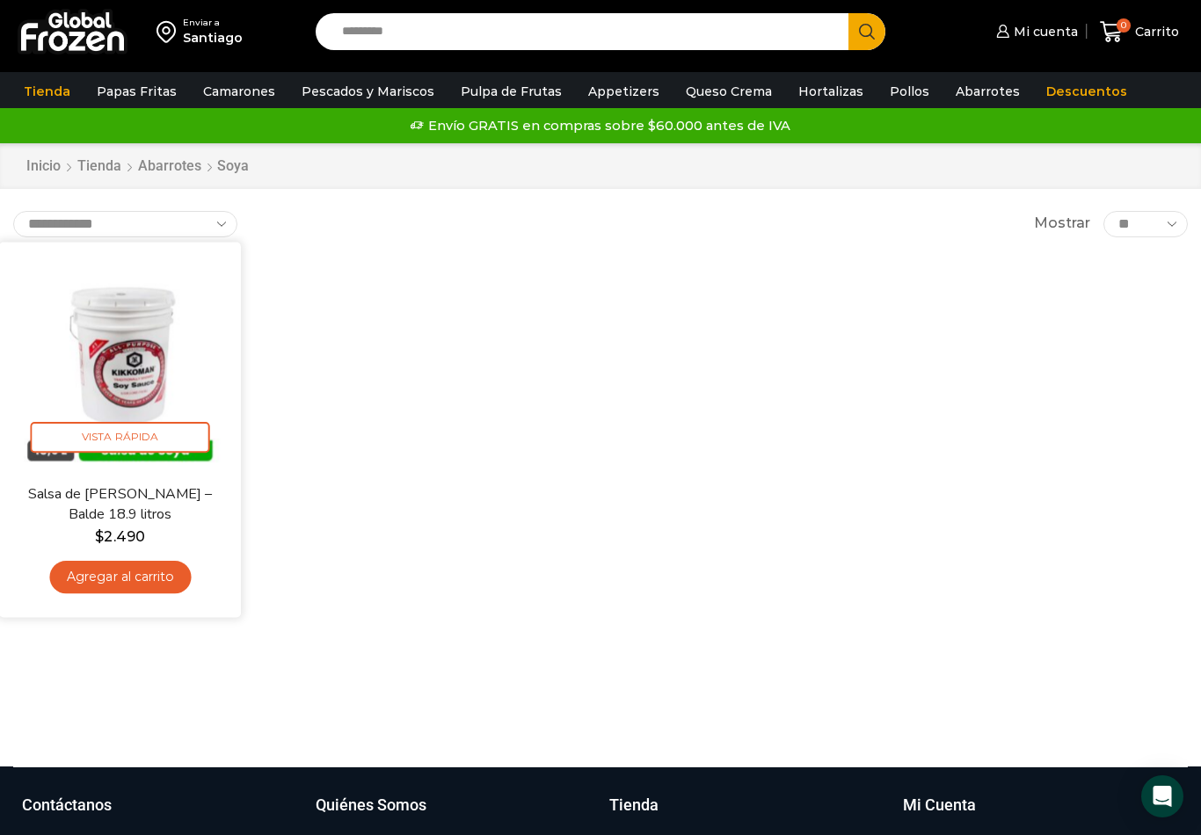
click at [76, 338] on img at bounding box center [119, 362] width 215 height 215
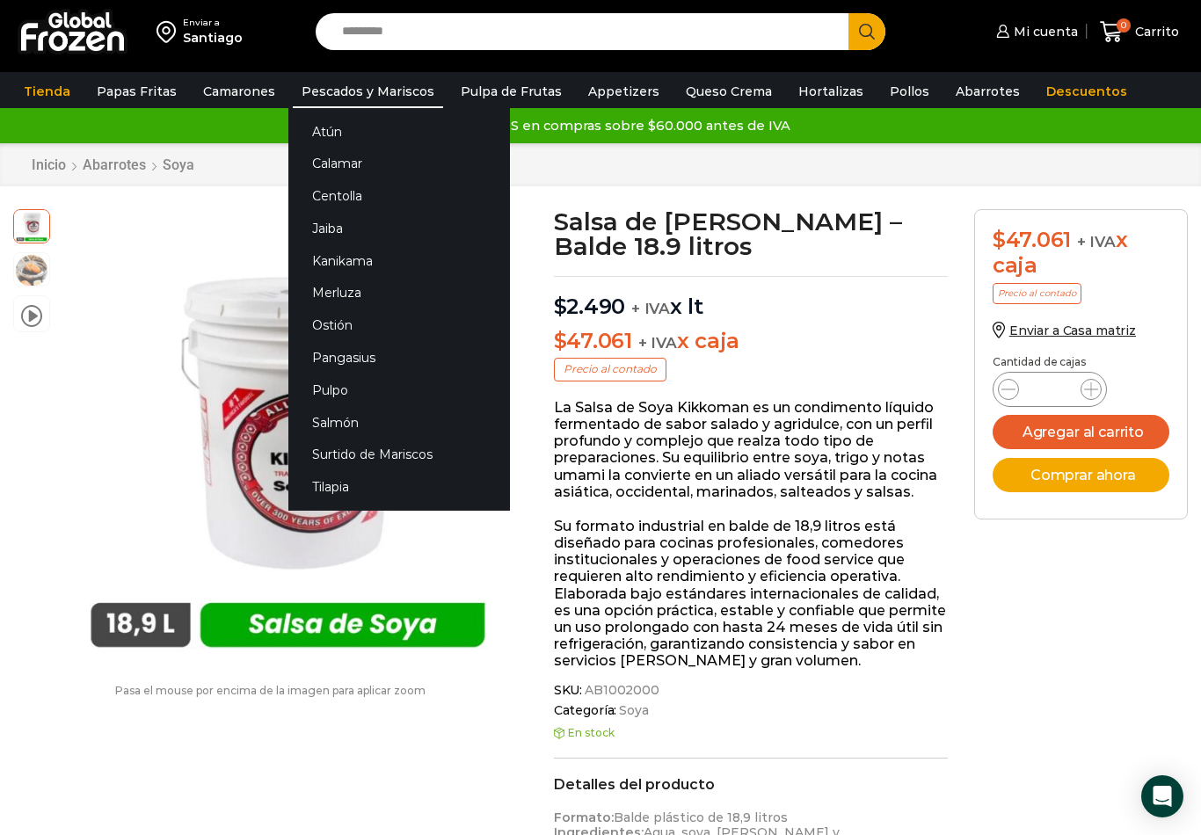
click at [310, 97] on link "Pescados y Mariscos" at bounding box center [368, 91] width 150 height 33
